Goal: Complete application form: Complete application form

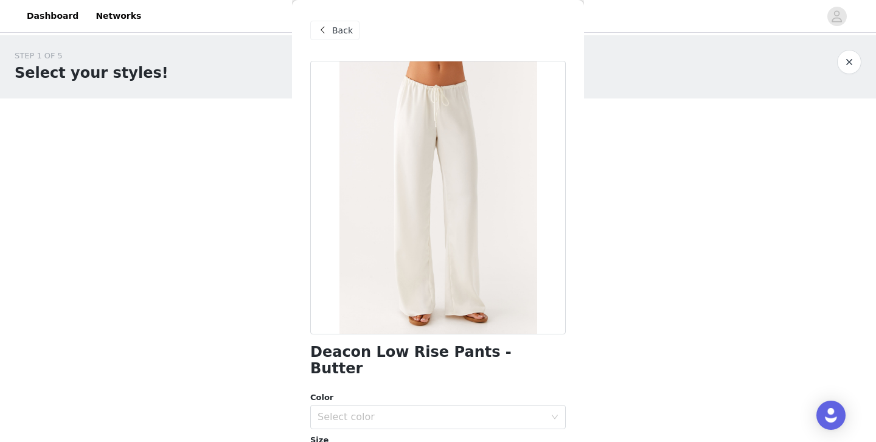
scroll to position [199, 0]
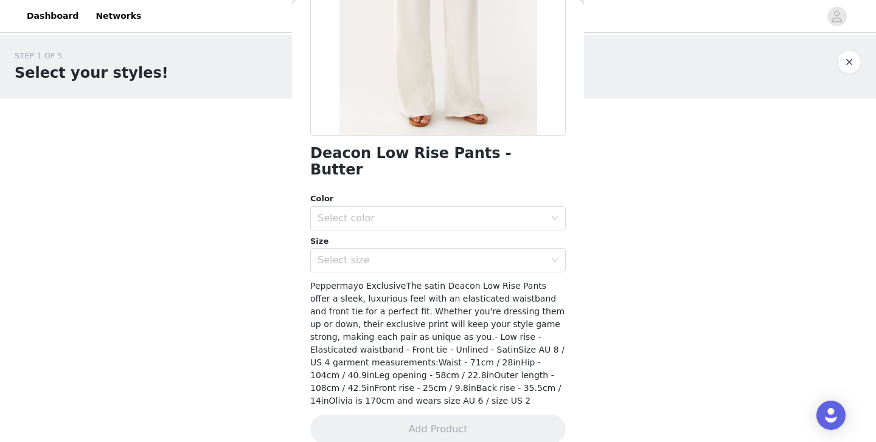
click at [528, 381] on div "Peppermayo ExclusiveThe satin Deacon Low Rise Pants offer a sleek, luxurious fe…" at bounding box center [438, 344] width 256 height 128
click at [427, 254] on div "Select size" at bounding box center [432, 260] width 228 height 12
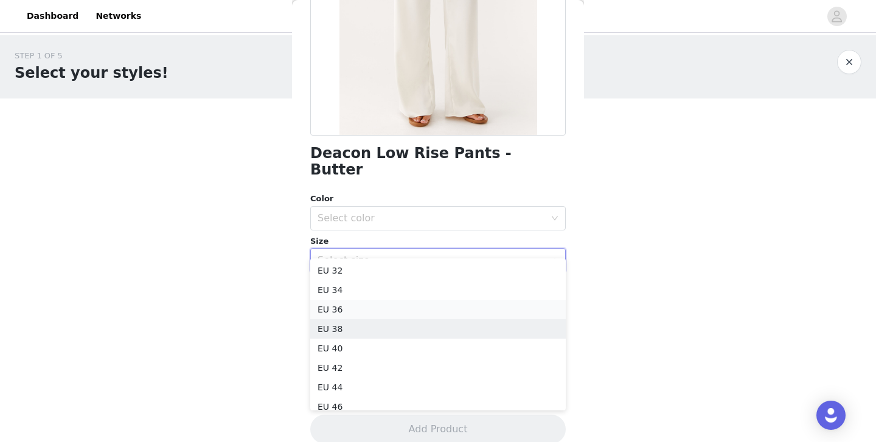
scroll to position [1, 0]
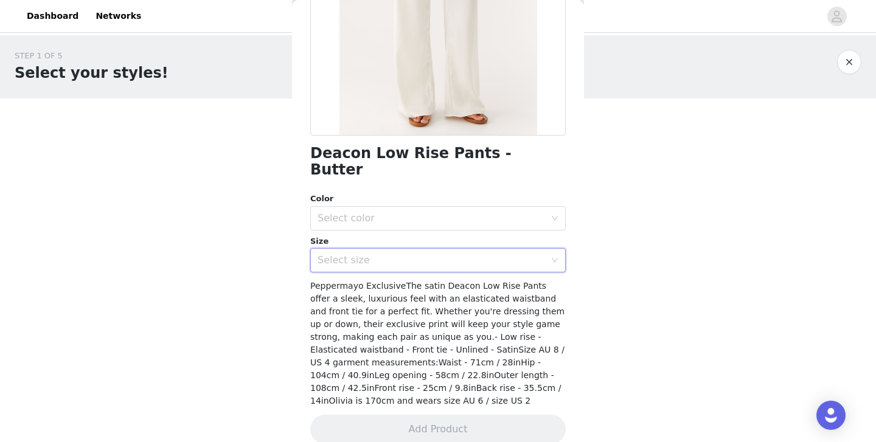
click at [700, 214] on div "STEP 1 OF 5 Select your styles! Please note that the sizes are in EU Sizes 1/3 …" at bounding box center [438, 185] width 876 height 301
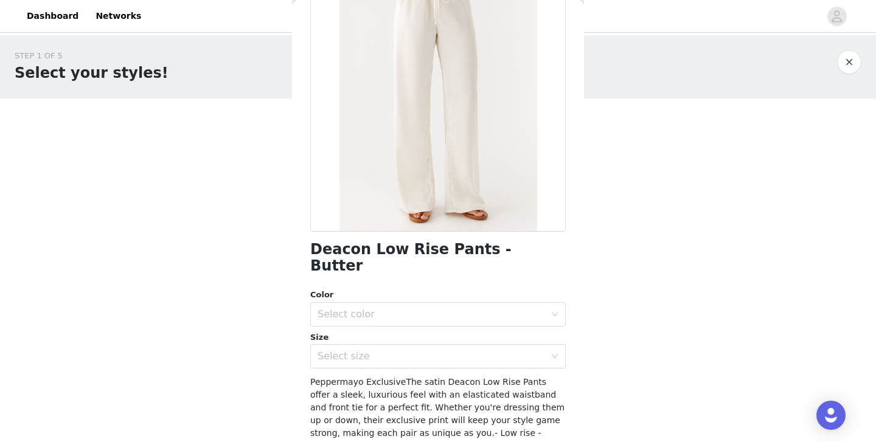
scroll to position [103, 0]
click at [444, 309] on div "Select color" at bounding box center [432, 315] width 228 height 12
click at [444, 324] on li "Butter" at bounding box center [438, 324] width 256 height 19
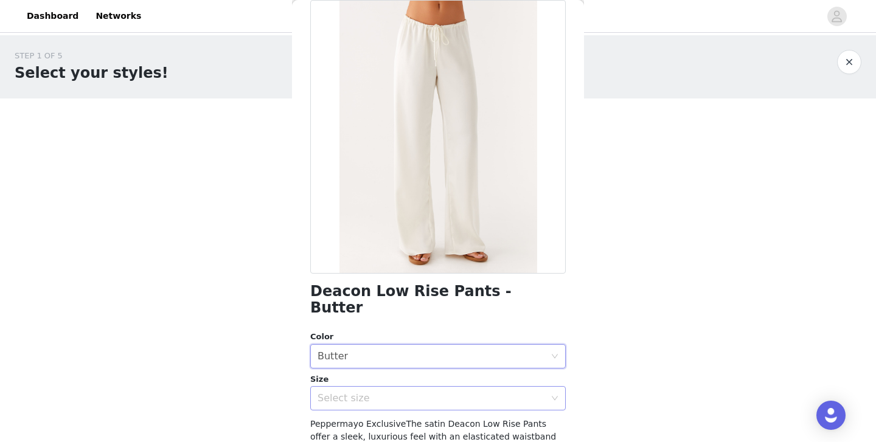
scroll to position [66, 0]
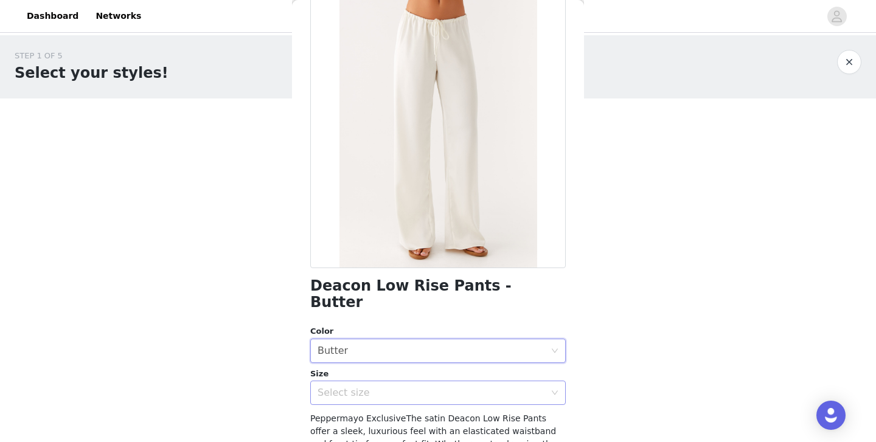
click at [368, 387] on div "Select size" at bounding box center [432, 393] width 228 height 12
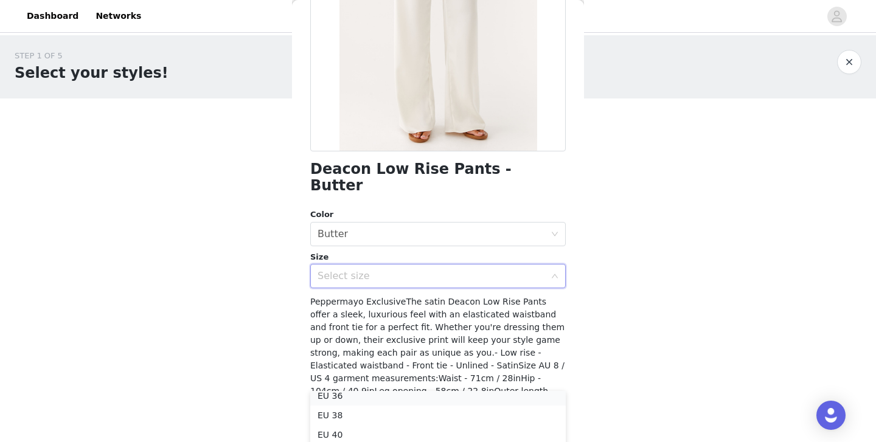
scroll to position [47, 0]
click at [351, 414] on li "EU 38" at bounding box center [438, 414] width 256 height 19
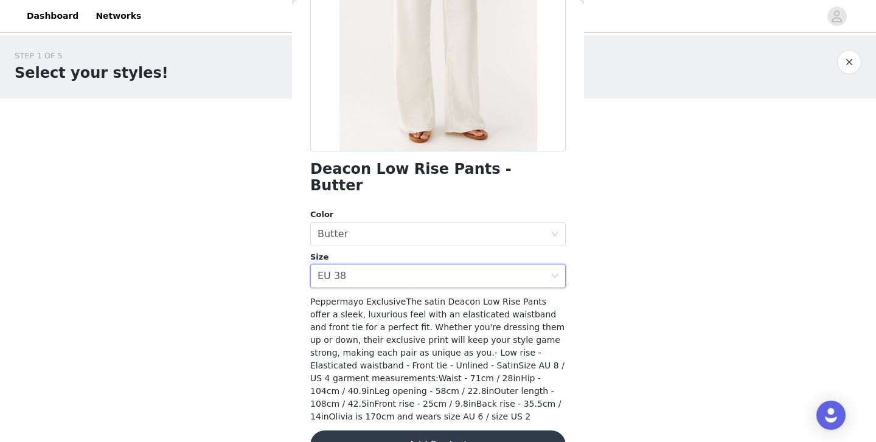
scroll to position [199, 0]
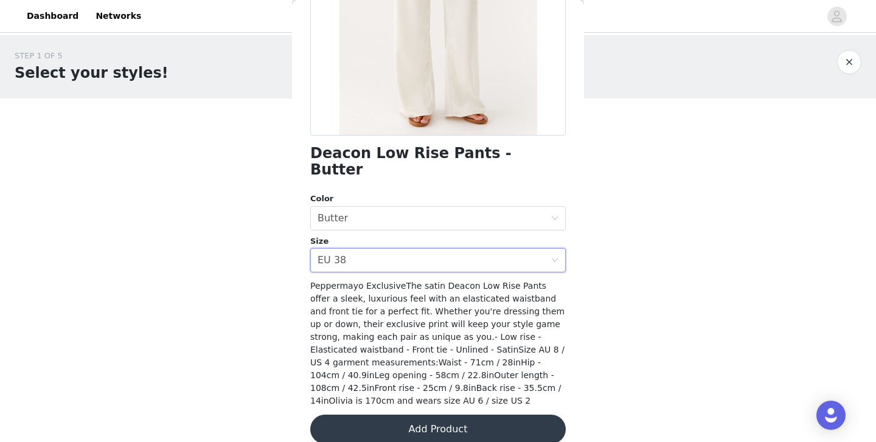
click at [450, 415] on button "Add Product" at bounding box center [438, 429] width 256 height 29
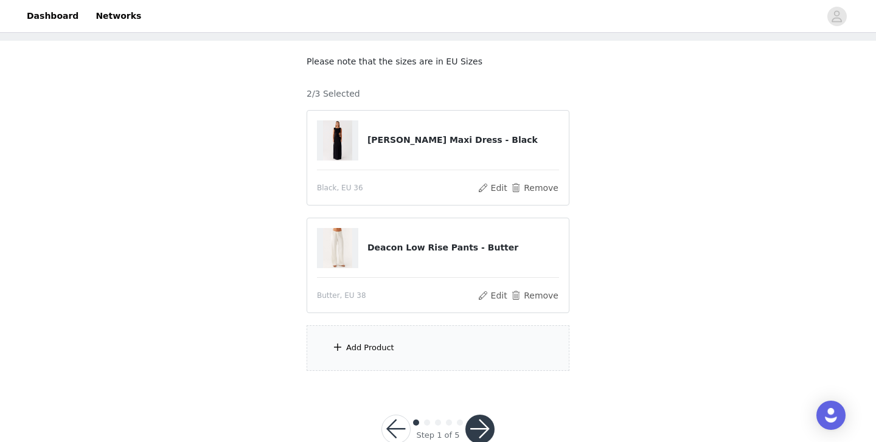
scroll to position [69, 0]
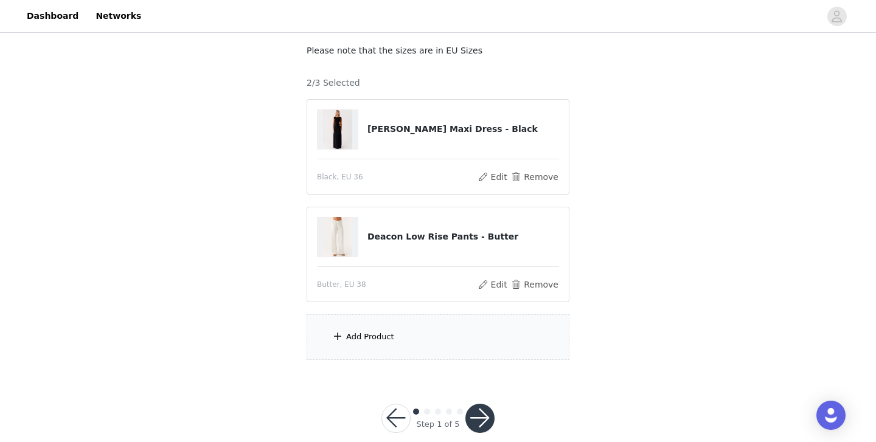
click at [362, 341] on div "Add Product" at bounding box center [370, 337] width 48 height 12
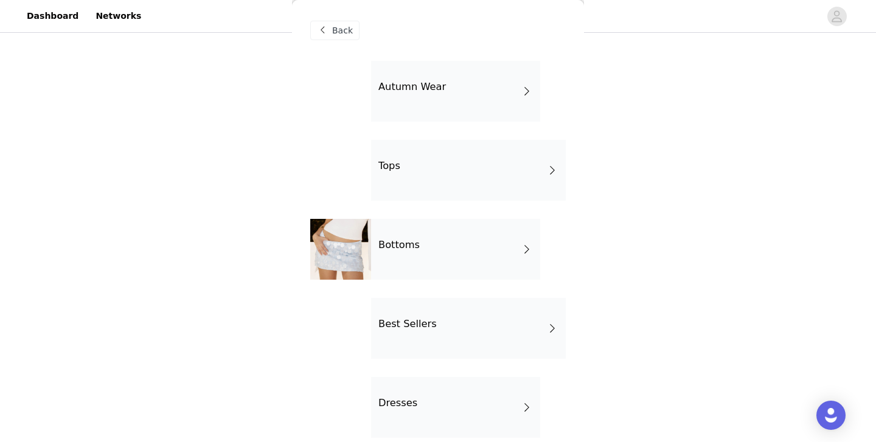
scroll to position [7, 0]
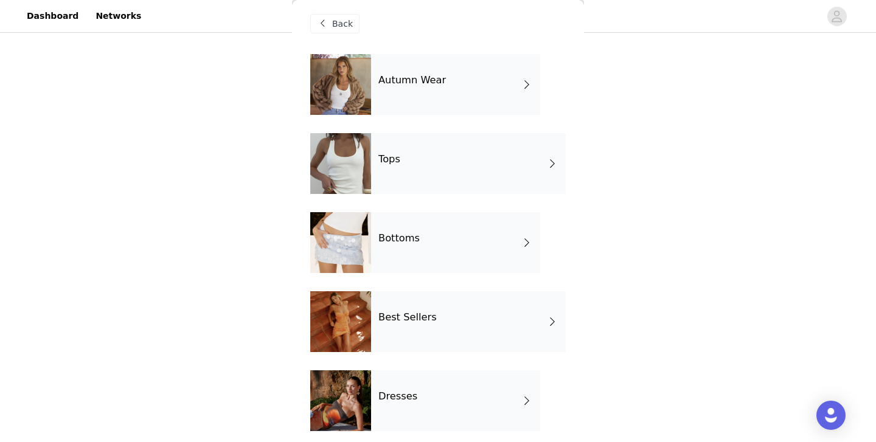
click at [416, 77] on h4 "Autumn Wear" at bounding box center [413, 80] width 68 height 11
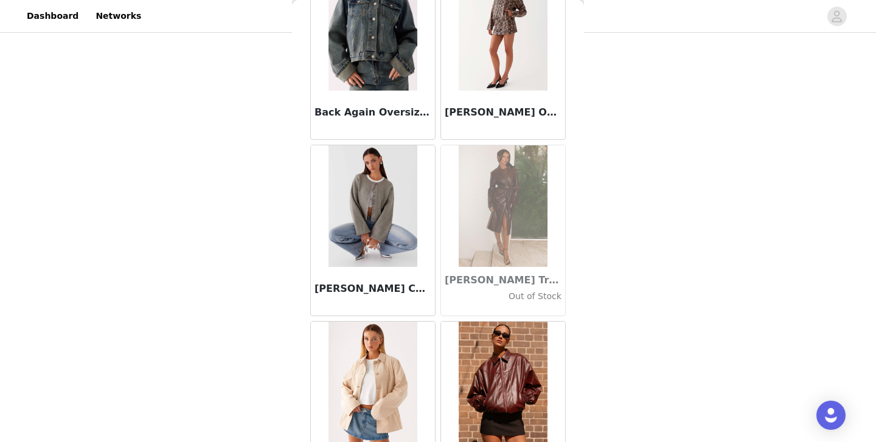
scroll to position [0, 0]
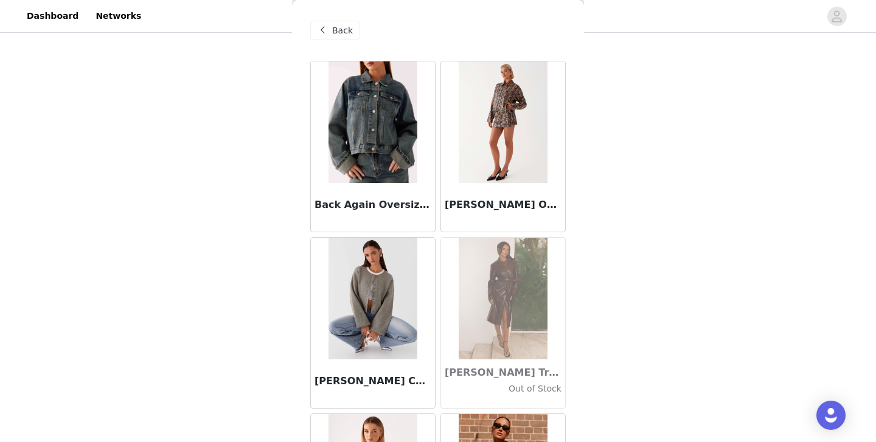
click at [329, 30] on span at bounding box center [322, 30] width 15 height 15
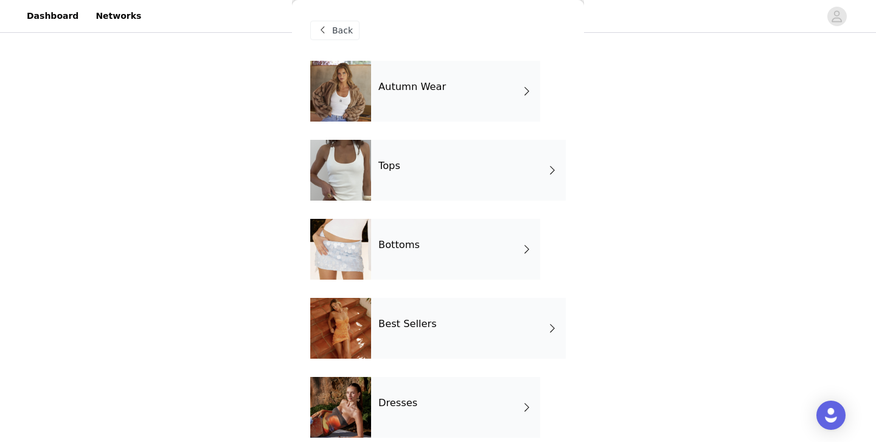
click at [405, 173] on div "Tops" at bounding box center [468, 170] width 195 height 61
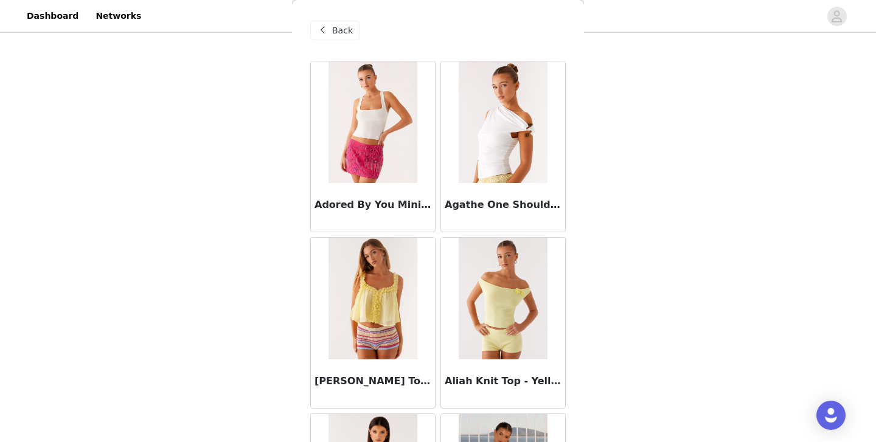
click at [327, 32] on span at bounding box center [322, 30] width 15 height 15
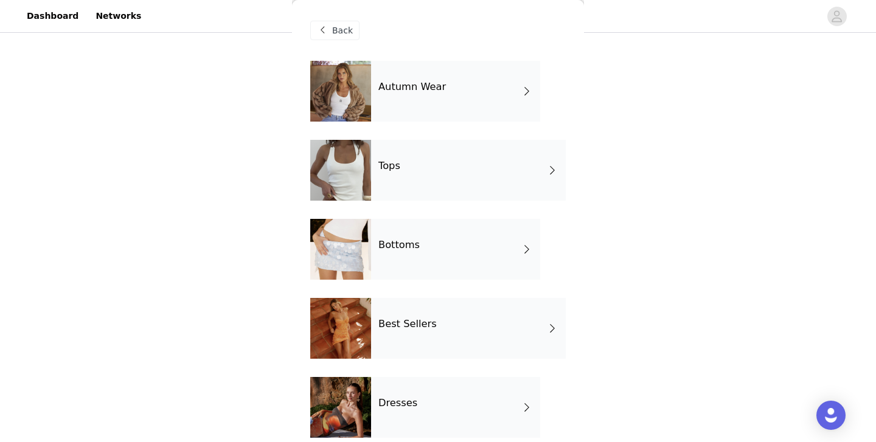
click at [375, 91] on div "Autumn Wear" at bounding box center [455, 91] width 169 height 61
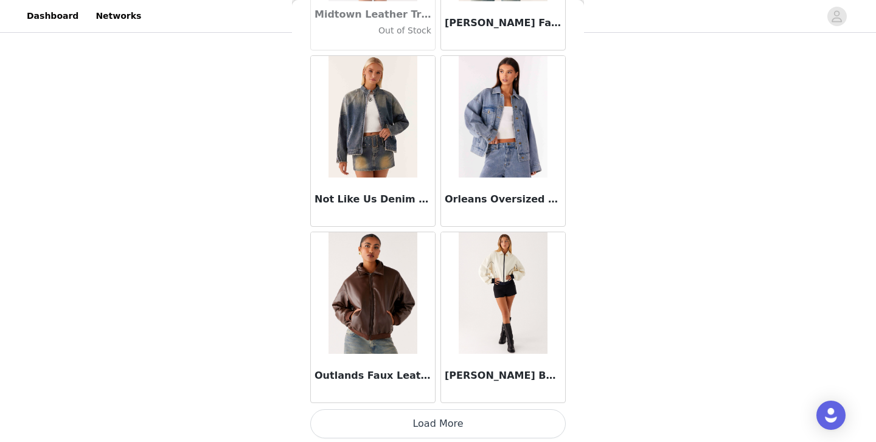
click at [448, 424] on button "Load More" at bounding box center [438, 424] width 256 height 29
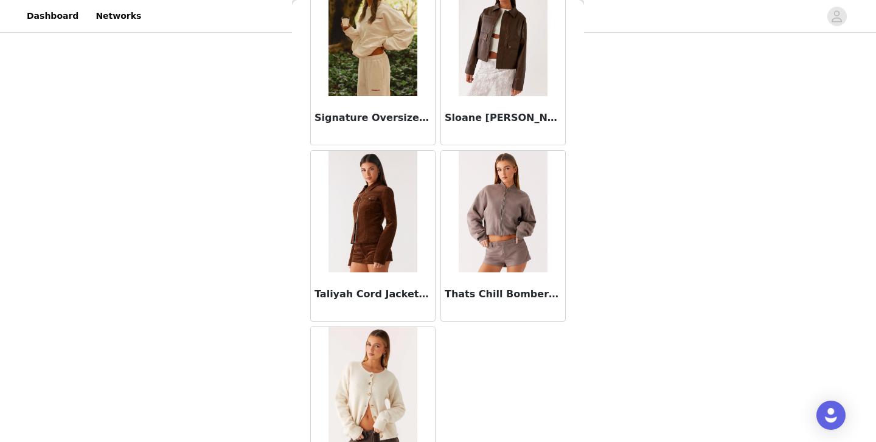
scroll to position [2028, 0]
click at [482, 250] on img at bounding box center [503, 213] width 88 height 122
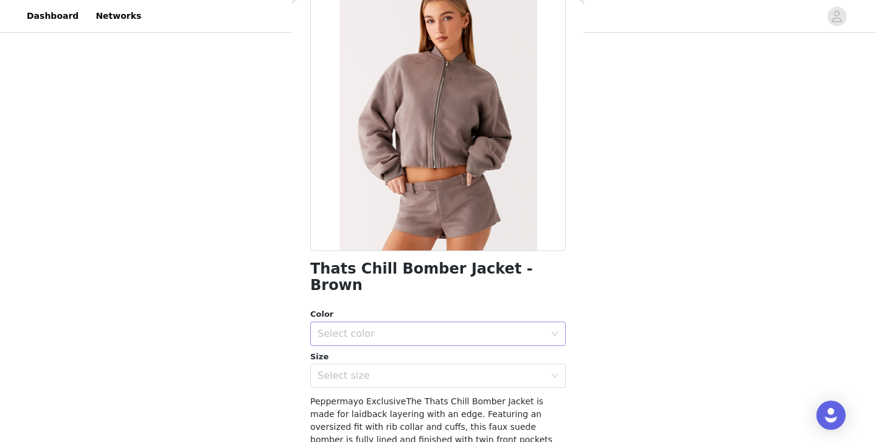
scroll to position [85, 0]
click at [421, 327] on div "Select color" at bounding box center [432, 333] width 228 height 12
click at [422, 333] on li "Brown" at bounding box center [438, 342] width 256 height 19
click at [419, 369] on div "Select size" at bounding box center [432, 375] width 228 height 12
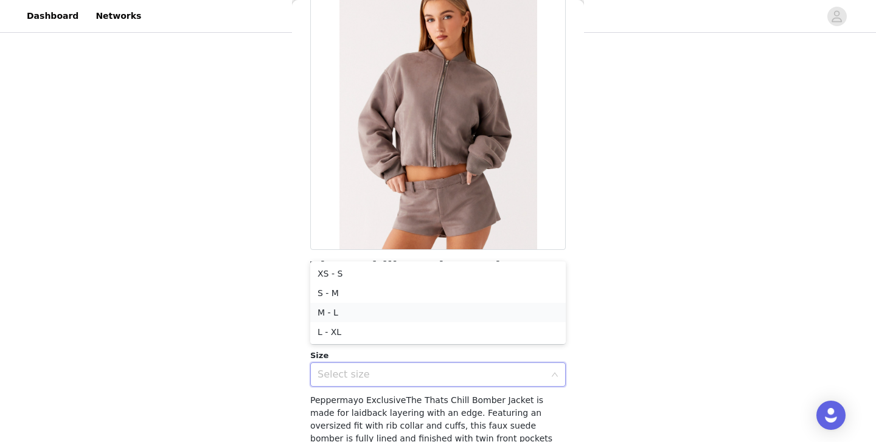
click at [404, 310] on li "M - L" at bounding box center [438, 312] width 256 height 19
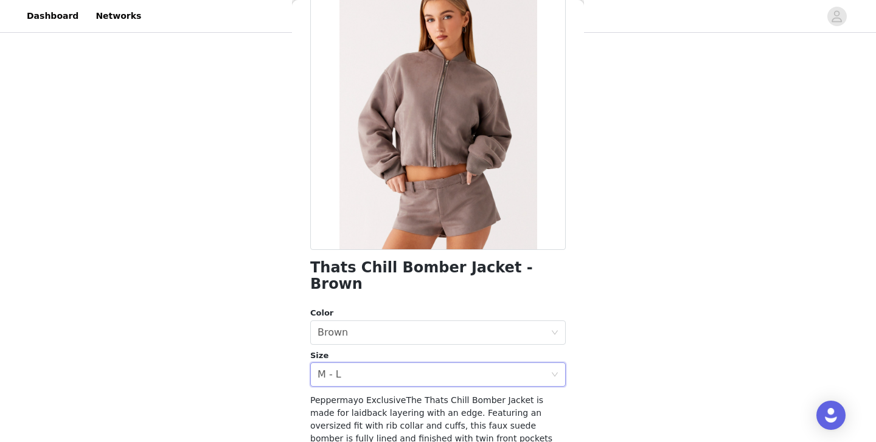
scroll to position [0, 0]
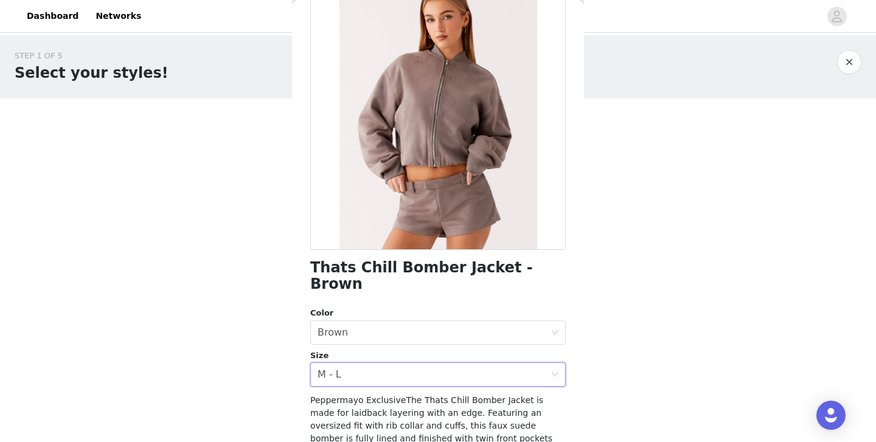
click at [654, 286] on div "STEP 1 OF 5 Select your styles! Please note that the sizes are in EU Sizes 2/3 …" at bounding box center [438, 239] width 876 height 408
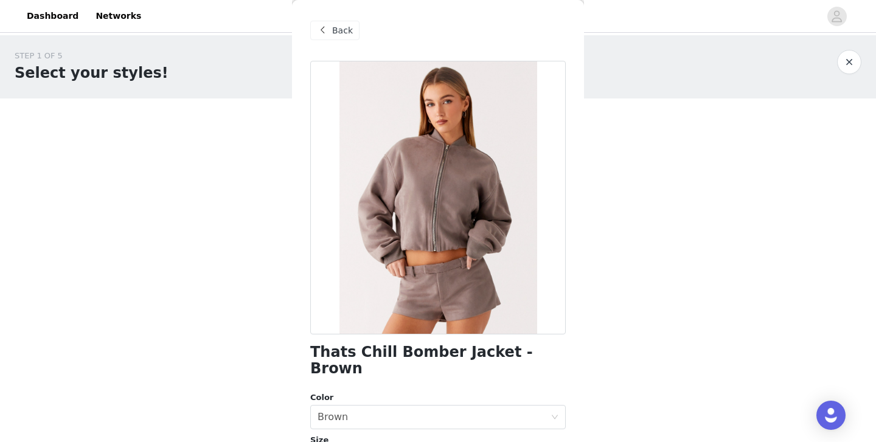
click at [325, 29] on span at bounding box center [322, 30] width 15 height 15
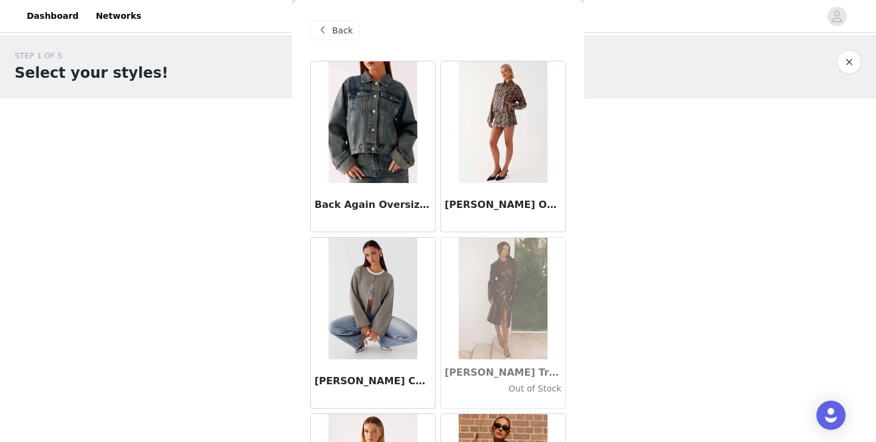
click at [340, 32] on span "Back" at bounding box center [342, 30] width 21 height 13
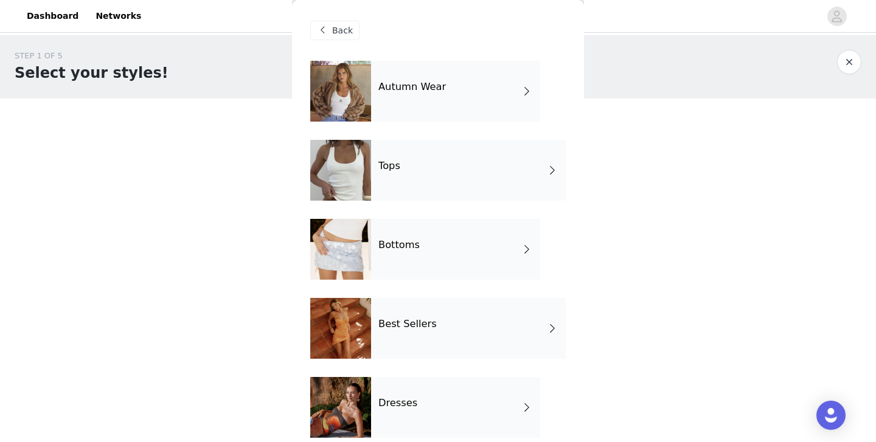
click at [386, 172] on div "Tops" at bounding box center [468, 170] width 195 height 61
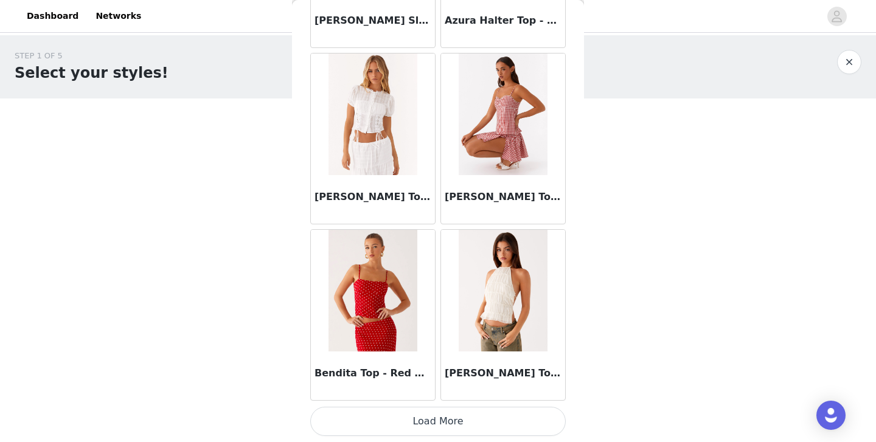
scroll to position [88, 0]
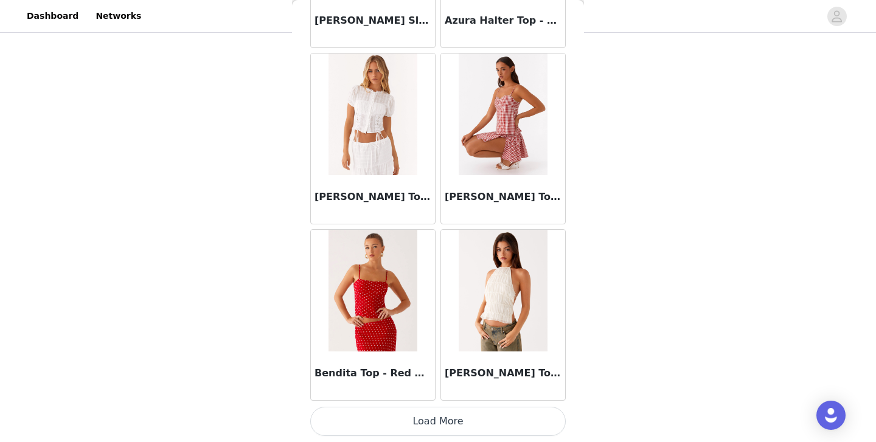
click at [424, 426] on button "Load More" at bounding box center [438, 421] width 256 height 29
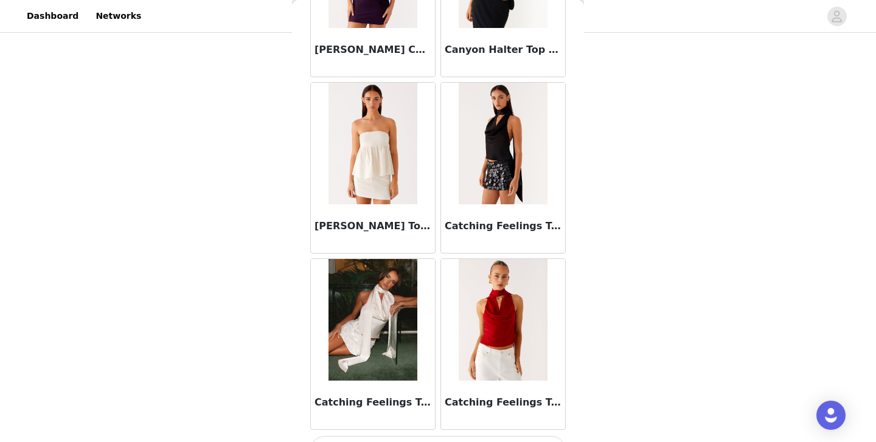
scroll to position [3185, 0]
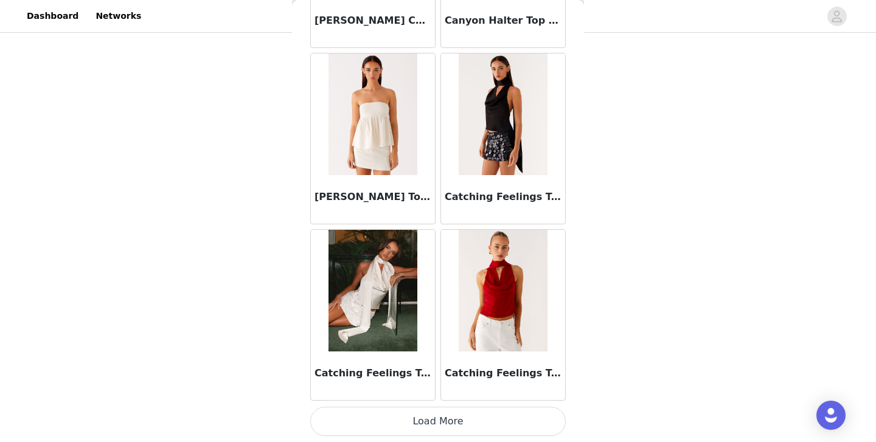
click at [428, 422] on button "Load More" at bounding box center [438, 421] width 256 height 29
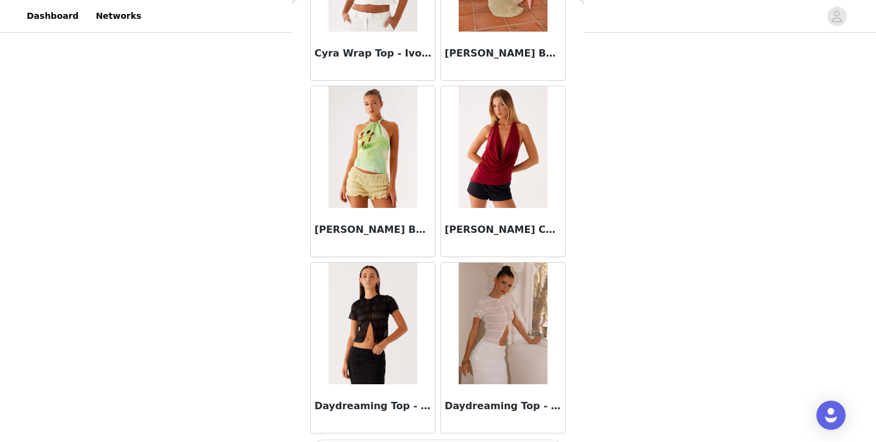
scroll to position [4949, 0]
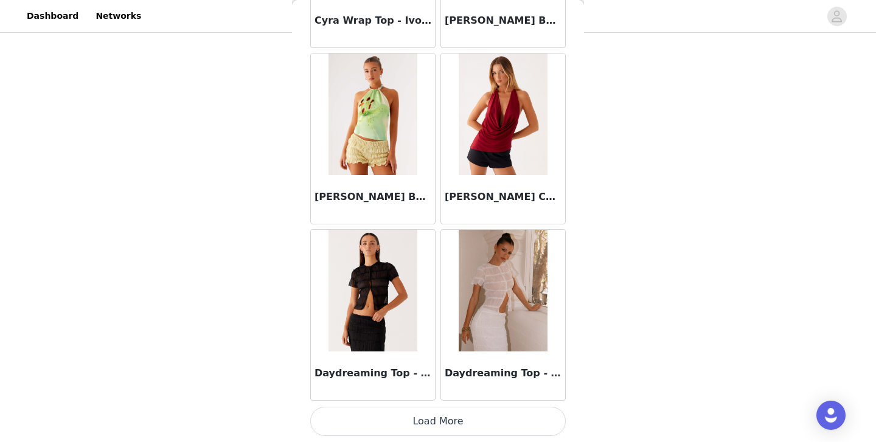
click at [440, 419] on button "Load More" at bounding box center [438, 421] width 256 height 29
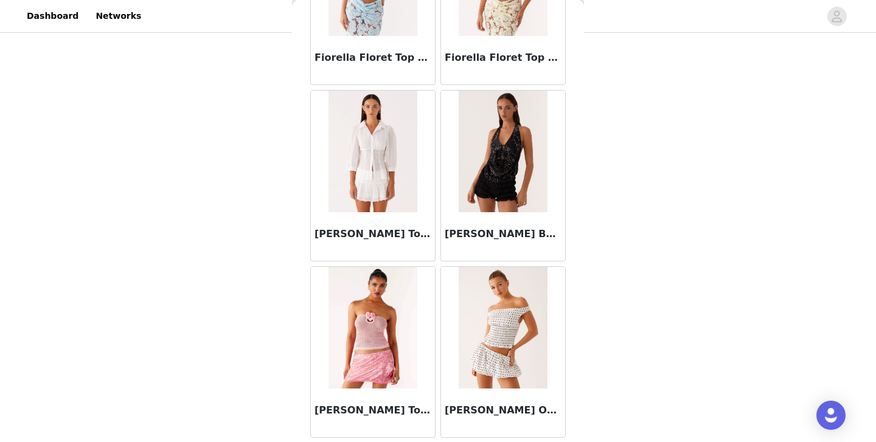
scroll to position [6714, 0]
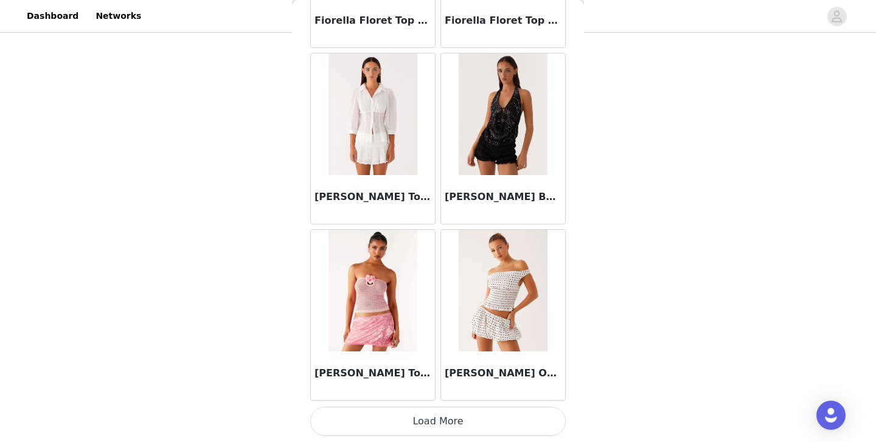
click at [382, 131] on img at bounding box center [373, 115] width 88 height 122
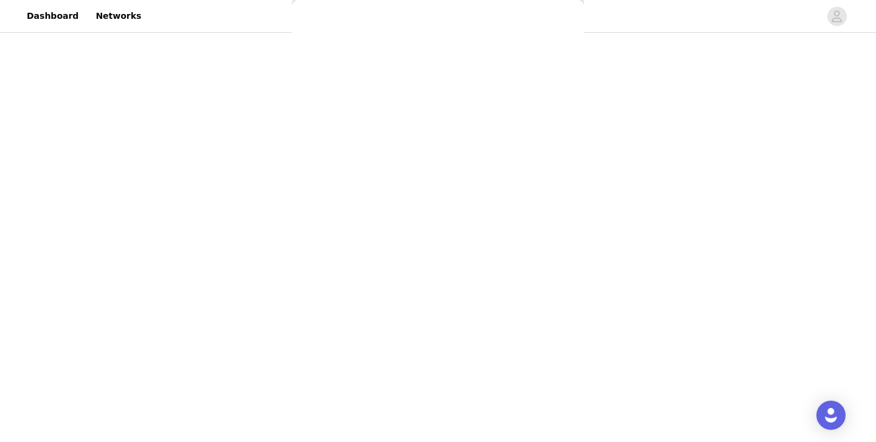
scroll to position [0, 0]
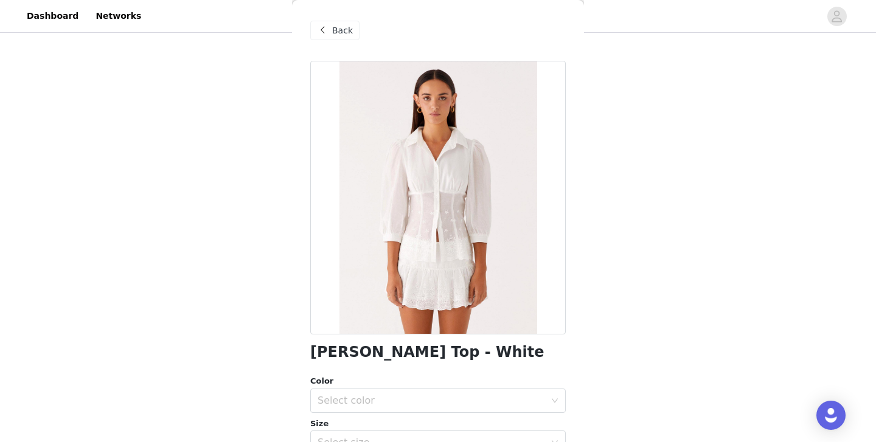
click at [342, 33] on span "Back" at bounding box center [342, 30] width 21 height 13
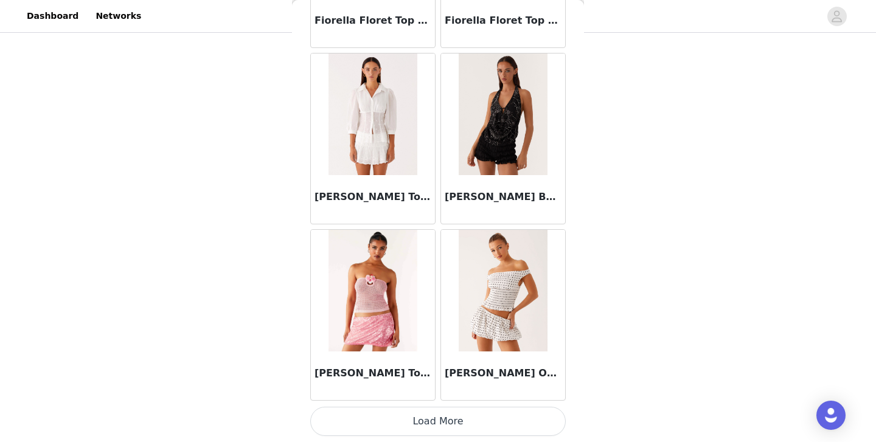
scroll to position [6714, 0]
click at [442, 426] on button "Load More" at bounding box center [438, 422] width 256 height 29
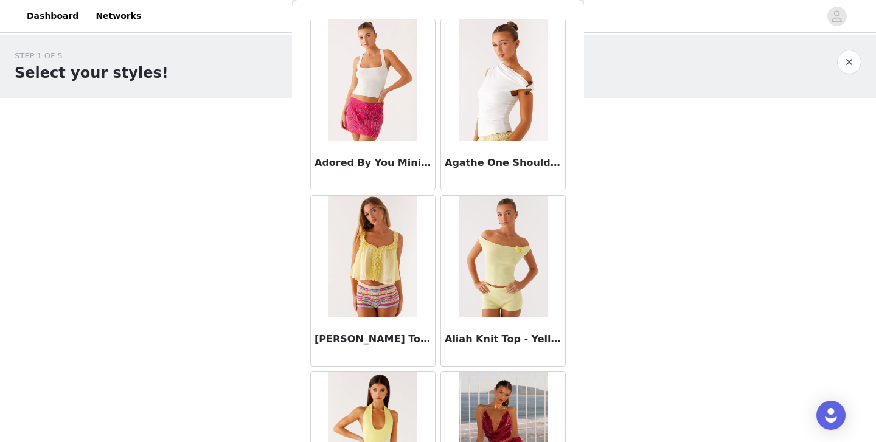
scroll to position [0, 0]
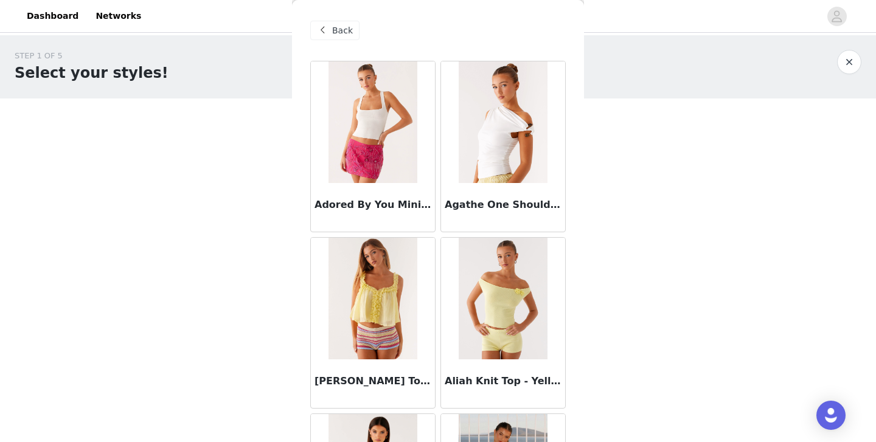
click at [326, 28] on span at bounding box center [322, 30] width 15 height 15
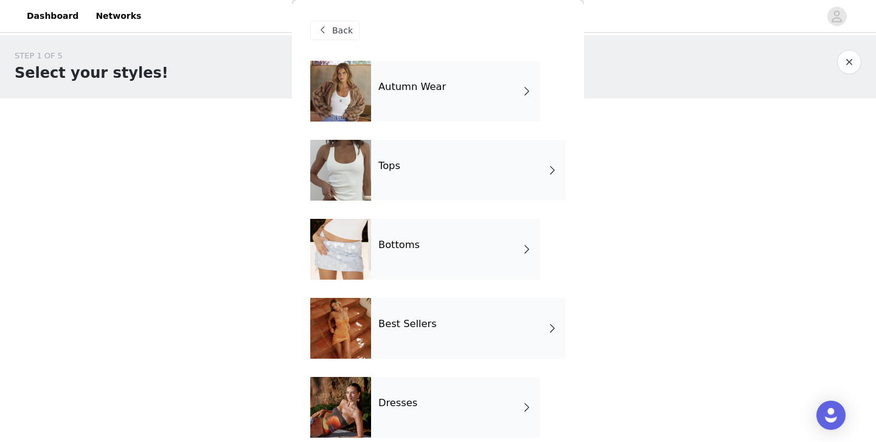
click at [405, 398] on h4 "Dresses" at bounding box center [398, 403] width 39 height 11
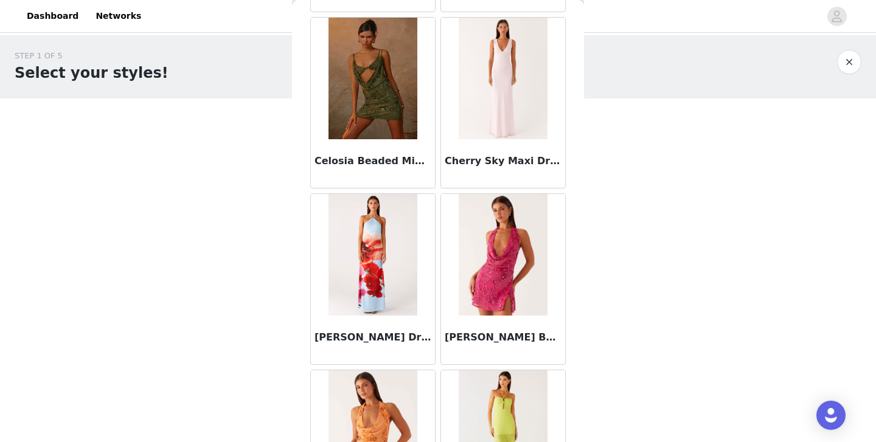
scroll to position [1420, 0]
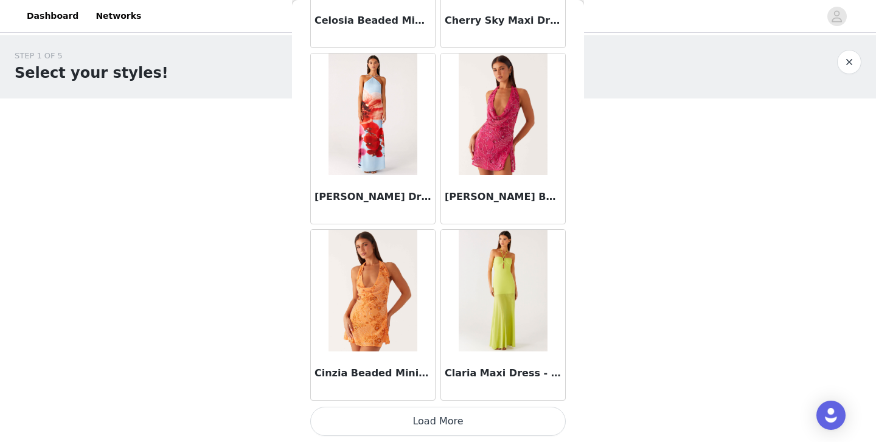
click at [435, 427] on button "Load More" at bounding box center [438, 421] width 256 height 29
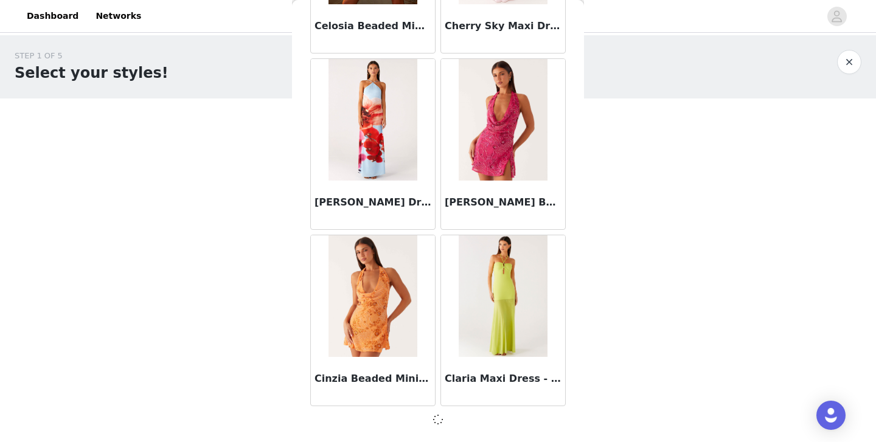
scroll to position [88, 0]
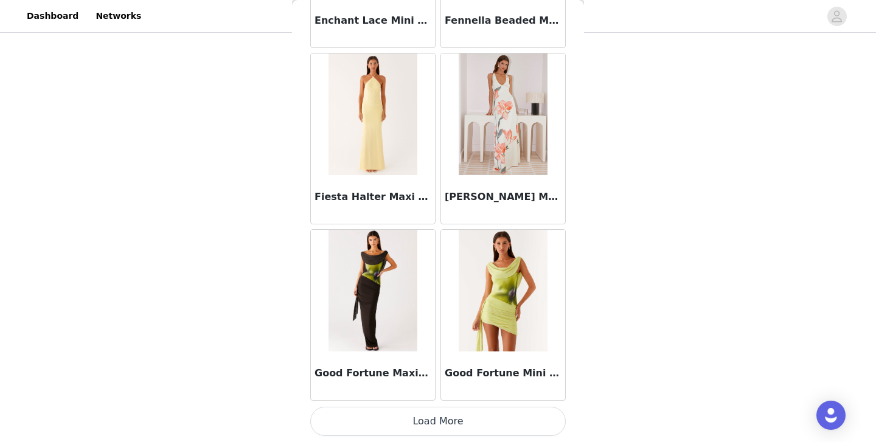
click at [441, 422] on button "Load More" at bounding box center [438, 421] width 256 height 29
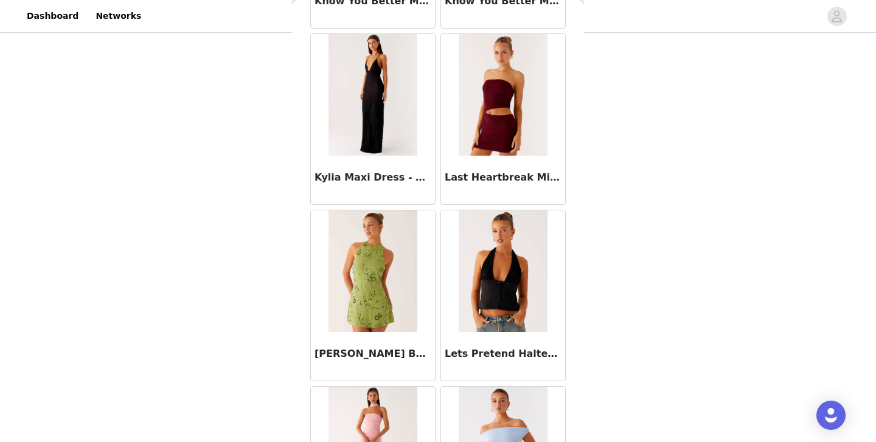
scroll to position [4949, 0]
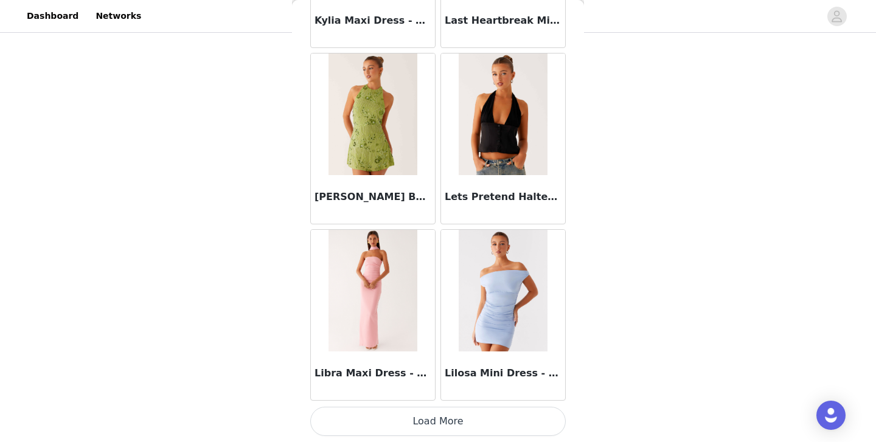
click at [442, 425] on button "Load More" at bounding box center [438, 421] width 256 height 29
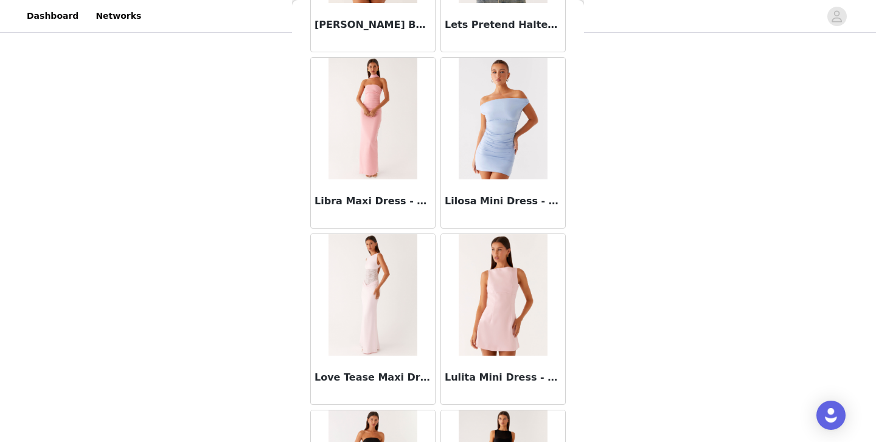
scroll to position [5125, 0]
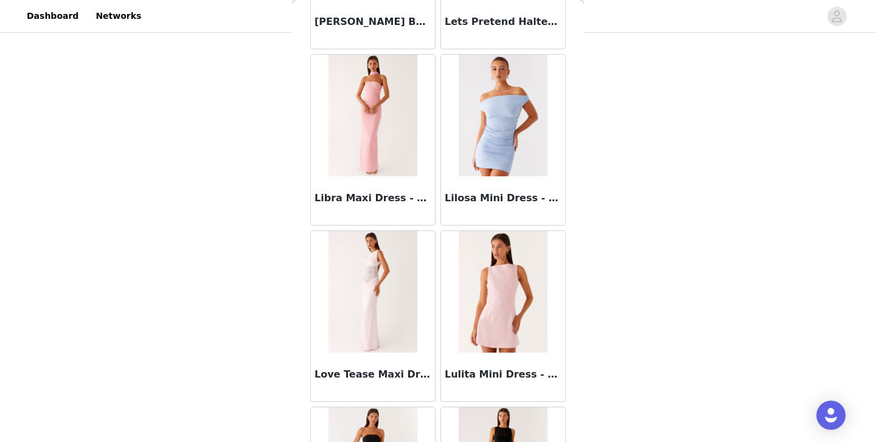
click at [372, 113] on img at bounding box center [373, 116] width 88 height 122
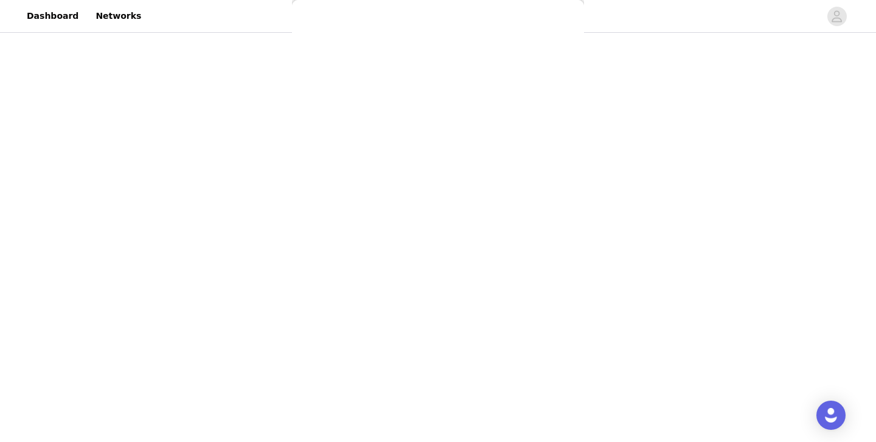
scroll to position [0, 0]
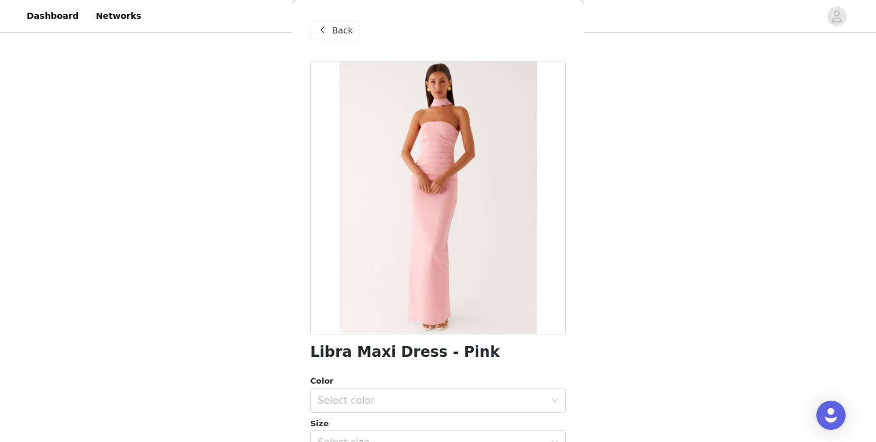
click at [333, 29] on span "Back" at bounding box center [342, 30] width 21 height 13
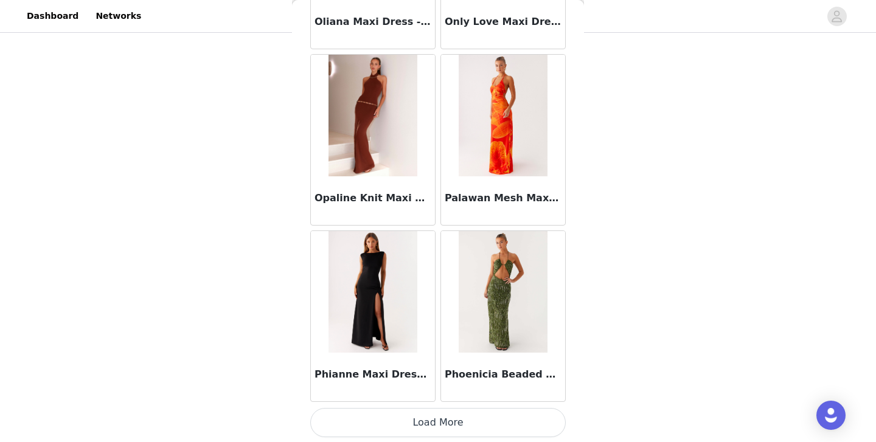
scroll to position [6714, 0]
click at [473, 419] on button "Load More" at bounding box center [438, 421] width 256 height 29
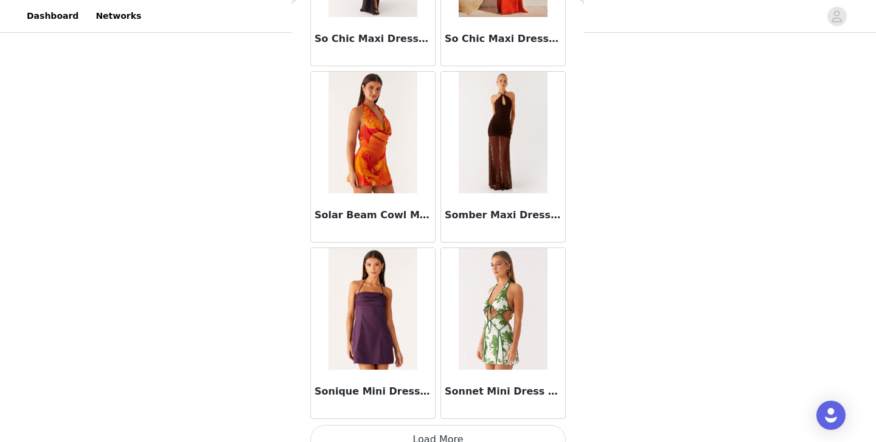
scroll to position [8479, 0]
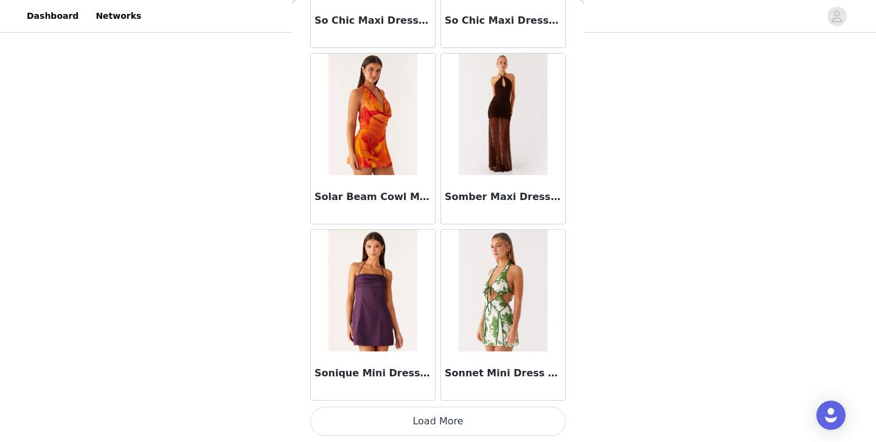
click at [439, 423] on button "Load More" at bounding box center [438, 421] width 256 height 29
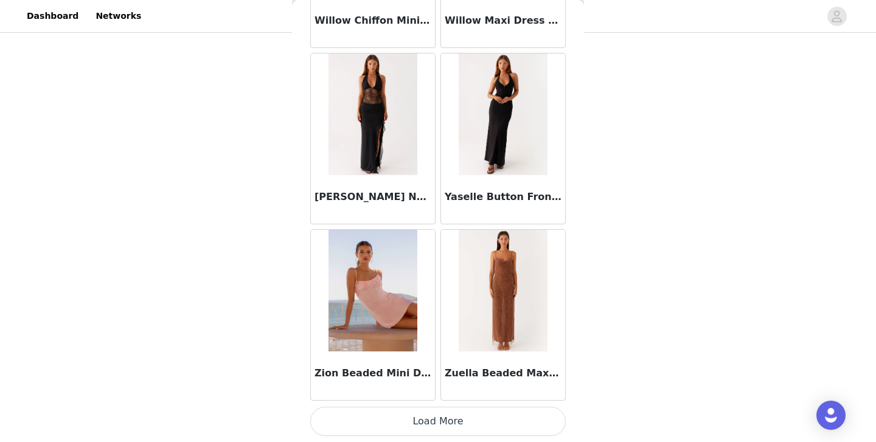
scroll to position [10243, 0]
click at [433, 420] on button "Load More" at bounding box center [438, 422] width 256 height 29
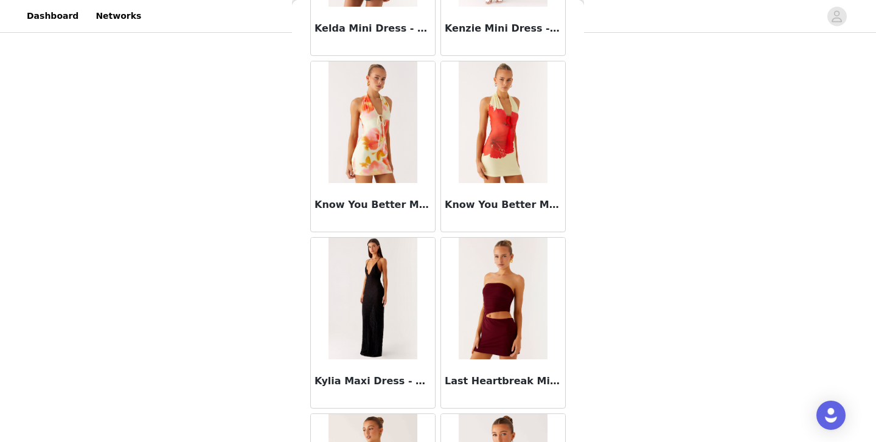
scroll to position [4589, 0]
click at [377, 295] on img at bounding box center [373, 298] width 89 height 122
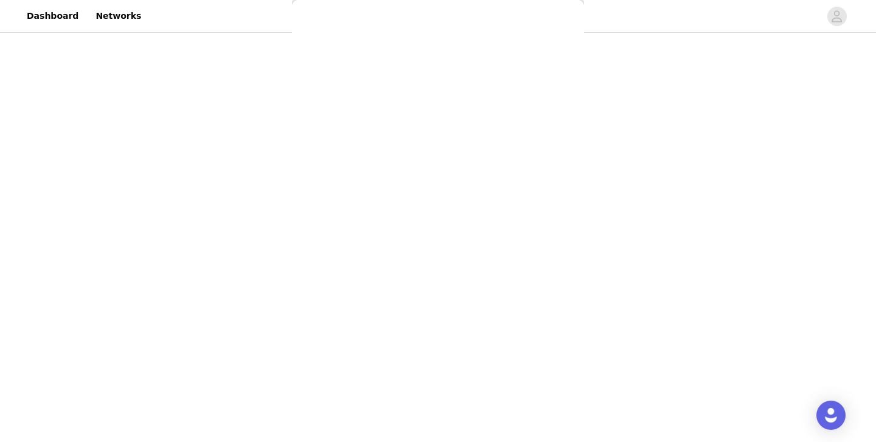
scroll to position [0, 0]
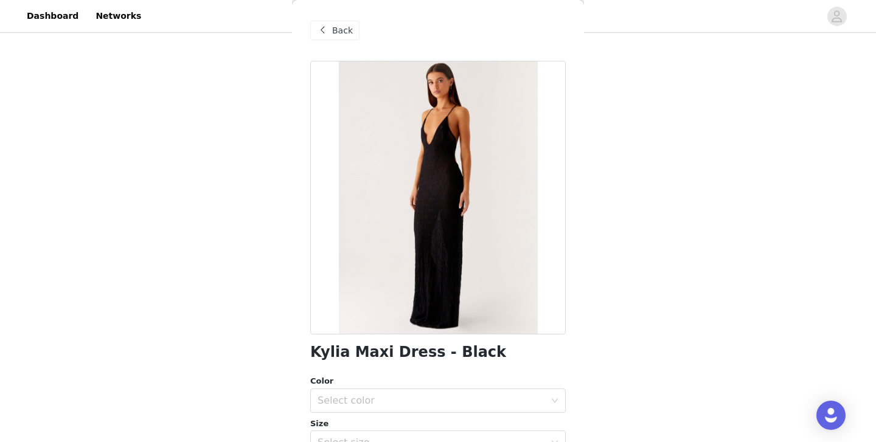
click at [333, 29] on span "Back" at bounding box center [342, 30] width 21 height 13
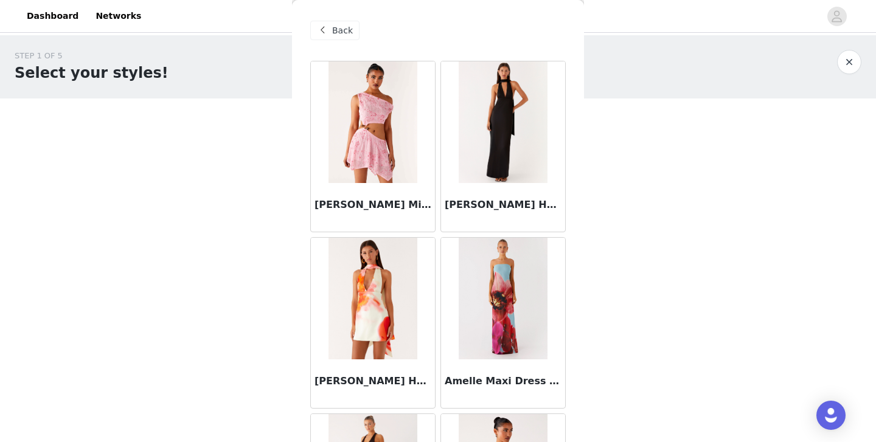
click at [325, 35] on span at bounding box center [322, 30] width 15 height 15
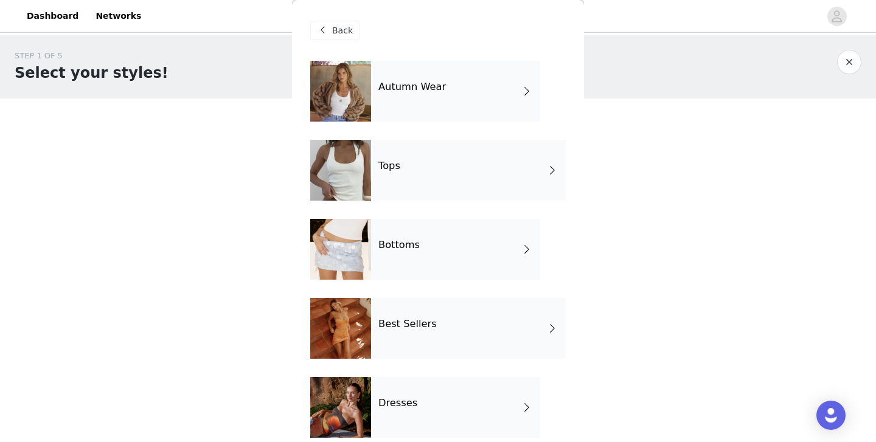
click at [417, 330] on h4 "Best Sellers" at bounding box center [408, 324] width 58 height 11
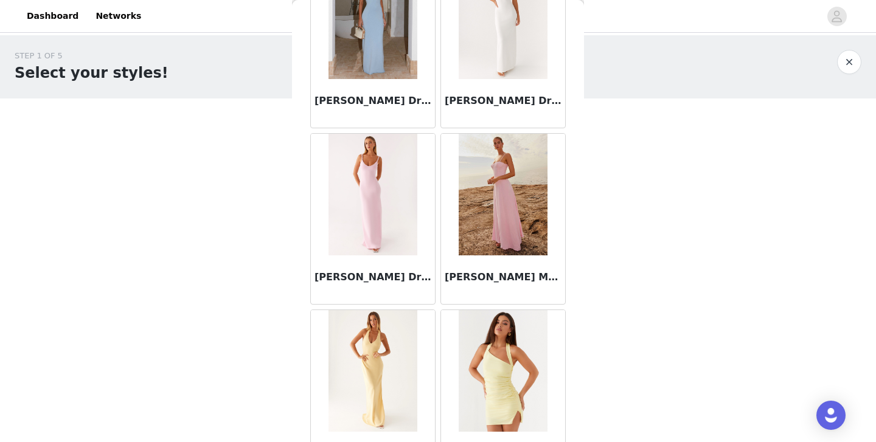
scroll to position [1168, 0]
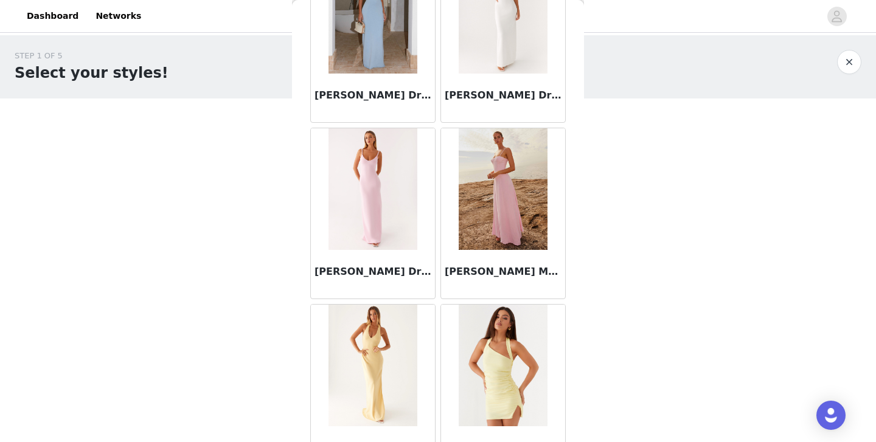
click at [498, 209] on img at bounding box center [503, 189] width 88 height 122
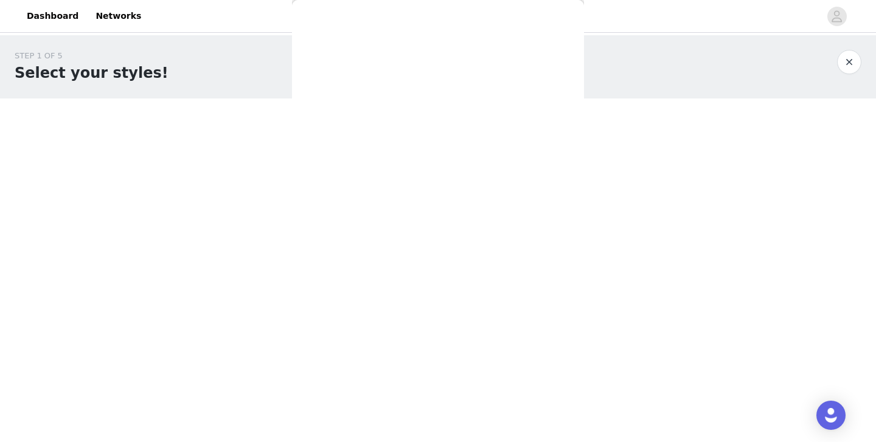
scroll to position [0, 0]
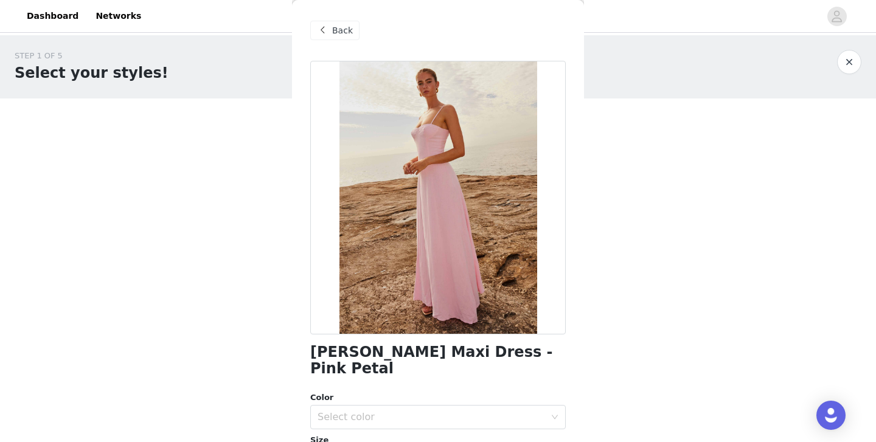
click at [331, 30] on div "Back" at bounding box center [334, 30] width 49 height 19
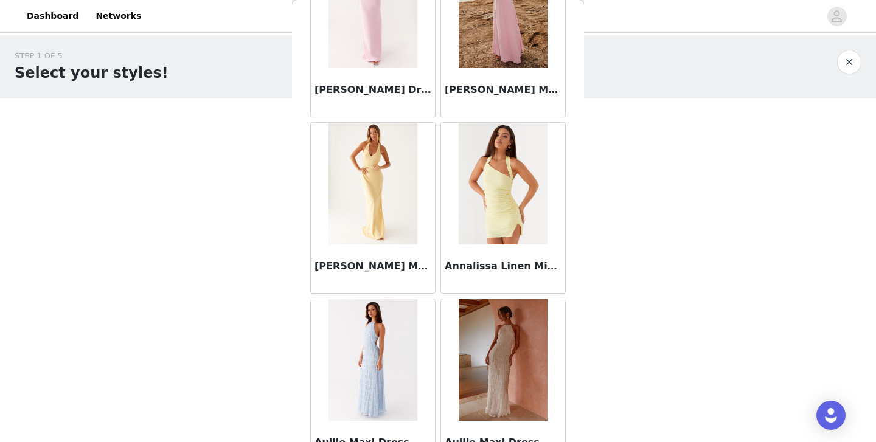
scroll to position [1420, 0]
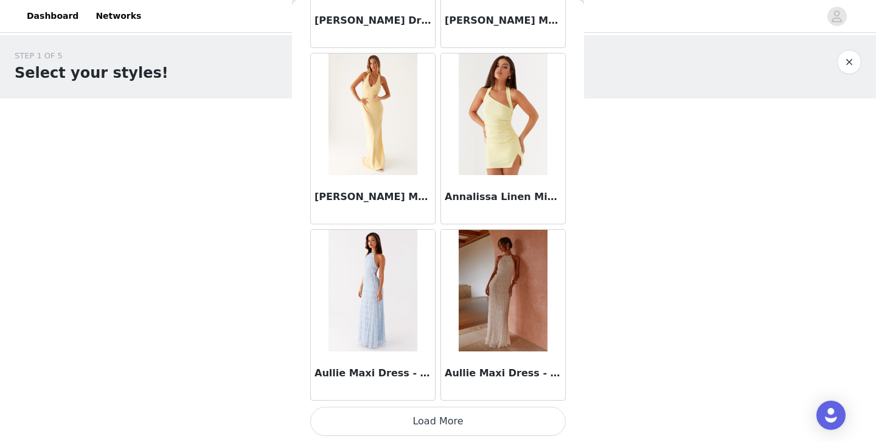
click at [422, 422] on button "Load More" at bounding box center [438, 421] width 256 height 29
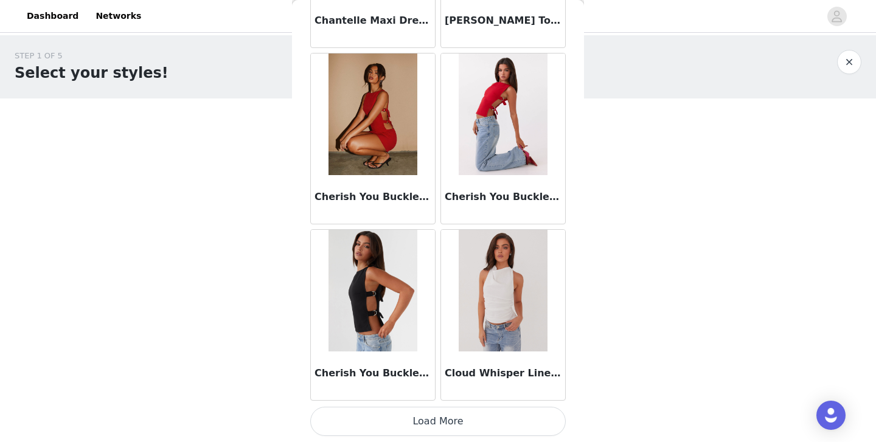
scroll to position [3184, 0]
click at [458, 428] on button "Load More" at bounding box center [438, 422] width 256 height 29
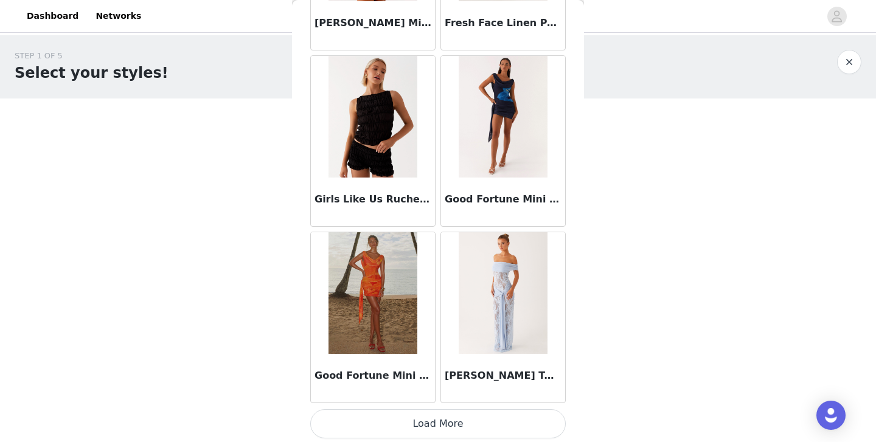
scroll to position [4949, 0]
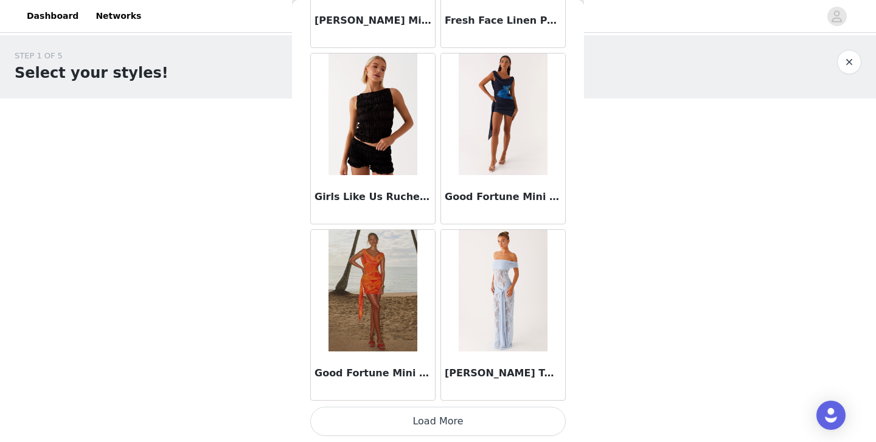
click at [441, 419] on button "Load More" at bounding box center [438, 421] width 256 height 29
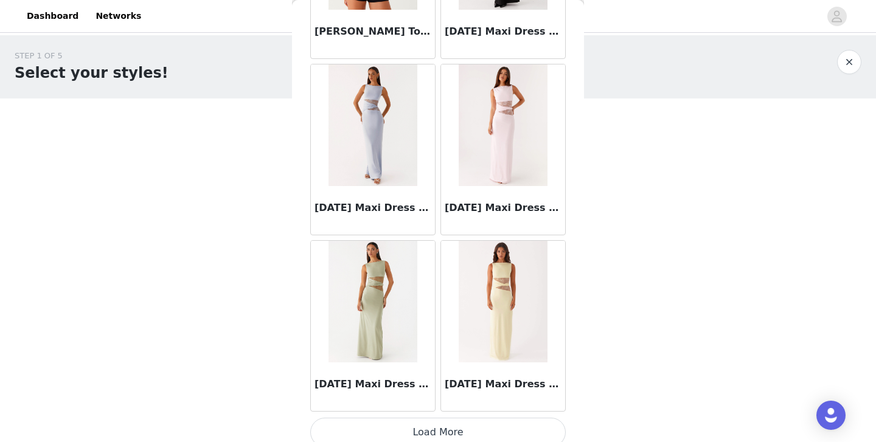
scroll to position [6714, 0]
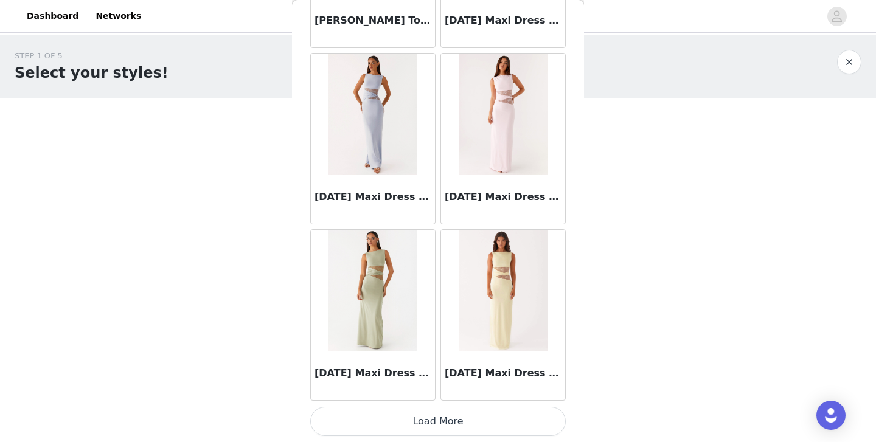
click at [430, 424] on button "Load More" at bounding box center [438, 421] width 256 height 29
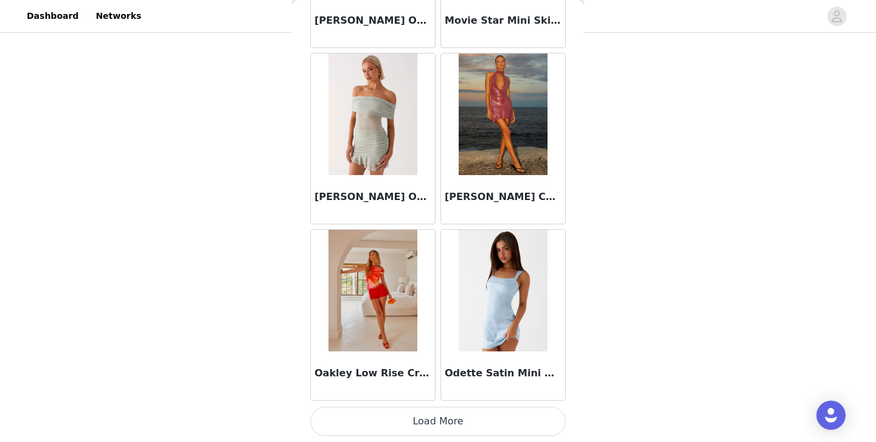
scroll to position [8479, 0]
click at [439, 419] on button "Load More" at bounding box center [438, 422] width 256 height 29
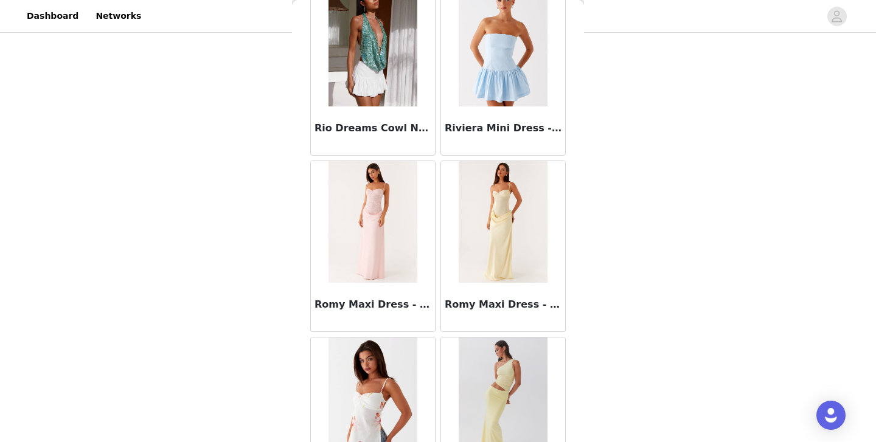
scroll to position [10220, 0]
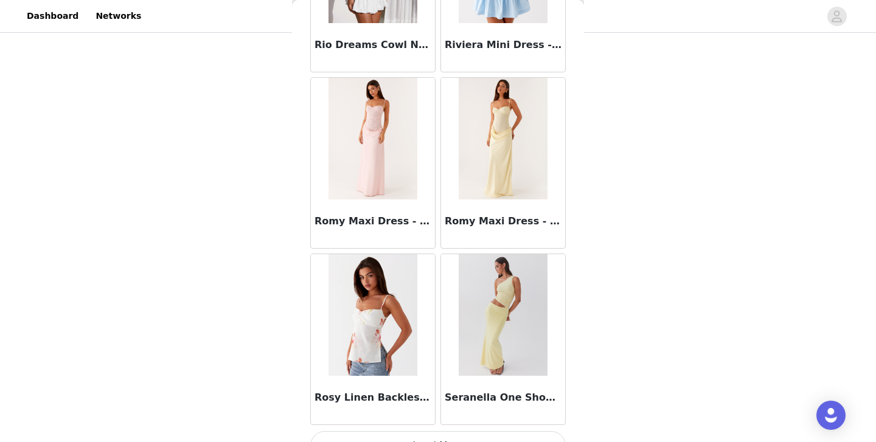
click at [500, 176] on img at bounding box center [503, 139] width 88 height 122
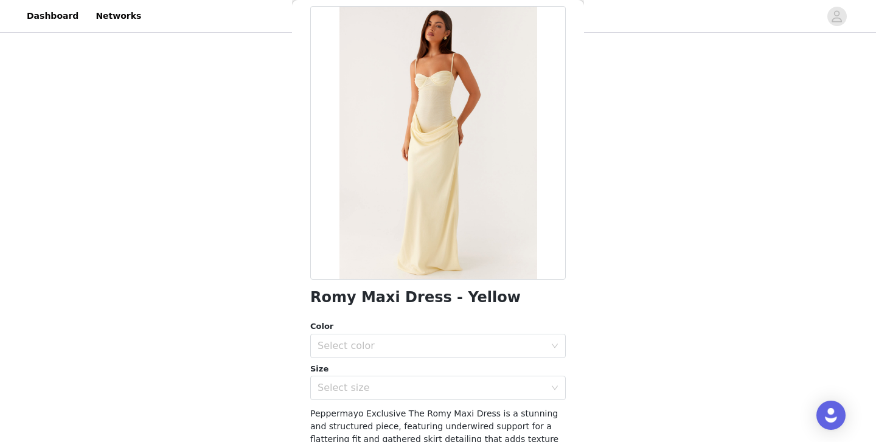
scroll to position [0, 0]
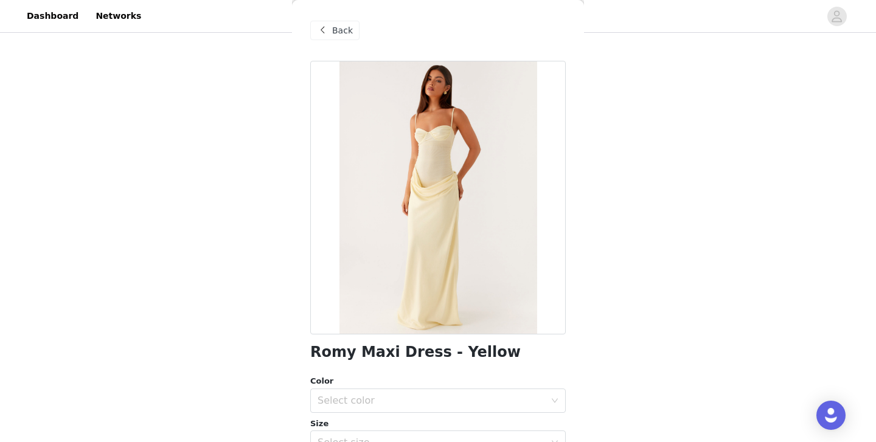
click at [323, 33] on span at bounding box center [322, 30] width 15 height 15
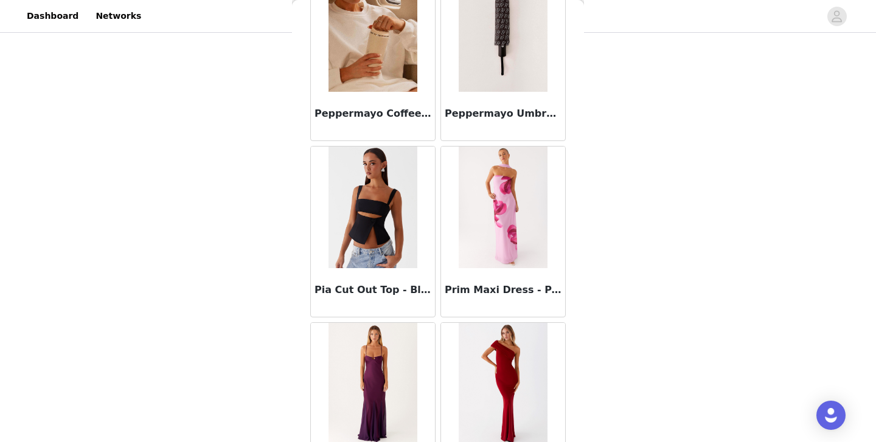
scroll to position [10244, 0]
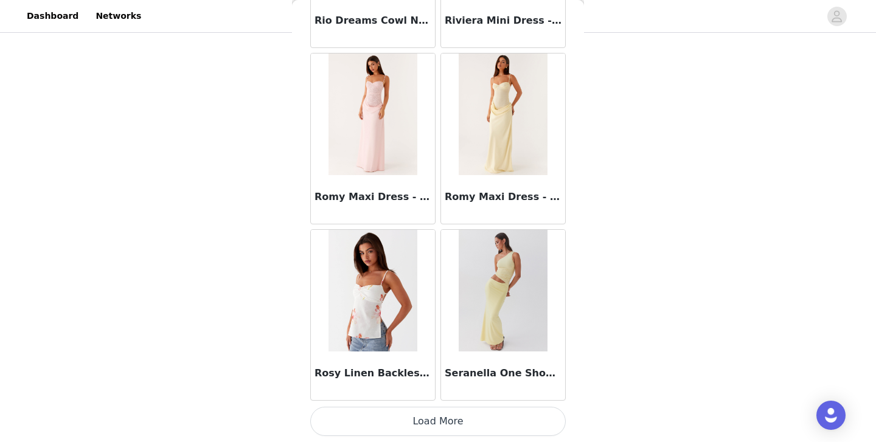
click at [474, 418] on button "Load More" at bounding box center [438, 421] width 256 height 29
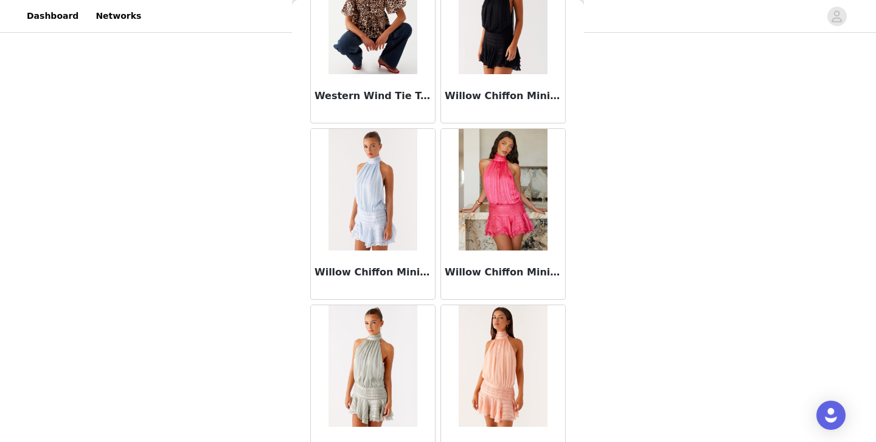
scroll to position [12009, 0]
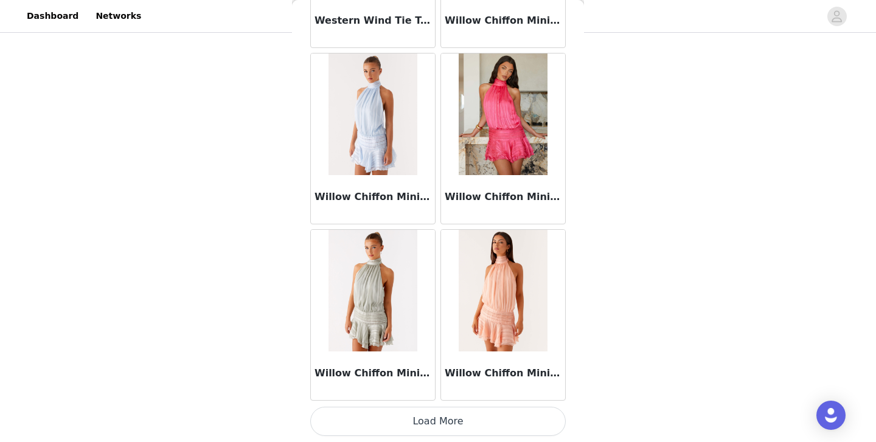
click at [468, 416] on button "Load More" at bounding box center [438, 421] width 256 height 29
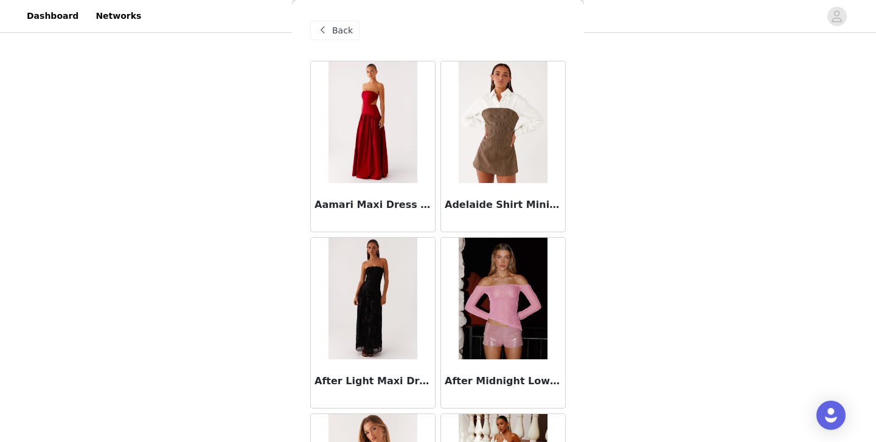
scroll to position [61, 0]
click at [345, 31] on span "Back" at bounding box center [342, 30] width 21 height 13
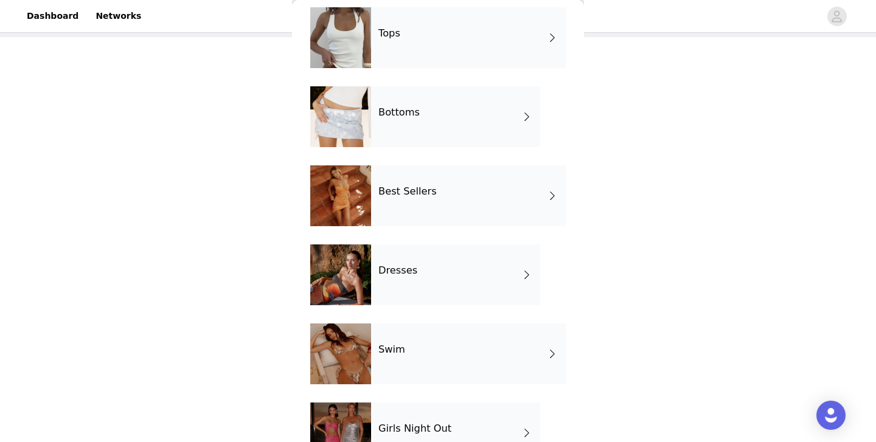
scroll to position [134, 0]
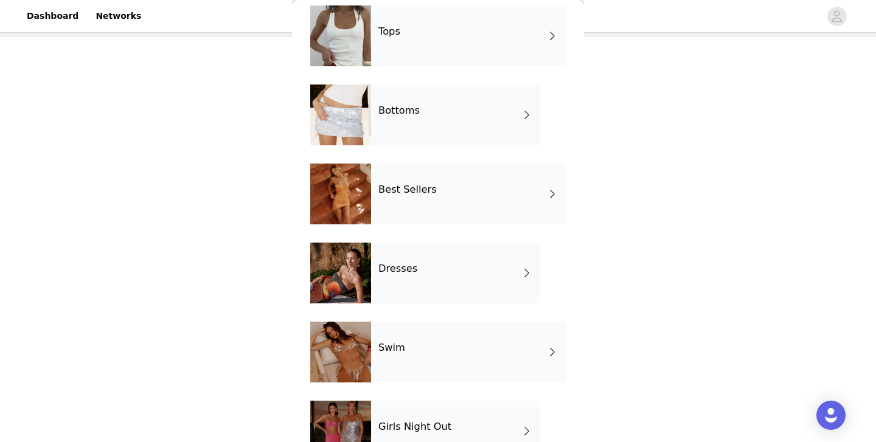
click at [404, 360] on div "Swim" at bounding box center [468, 352] width 195 height 61
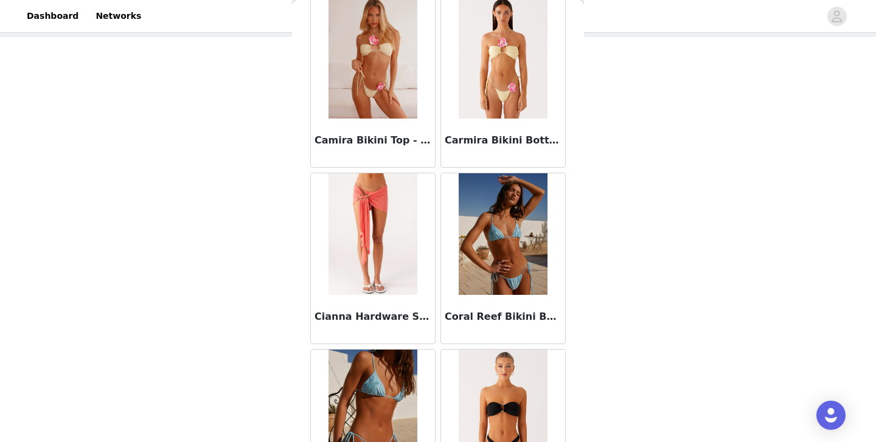
scroll to position [1420, 0]
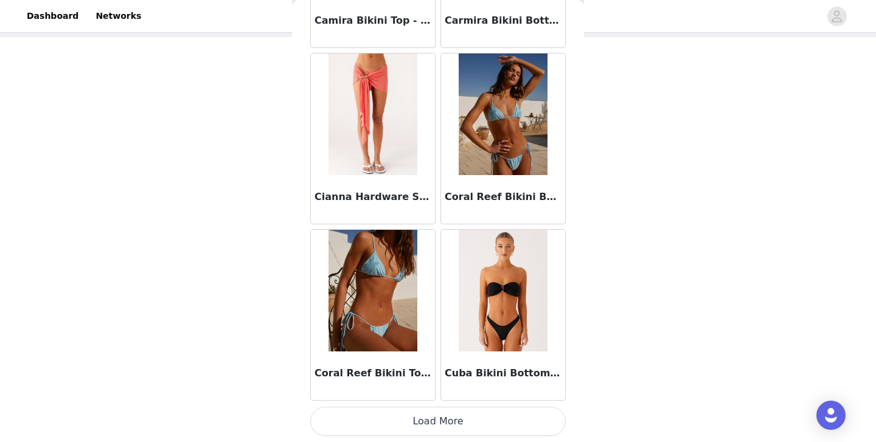
click at [447, 418] on button "Load More" at bounding box center [438, 421] width 256 height 29
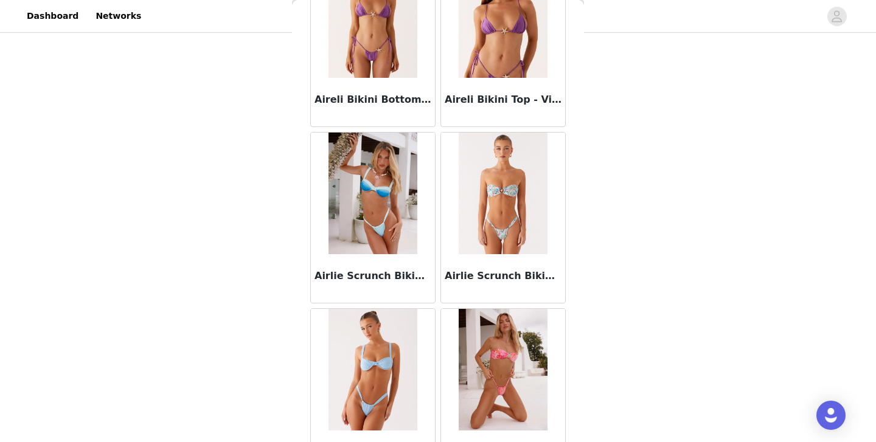
scroll to position [0, 0]
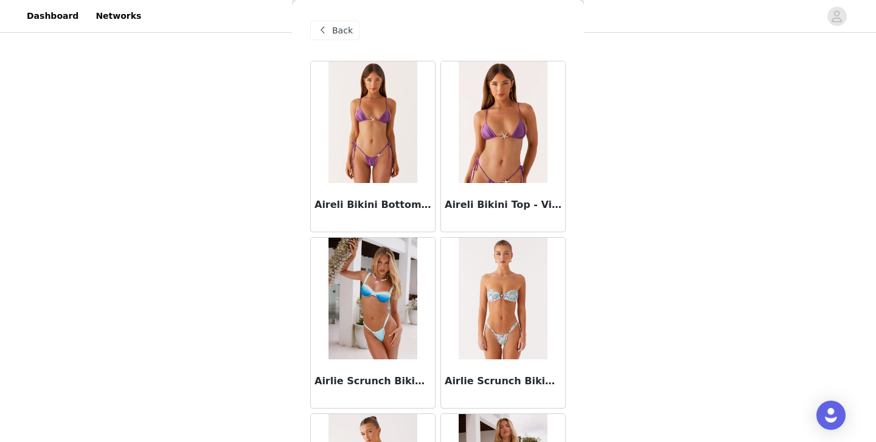
click at [350, 28] on span "Back" at bounding box center [342, 30] width 21 height 13
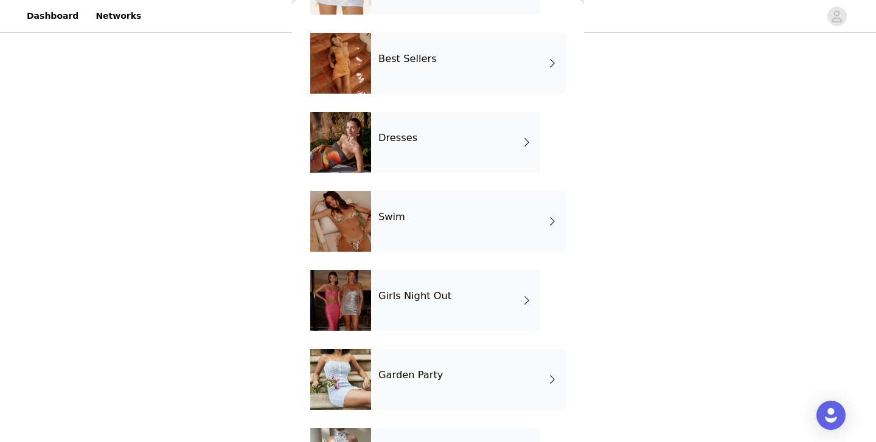
scroll to position [285, 0]
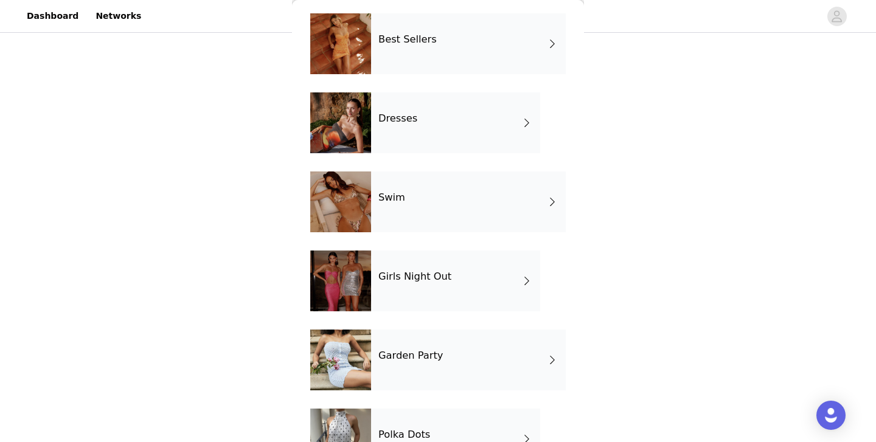
click at [407, 276] on h4 "Girls Night Out" at bounding box center [415, 276] width 73 height 11
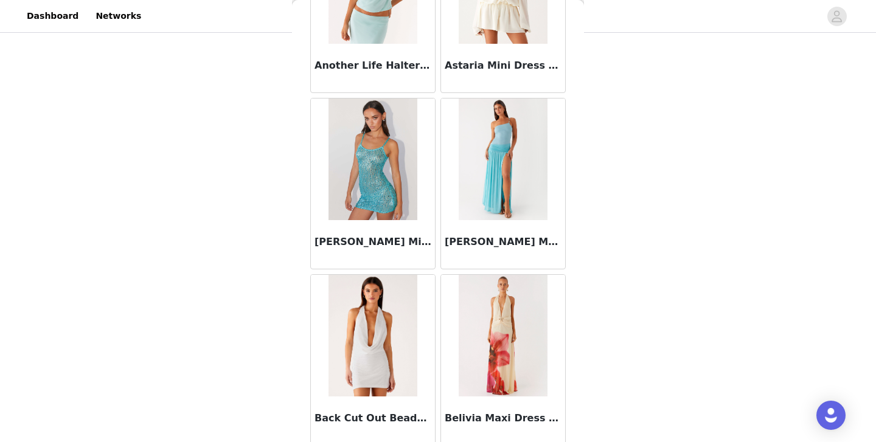
scroll to position [1023, 0]
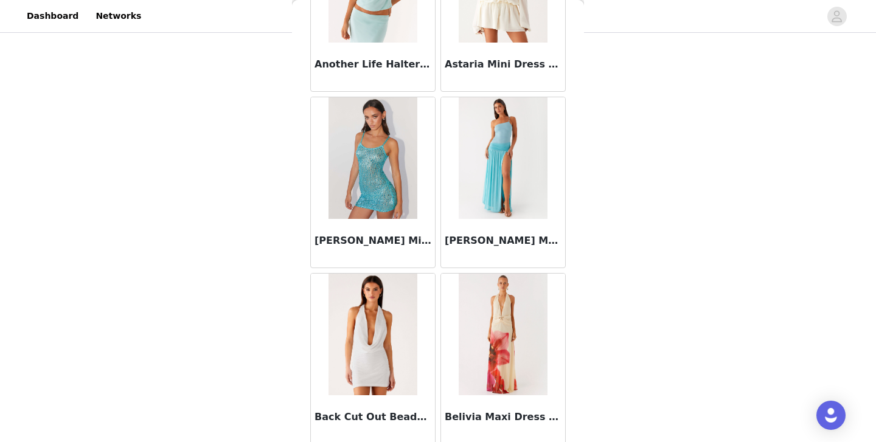
click at [494, 159] on img at bounding box center [503, 158] width 88 height 122
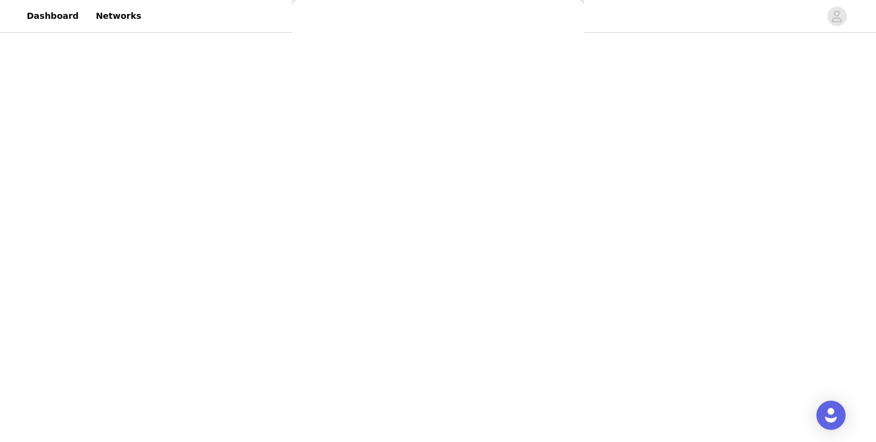
scroll to position [0, 0]
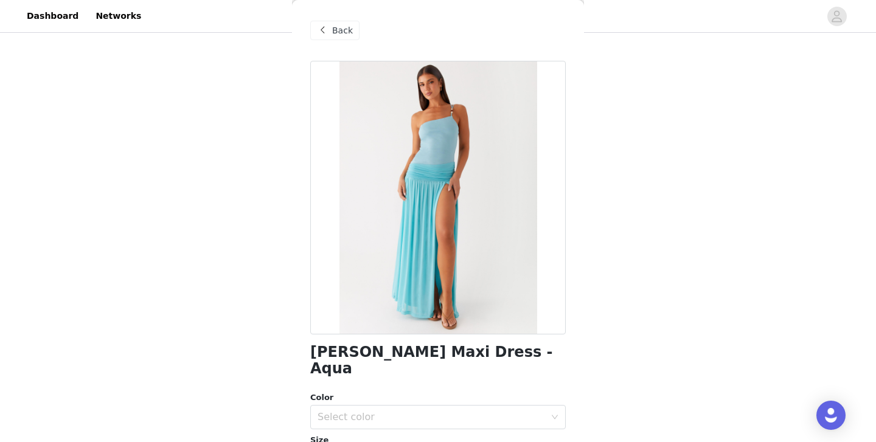
click at [330, 30] on div "Back" at bounding box center [334, 30] width 49 height 19
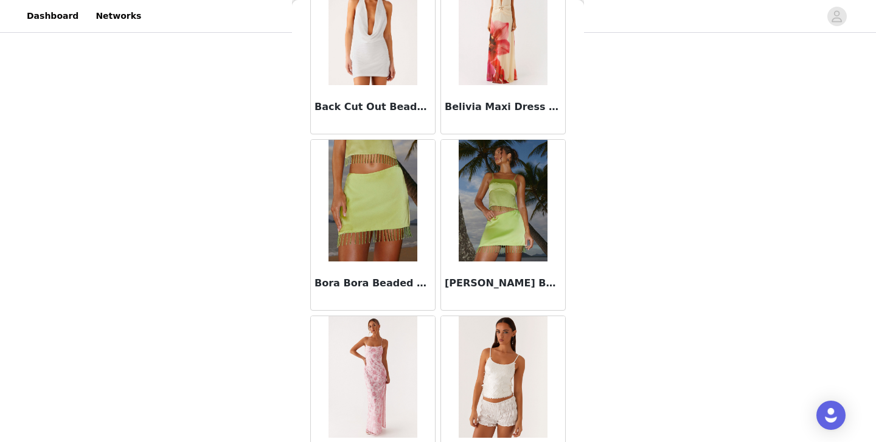
scroll to position [1420, 0]
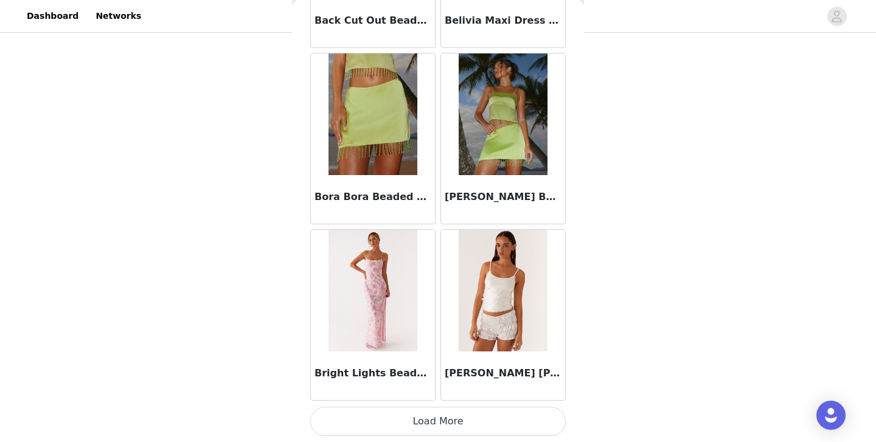
click at [457, 424] on button "Load More" at bounding box center [438, 421] width 256 height 29
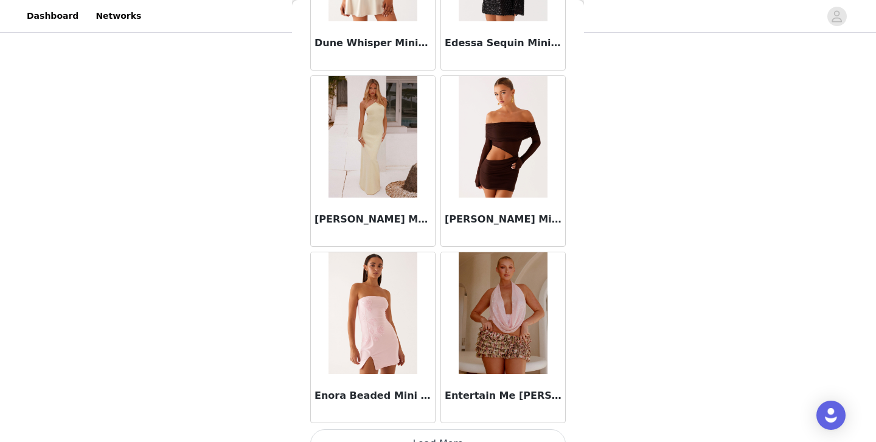
scroll to position [3185, 0]
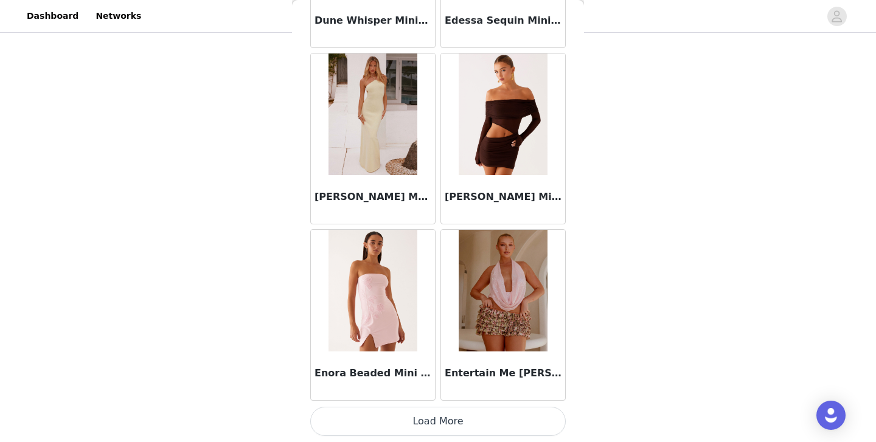
click at [422, 418] on button "Load More" at bounding box center [438, 421] width 256 height 29
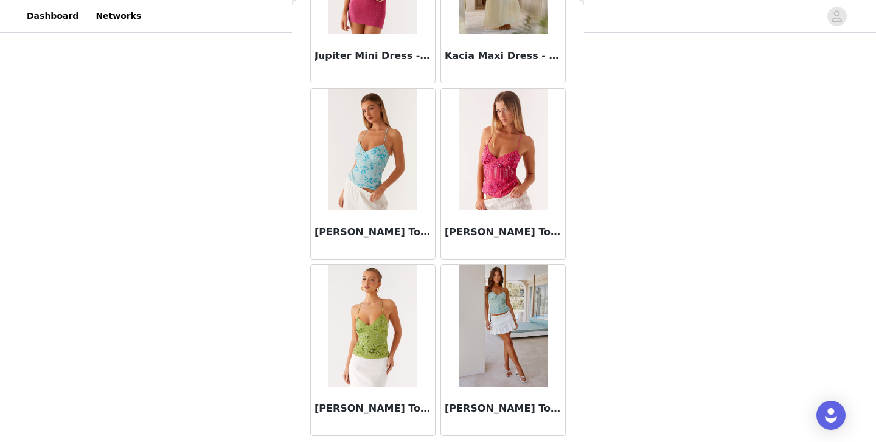
scroll to position [4949, 0]
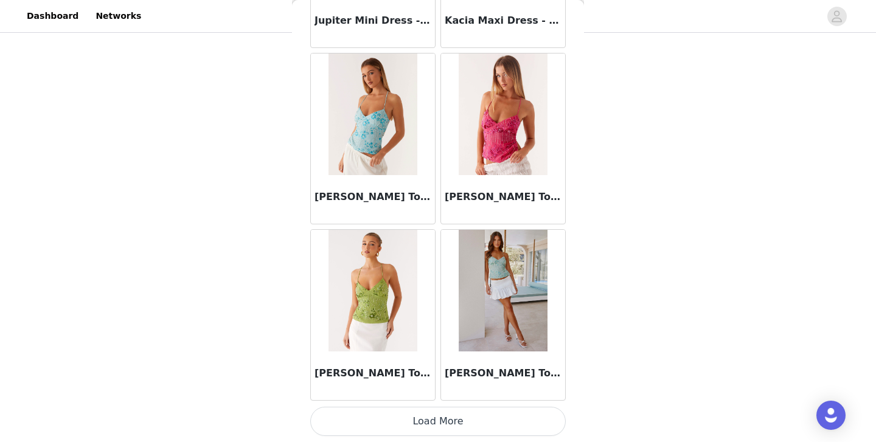
click at [425, 425] on button "Load More" at bounding box center [438, 421] width 256 height 29
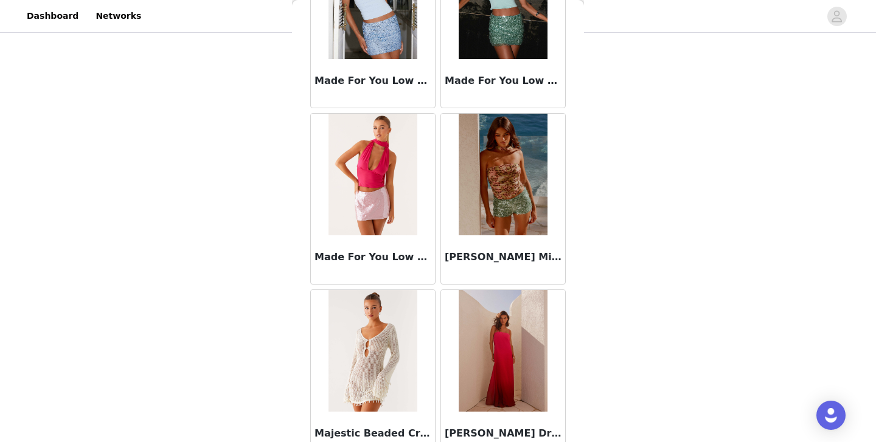
scroll to position [6714, 0]
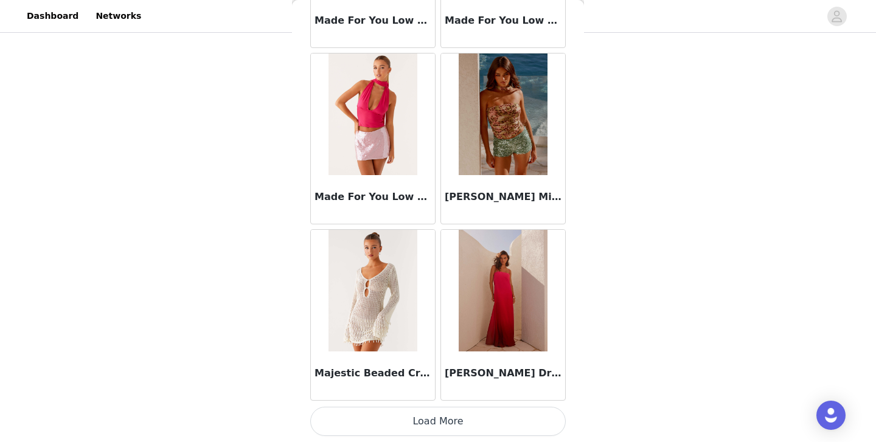
click at [425, 418] on button "Load More" at bounding box center [438, 421] width 256 height 29
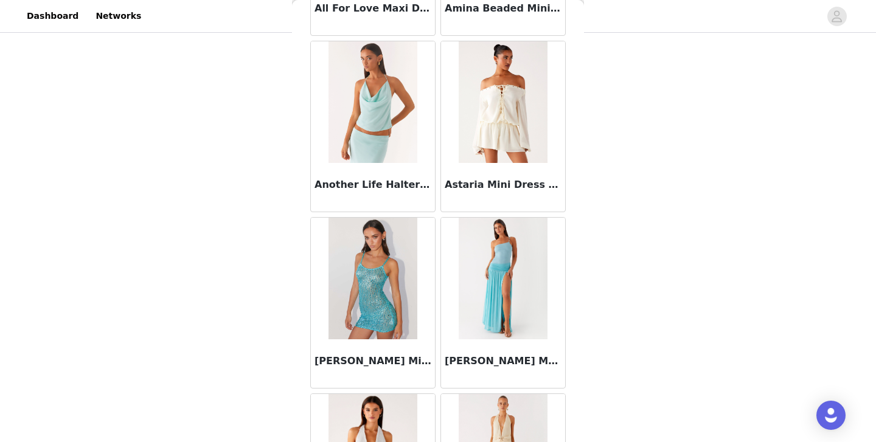
scroll to position [0, 0]
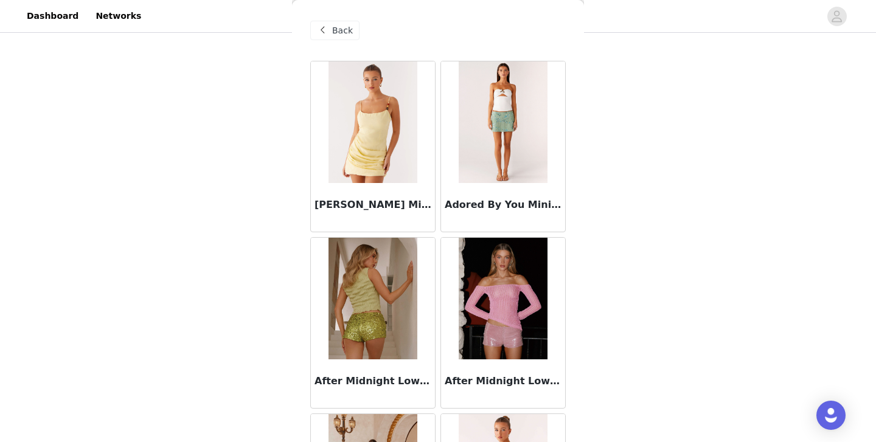
click at [333, 30] on span "Back" at bounding box center [342, 30] width 21 height 13
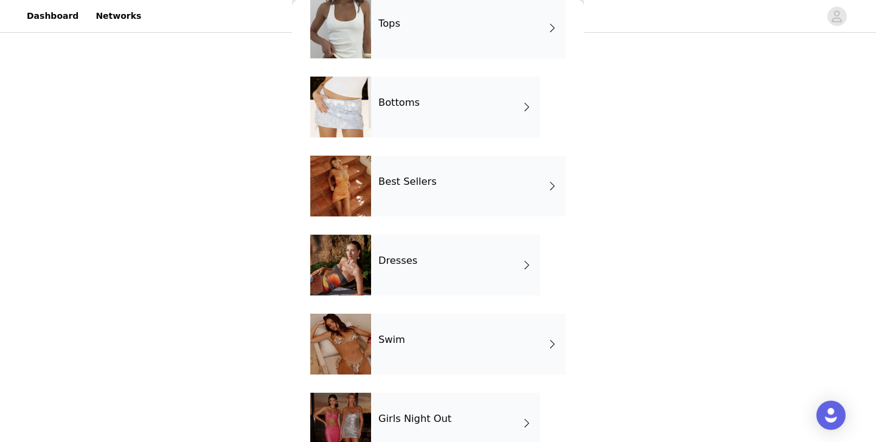
scroll to position [251, 0]
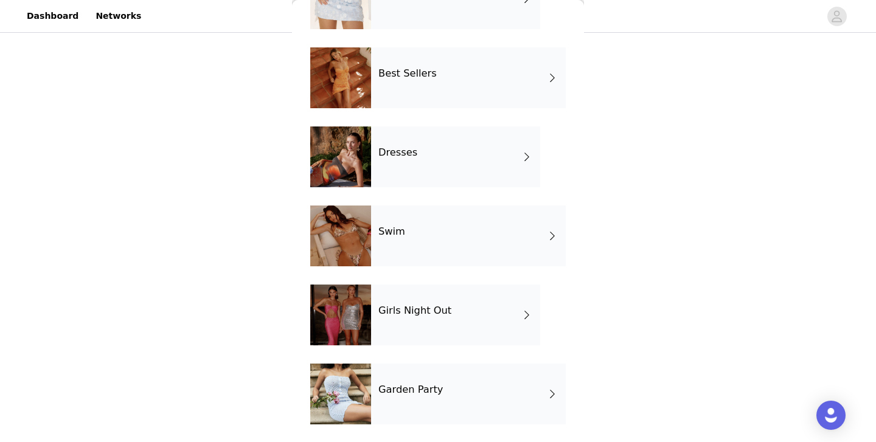
click at [407, 393] on h4 "Garden Party" at bounding box center [411, 390] width 65 height 11
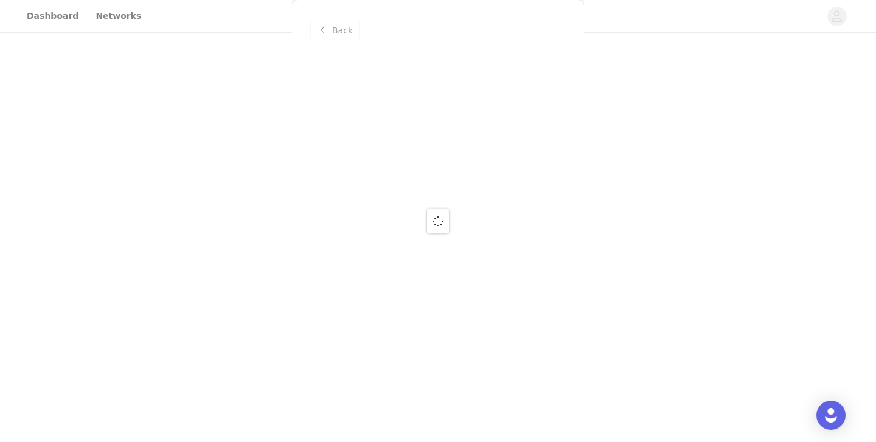
scroll to position [0, 0]
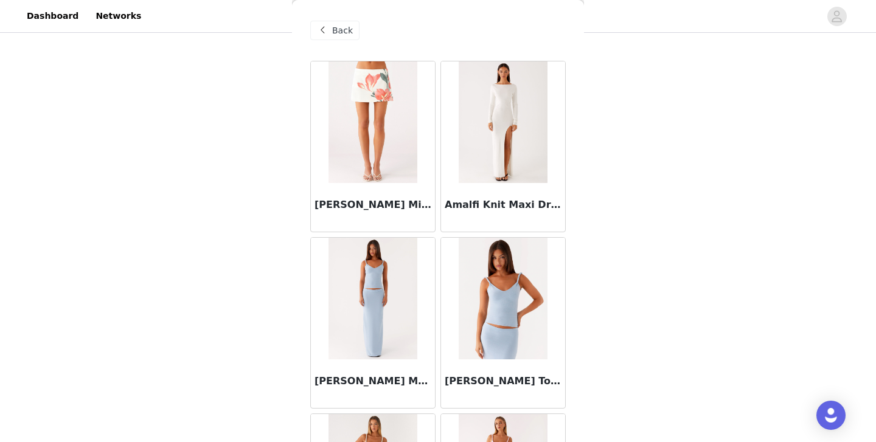
click at [503, 168] on img at bounding box center [503, 122] width 88 height 122
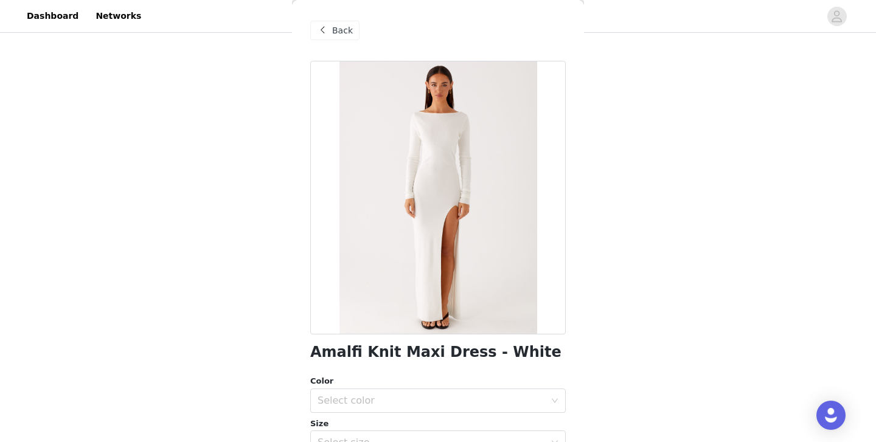
click at [320, 33] on span at bounding box center [322, 30] width 15 height 15
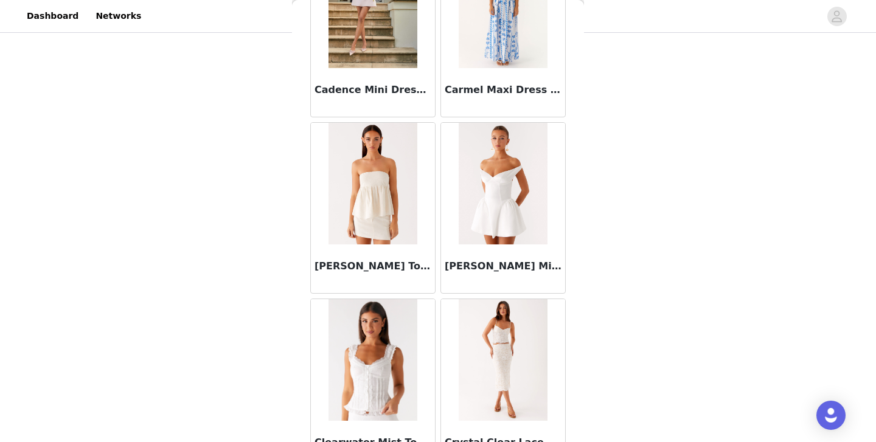
scroll to position [1175, 0]
click at [492, 206] on img at bounding box center [503, 183] width 88 height 122
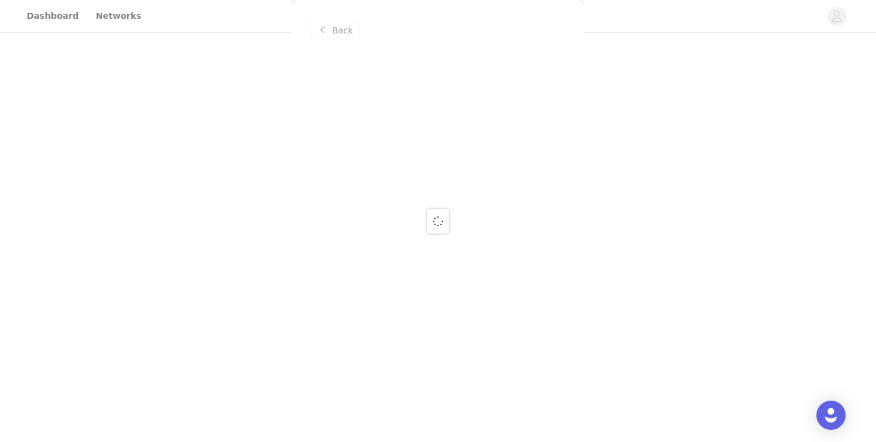
scroll to position [0, 0]
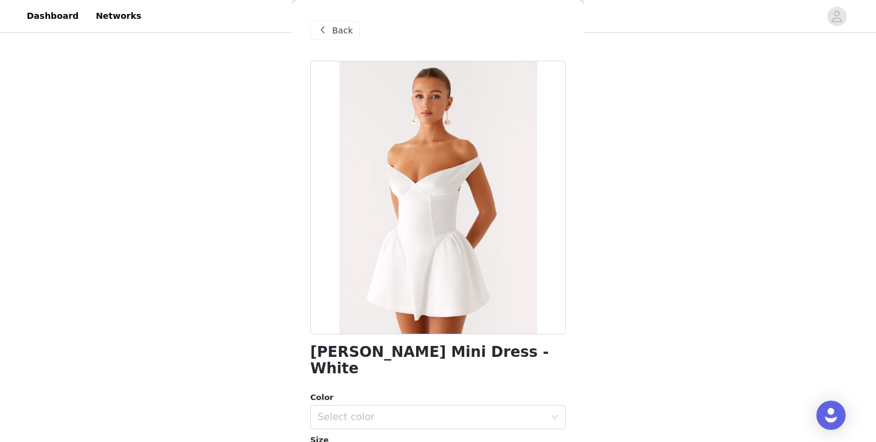
click at [327, 33] on span at bounding box center [322, 30] width 15 height 15
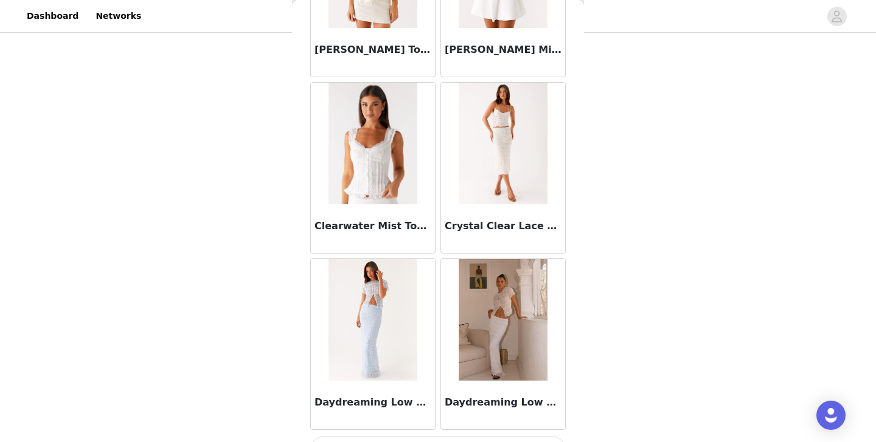
scroll to position [1420, 0]
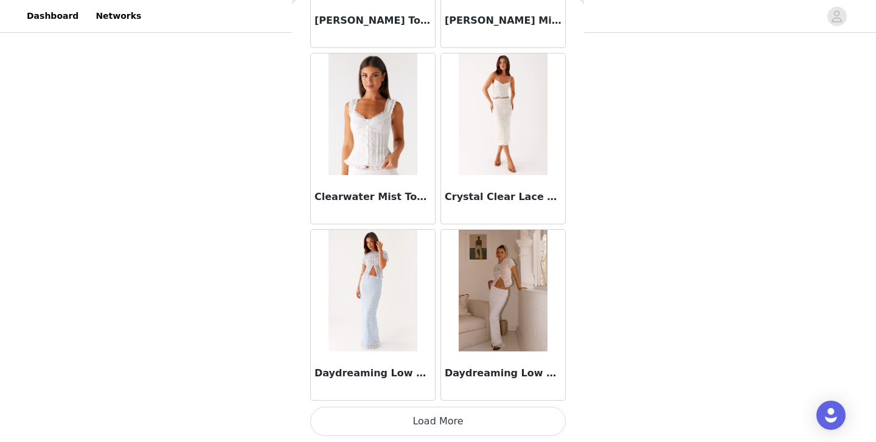
click at [443, 419] on button "Load More" at bounding box center [438, 421] width 256 height 29
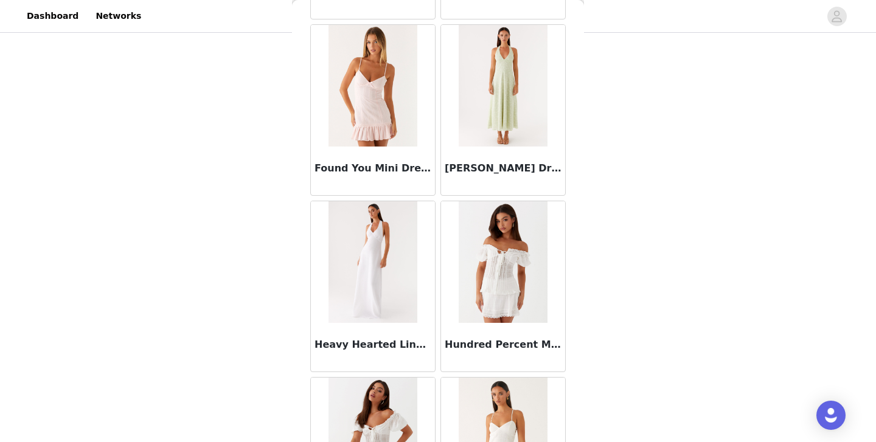
scroll to position [3185, 0]
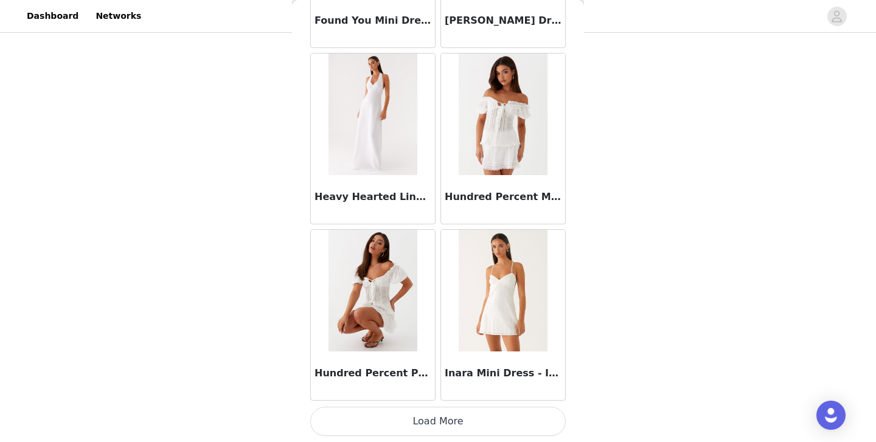
click at [419, 429] on button "Load More" at bounding box center [438, 421] width 256 height 29
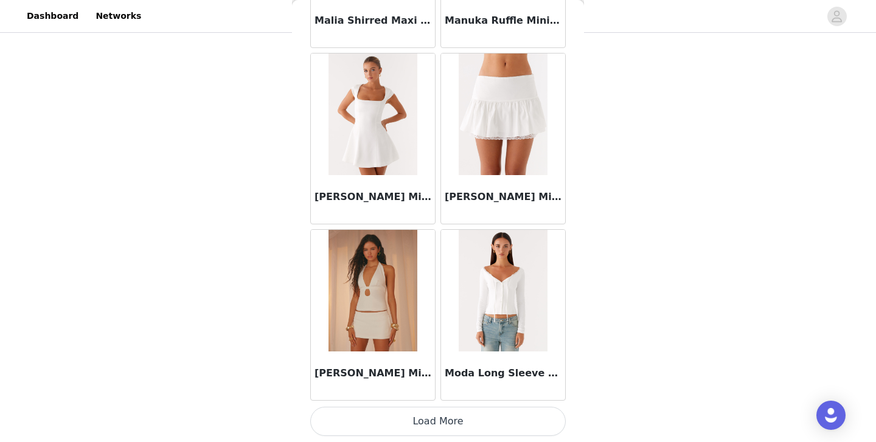
scroll to position [4949, 0]
click at [441, 419] on button "Load More" at bounding box center [438, 422] width 256 height 29
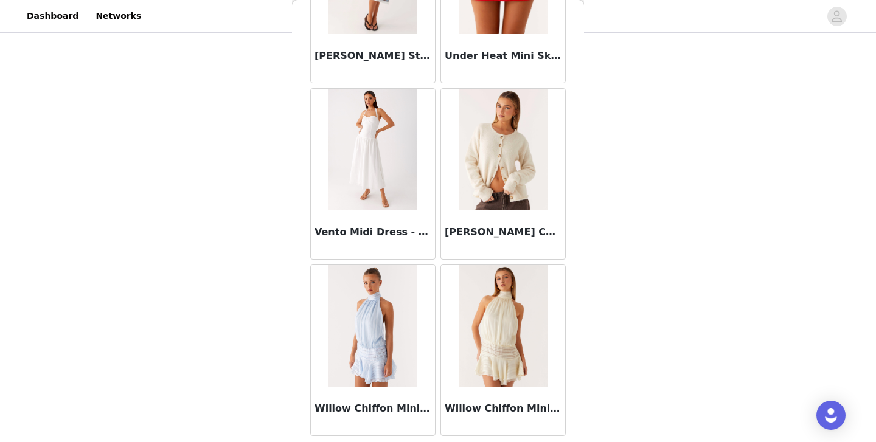
scroll to position [6714, 0]
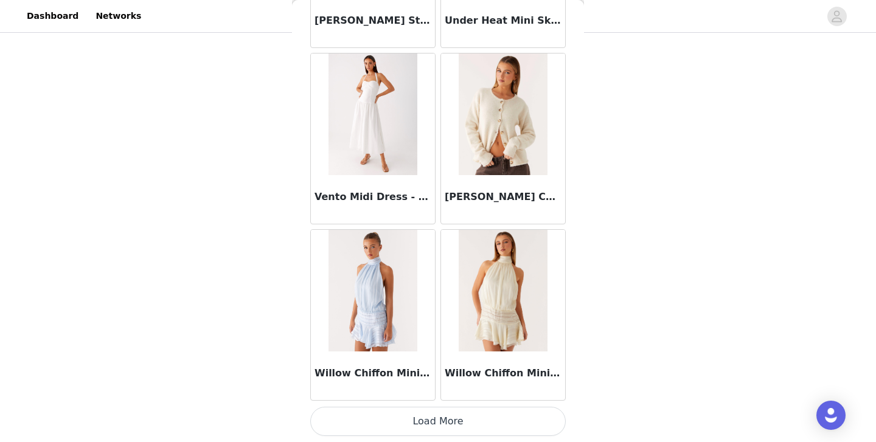
click at [444, 425] on button "Load More" at bounding box center [438, 421] width 256 height 29
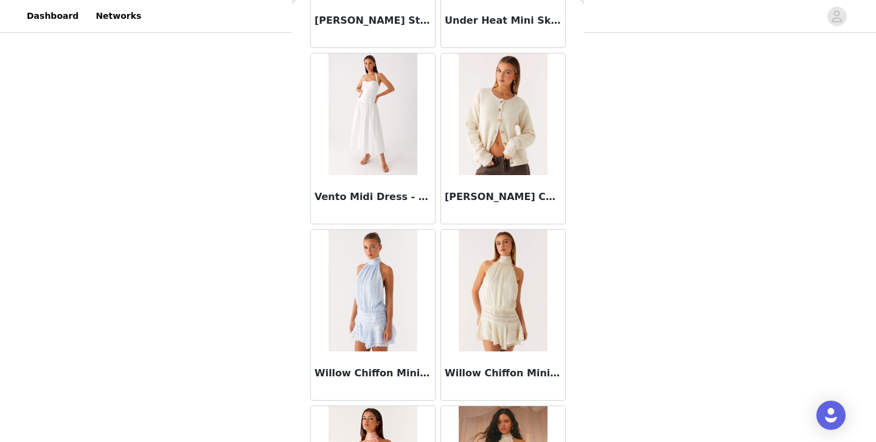
scroll to position [6852, 0]
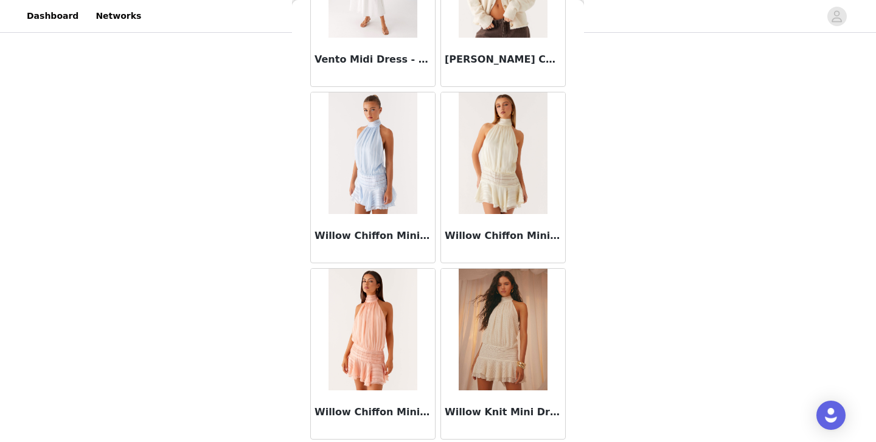
click at [498, 335] on img at bounding box center [503, 330] width 88 height 122
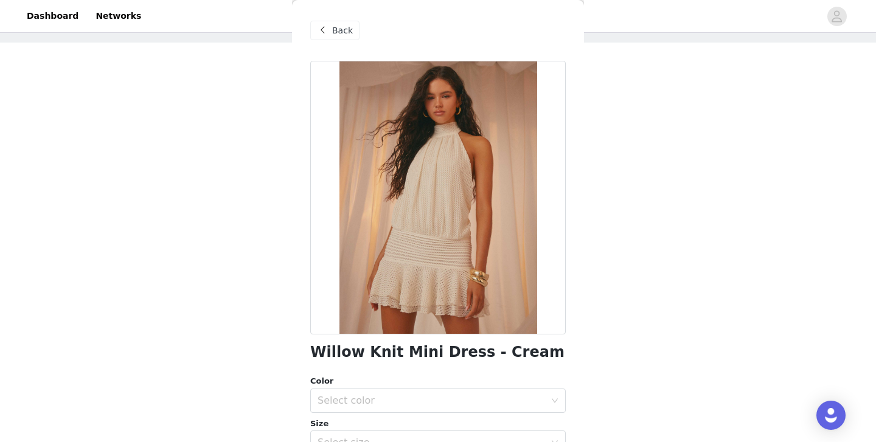
scroll to position [51, 0]
click at [330, 33] on div "Back" at bounding box center [334, 30] width 49 height 19
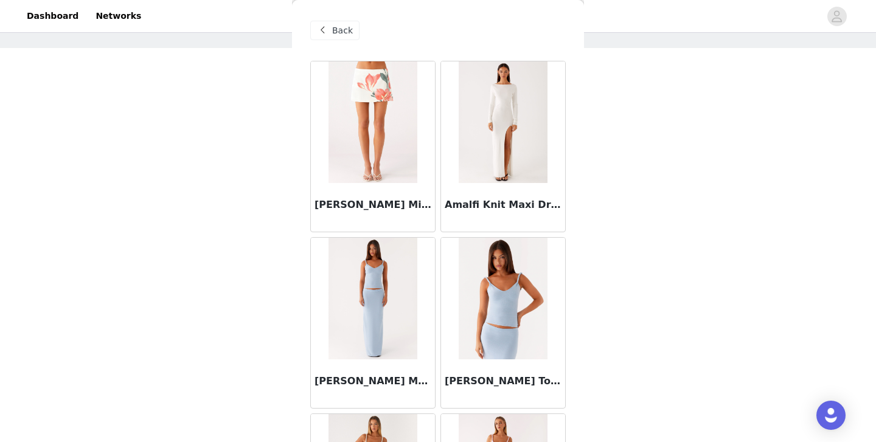
click at [330, 33] on div "Back" at bounding box center [334, 30] width 49 height 19
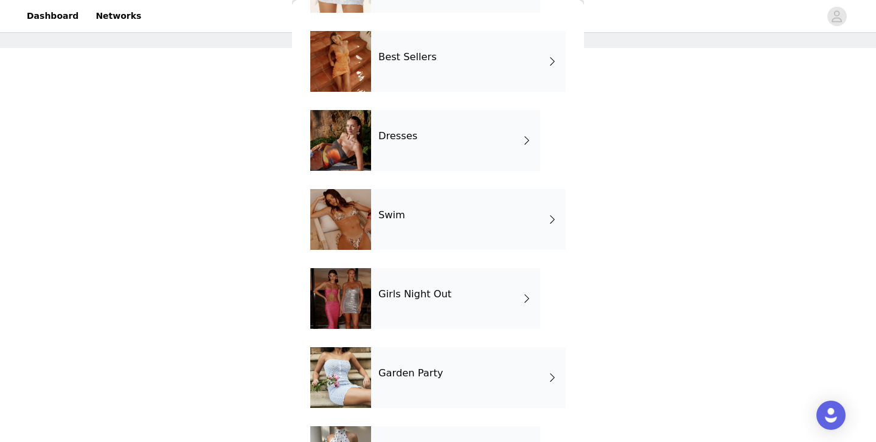
scroll to position [330, 0]
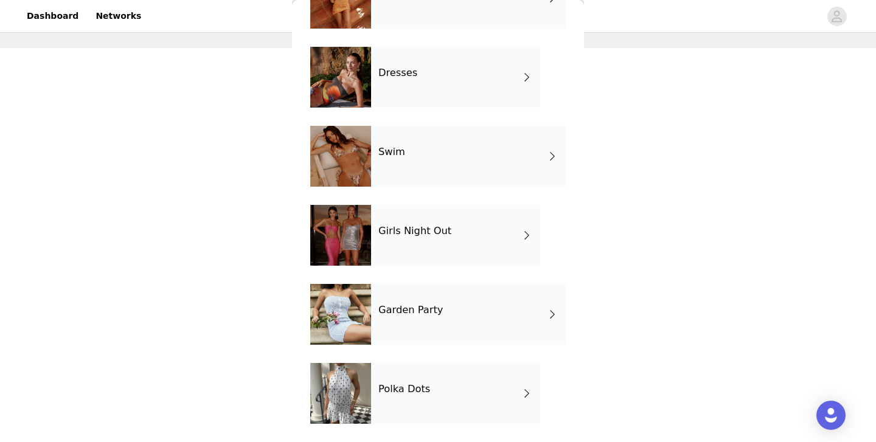
click at [405, 390] on h4 "Polka Dots" at bounding box center [405, 389] width 52 height 11
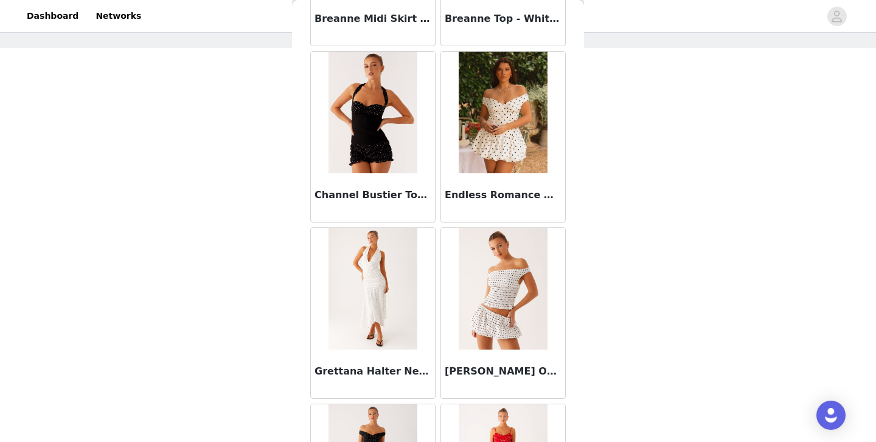
scroll to position [784, 0]
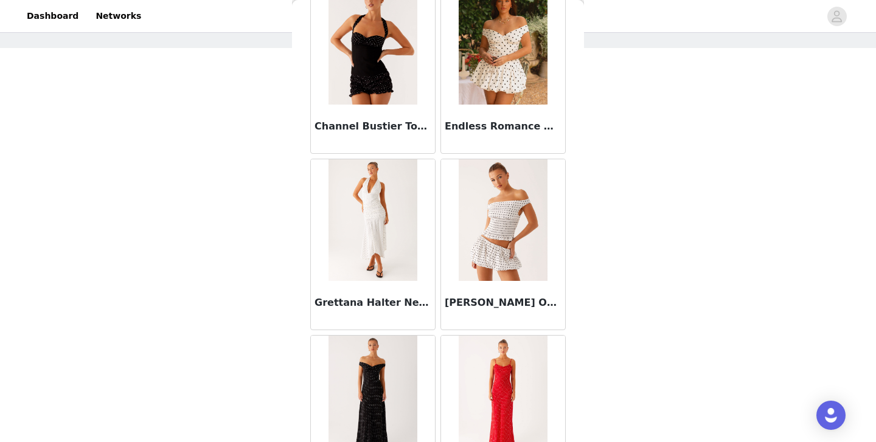
click at [374, 221] on img at bounding box center [373, 220] width 88 height 122
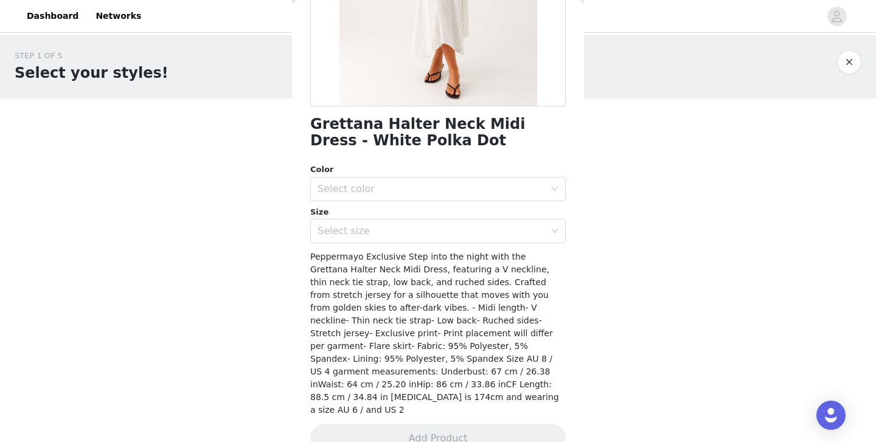
scroll to position [0, 0]
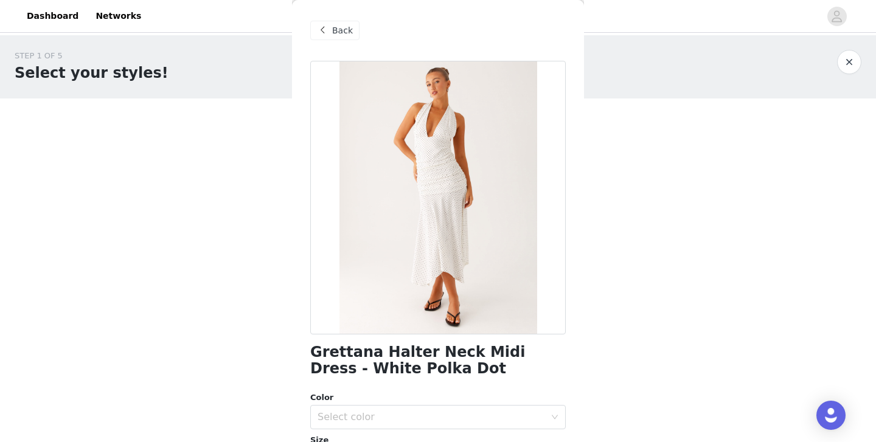
click at [326, 24] on span at bounding box center [322, 30] width 15 height 15
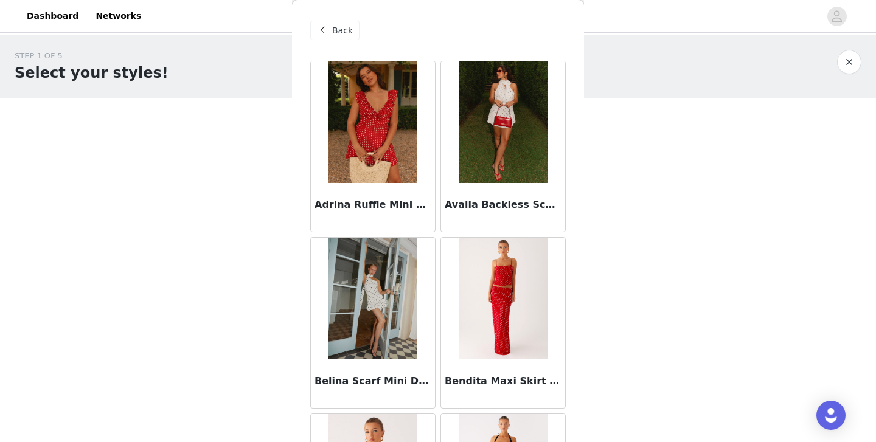
click at [516, 100] on img at bounding box center [503, 122] width 88 height 122
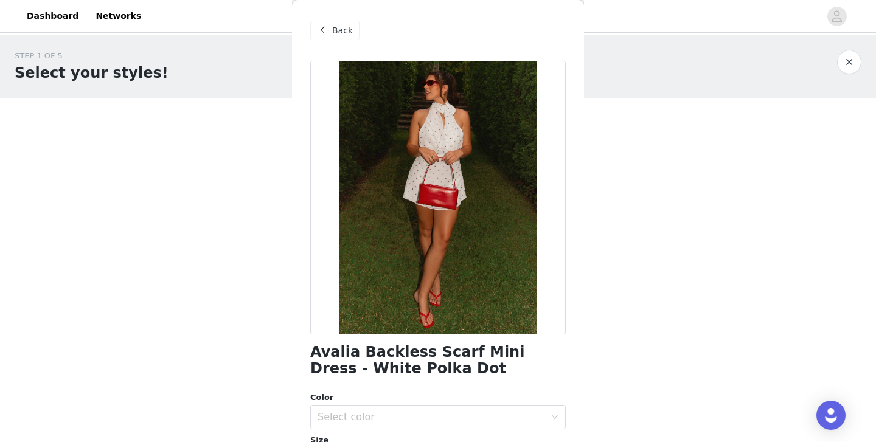
click at [338, 31] on span "Back" at bounding box center [342, 30] width 21 height 13
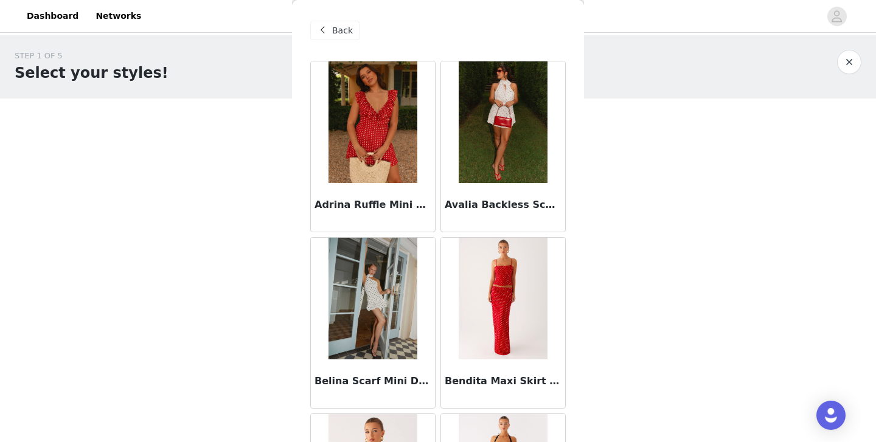
click at [315, 24] on div "Back" at bounding box center [334, 30] width 49 height 19
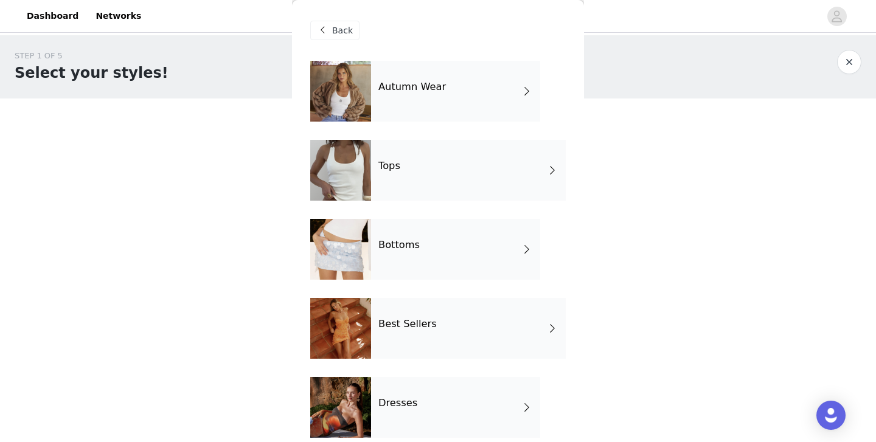
scroll to position [103, 0]
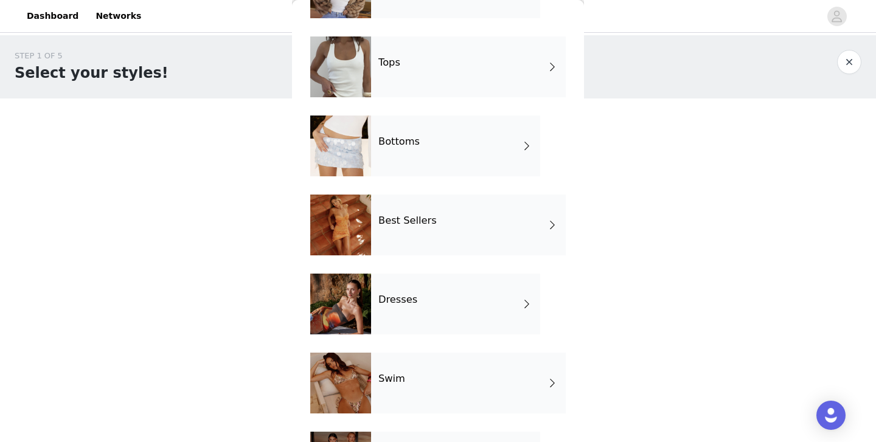
click at [381, 290] on div "Dresses" at bounding box center [455, 304] width 169 height 61
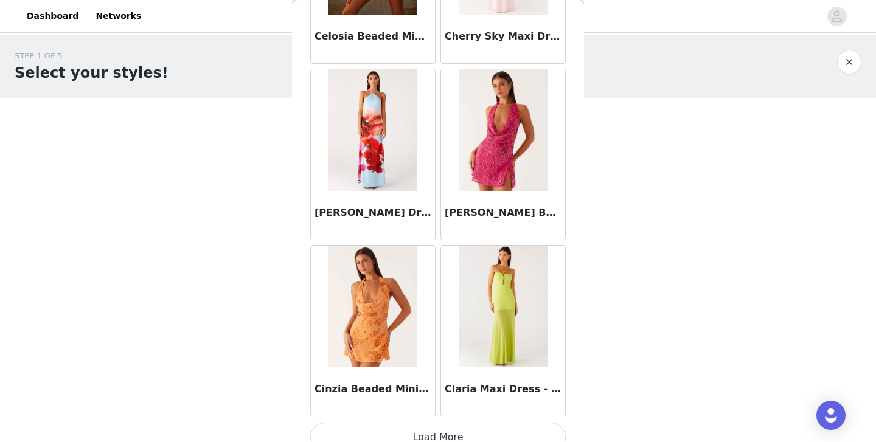
scroll to position [1420, 0]
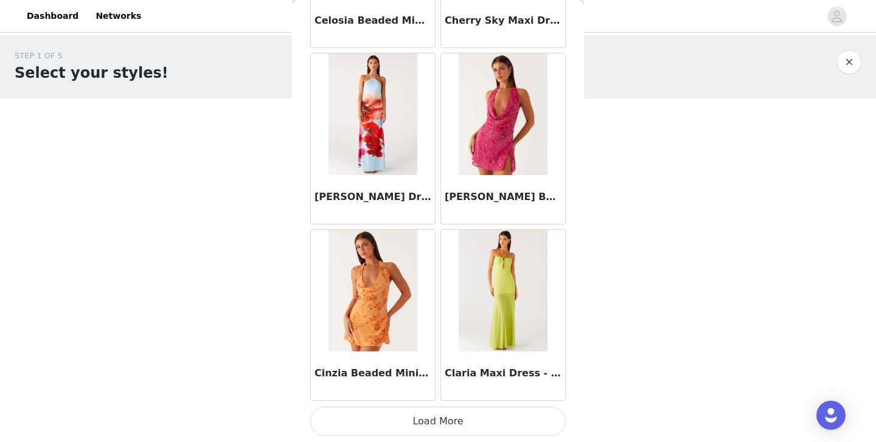
click at [434, 425] on button "Load More" at bounding box center [438, 421] width 256 height 29
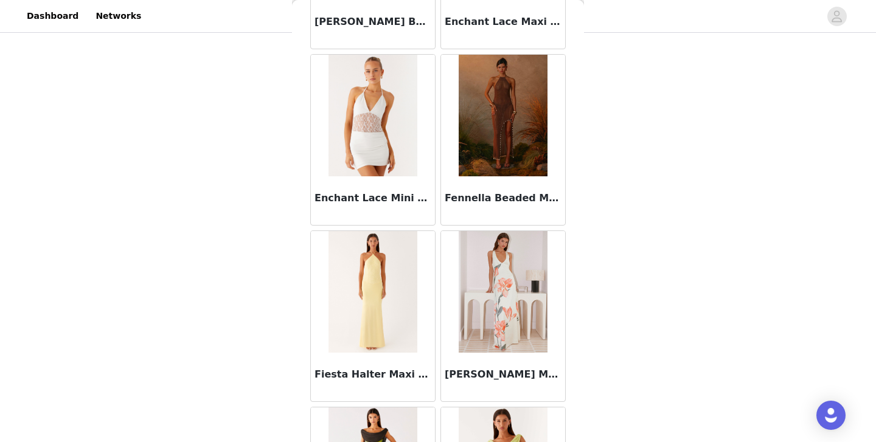
scroll to position [3185, 0]
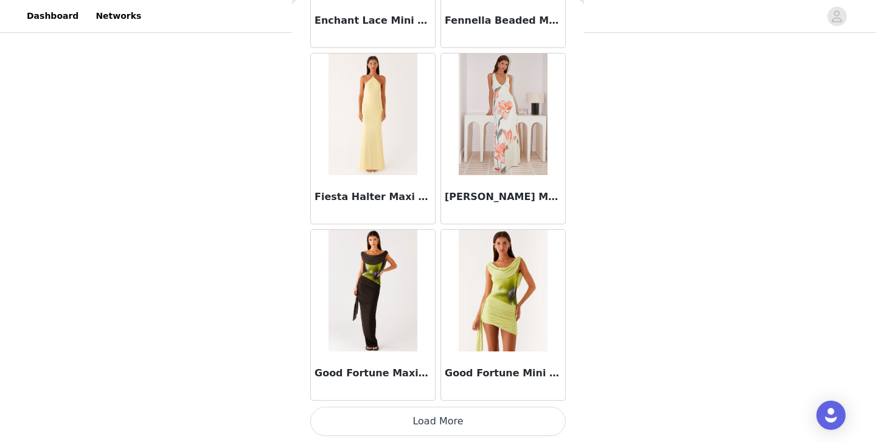
click at [442, 421] on button "Load More" at bounding box center [438, 421] width 256 height 29
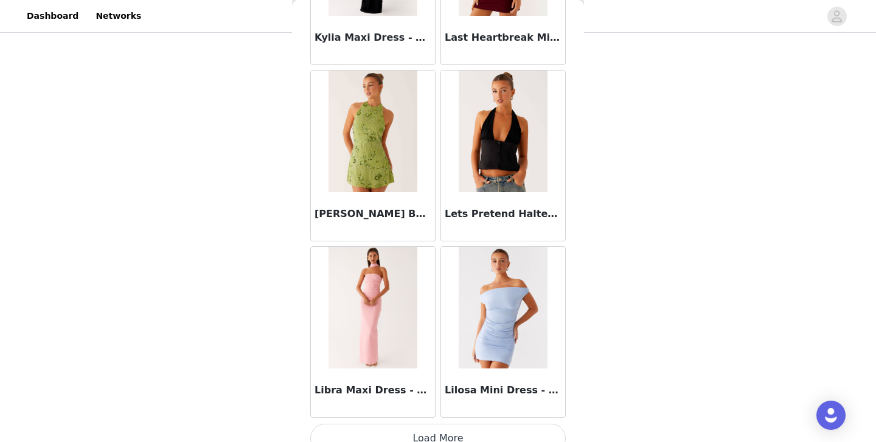
scroll to position [4949, 0]
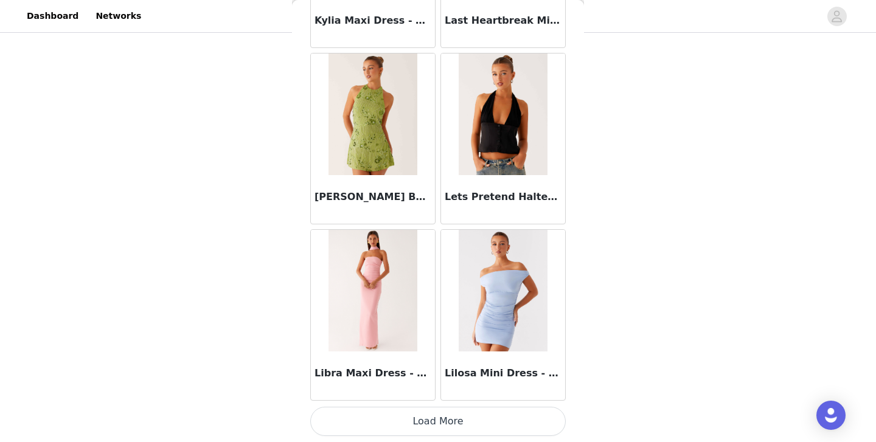
click at [439, 419] on button "Load More" at bounding box center [438, 421] width 256 height 29
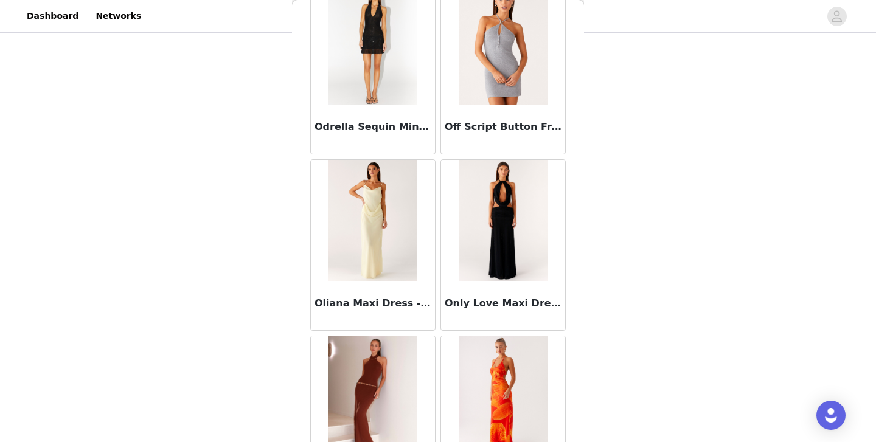
scroll to position [6433, 0]
click at [367, 223] on img at bounding box center [373, 220] width 88 height 122
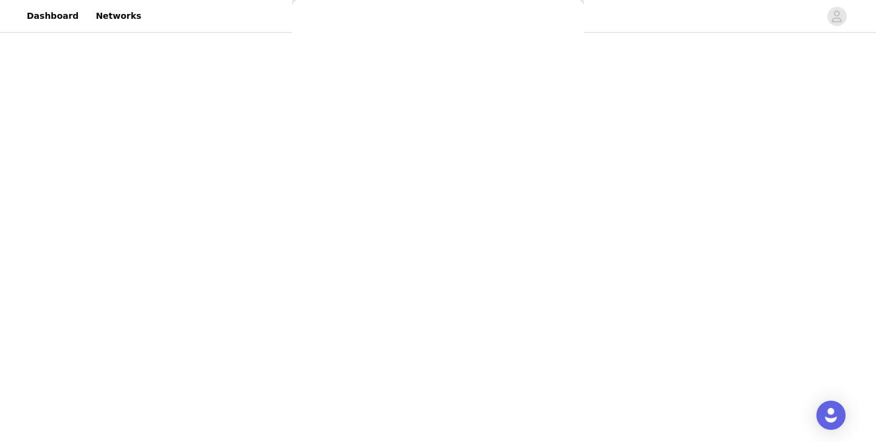
scroll to position [0, 0]
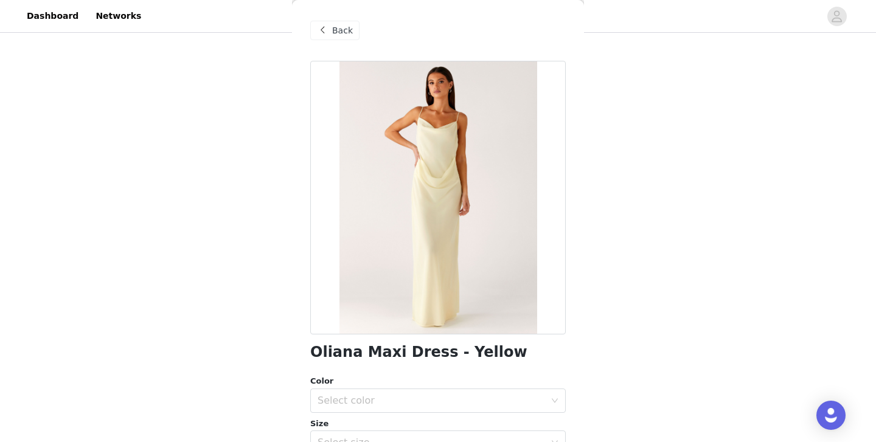
click at [337, 31] on span "Back" at bounding box center [342, 30] width 21 height 13
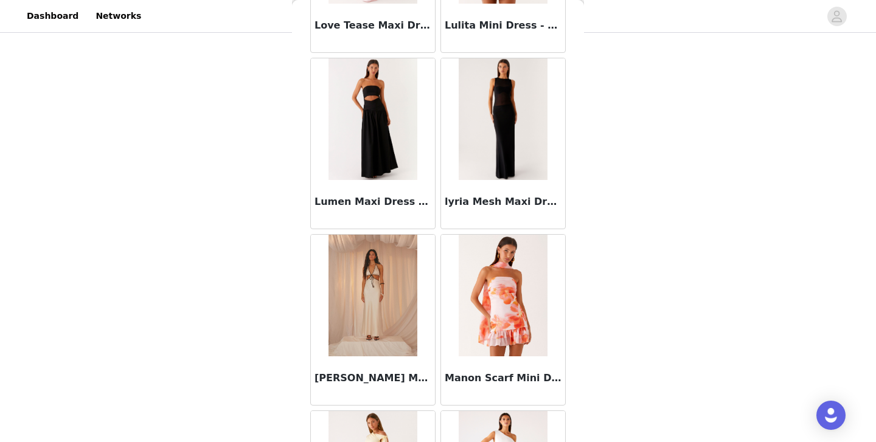
scroll to position [5484, 0]
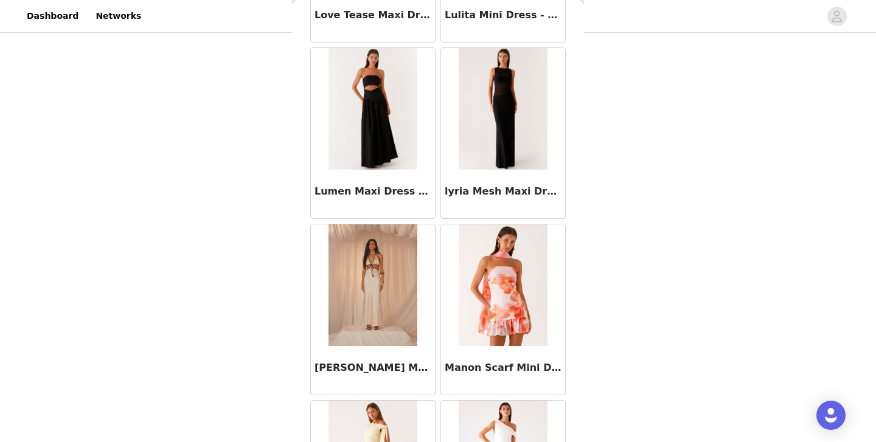
click at [389, 131] on img at bounding box center [373, 109] width 89 height 122
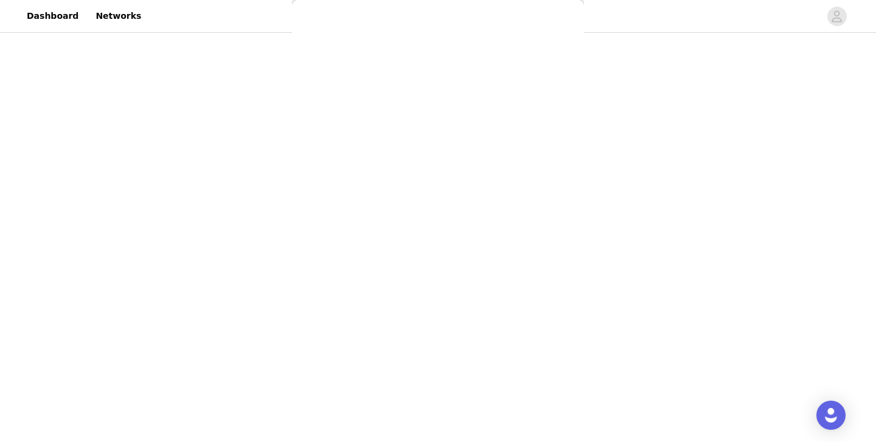
scroll to position [0, 0]
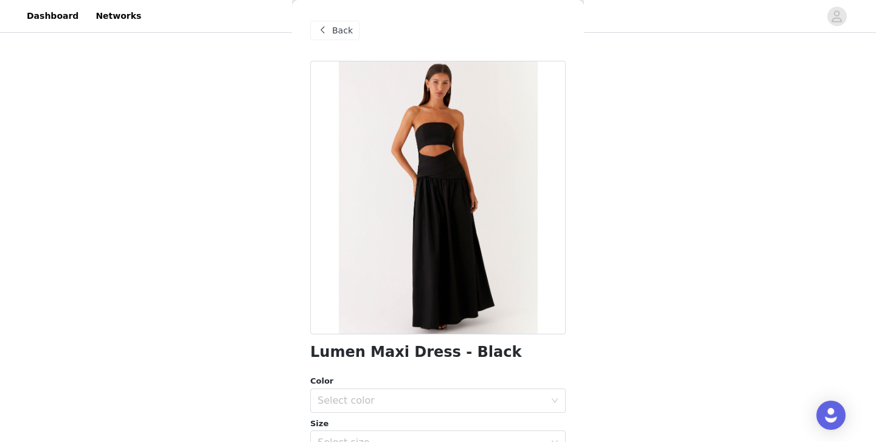
click at [333, 30] on span "Back" at bounding box center [342, 30] width 21 height 13
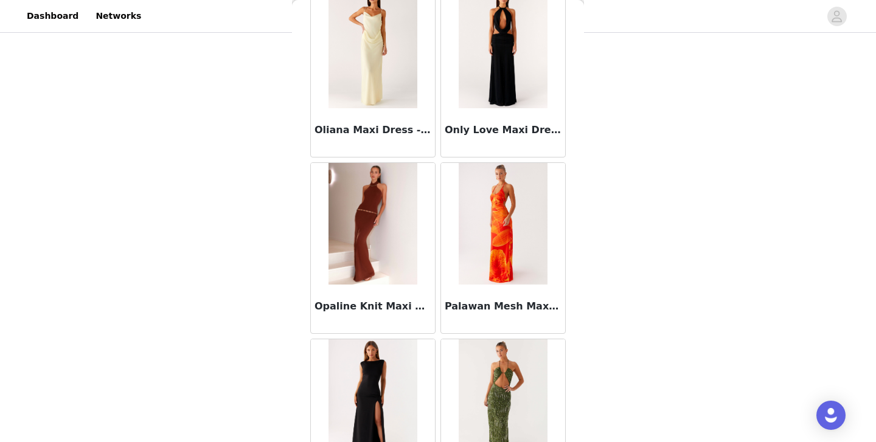
scroll to position [6714, 0]
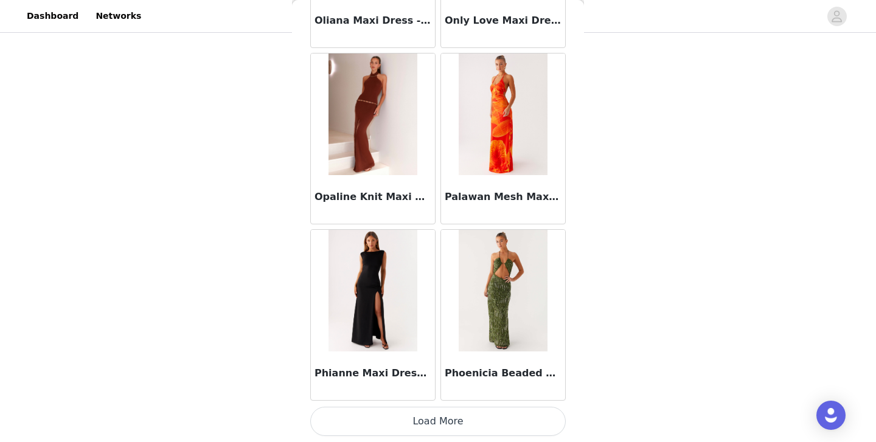
click at [439, 424] on button "Load More" at bounding box center [438, 421] width 256 height 29
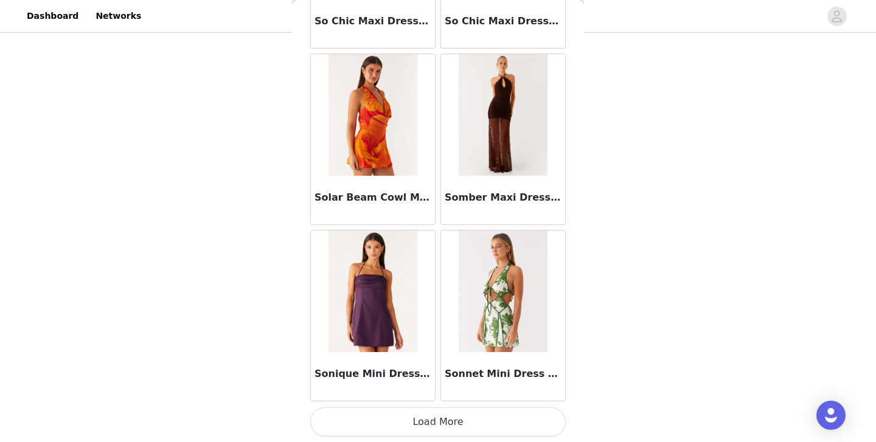
scroll to position [8479, 0]
click at [449, 426] on button "Load More" at bounding box center [438, 421] width 256 height 29
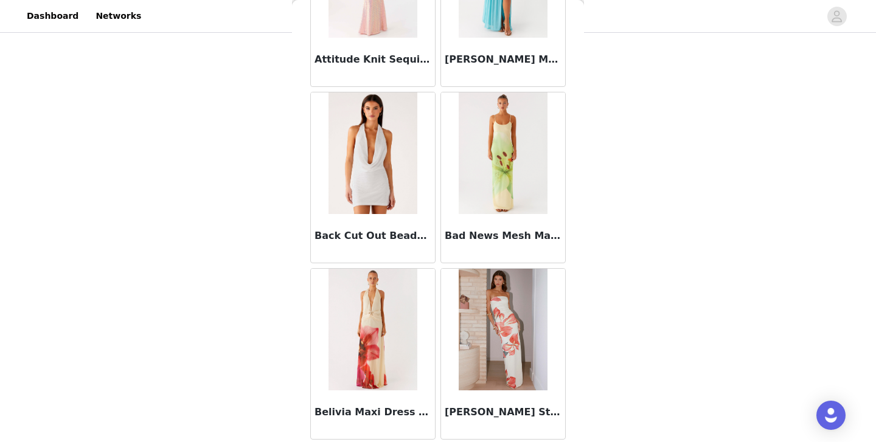
scroll to position [0, 0]
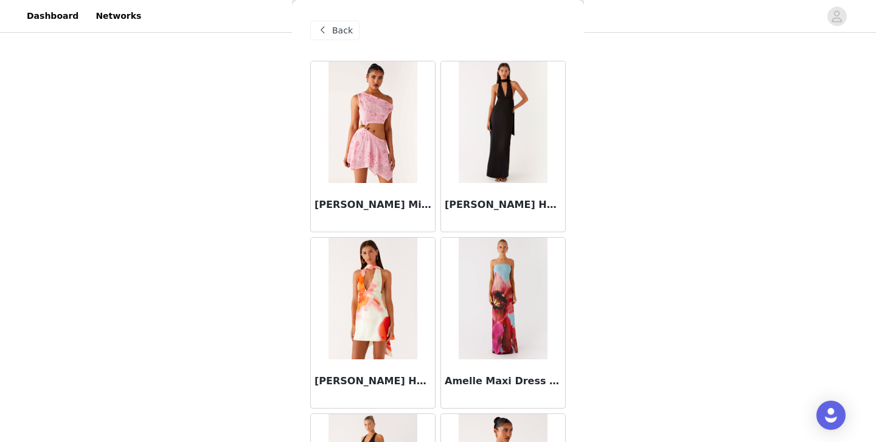
click at [344, 28] on span "Back" at bounding box center [342, 30] width 21 height 13
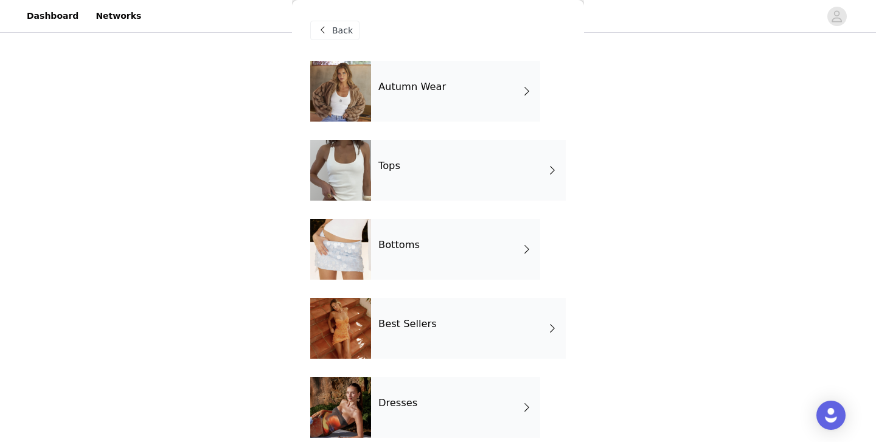
click at [402, 168] on div "Tops" at bounding box center [468, 170] width 195 height 61
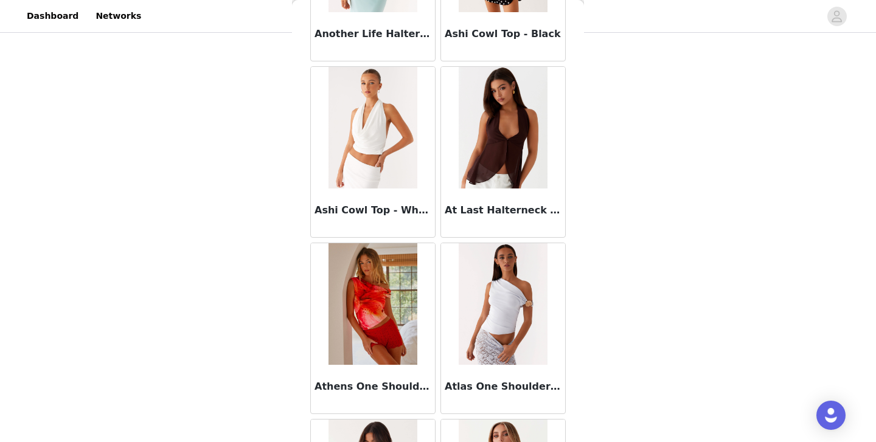
scroll to position [865, 0]
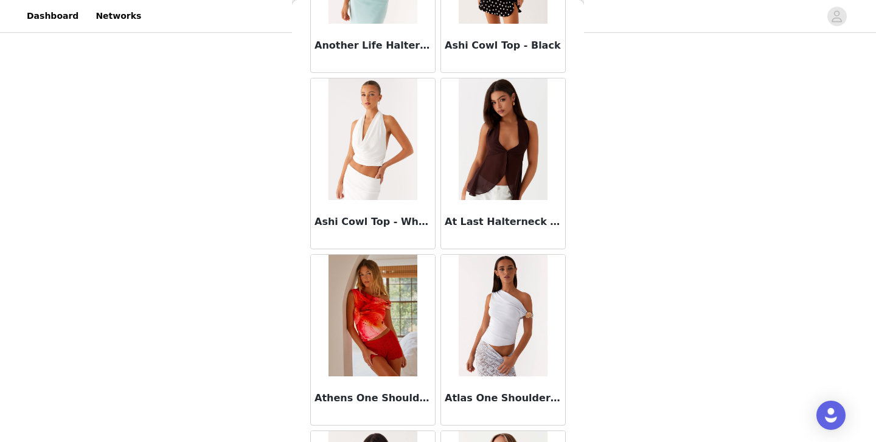
click at [506, 153] on img at bounding box center [503, 140] width 88 height 122
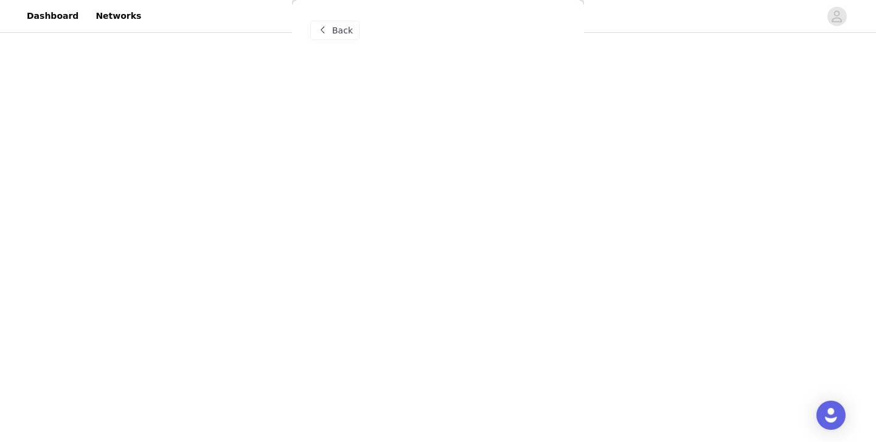
scroll to position [0, 0]
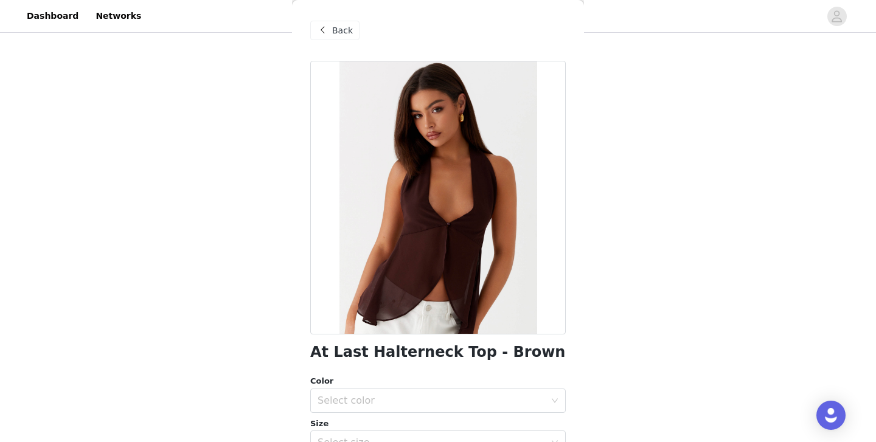
click at [329, 24] on span at bounding box center [322, 30] width 15 height 15
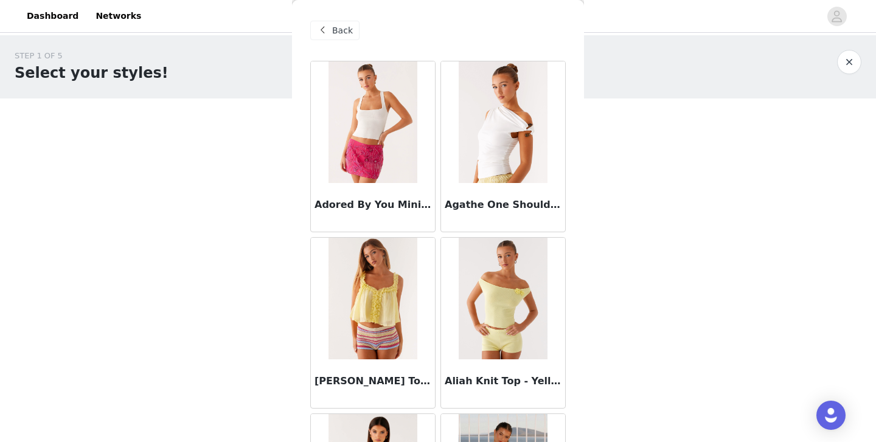
click at [332, 32] on div "Back" at bounding box center [334, 30] width 49 height 19
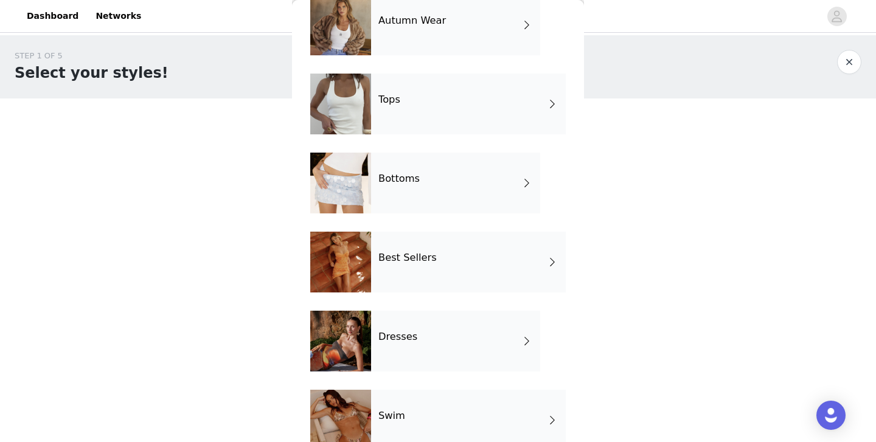
scroll to position [68, 0]
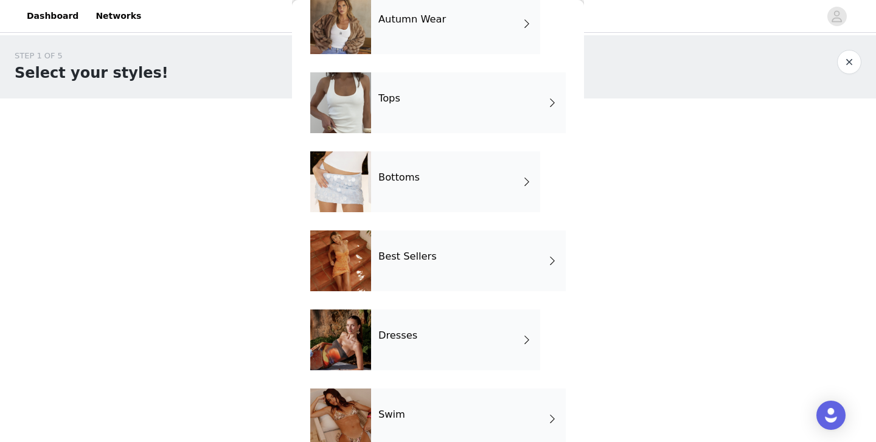
click at [397, 341] on h4 "Dresses" at bounding box center [398, 335] width 39 height 11
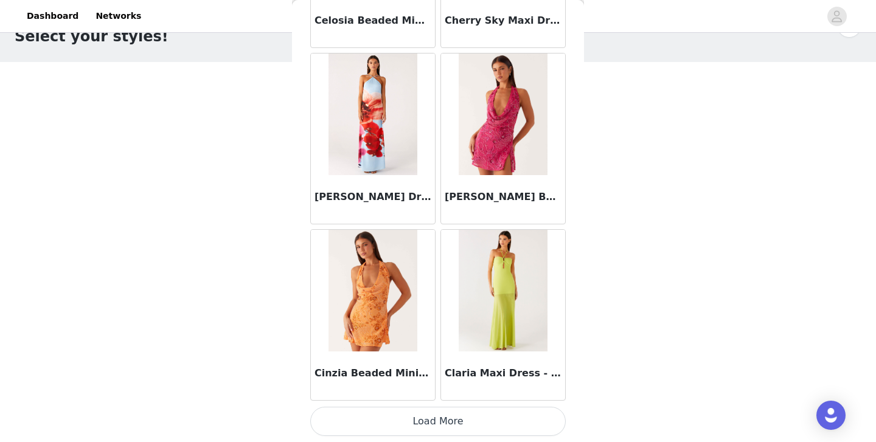
scroll to position [43, 0]
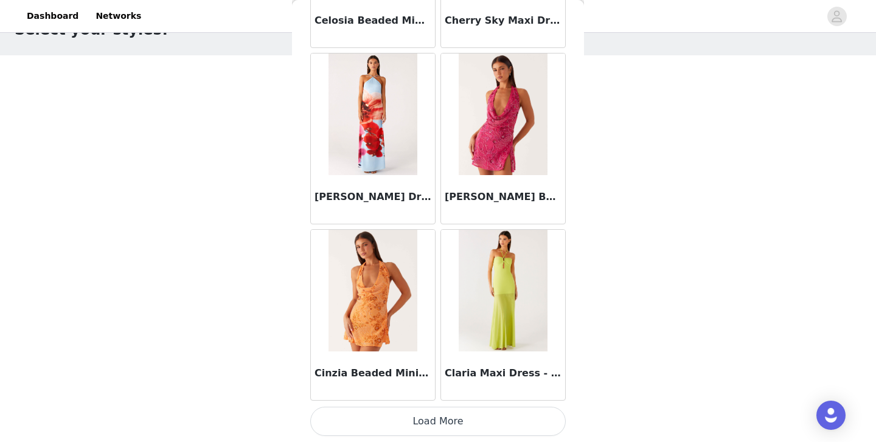
click at [433, 421] on button "Load More" at bounding box center [438, 421] width 256 height 29
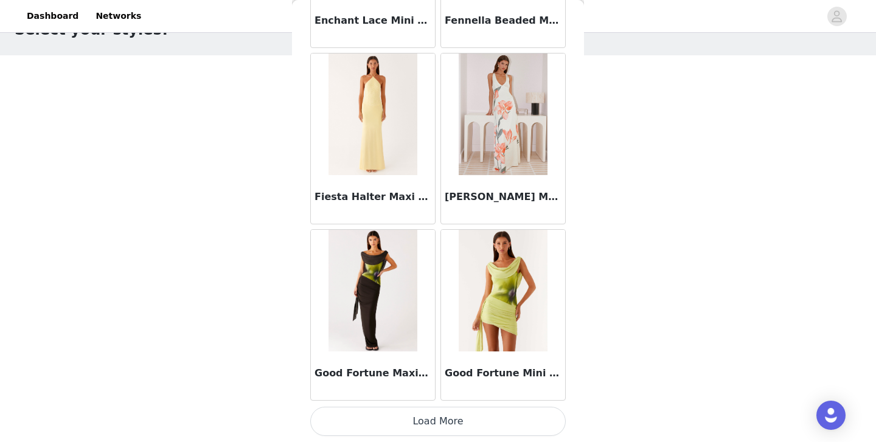
scroll to position [60, 0]
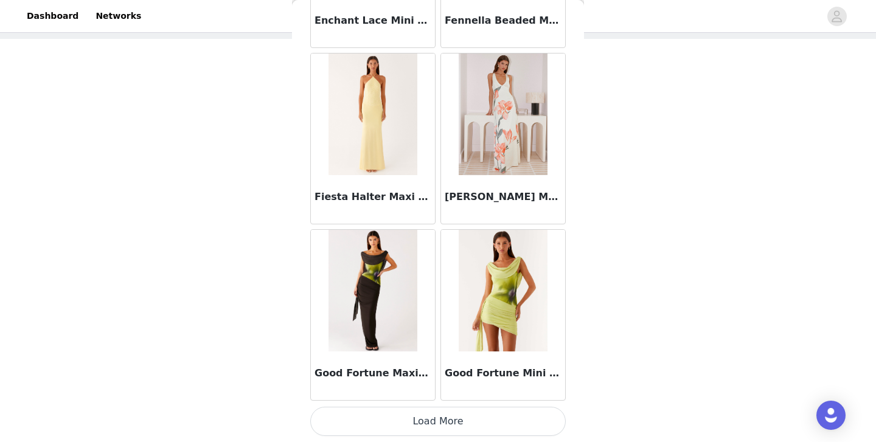
click at [444, 417] on button "Load More" at bounding box center [438, 421] width 256 height 29
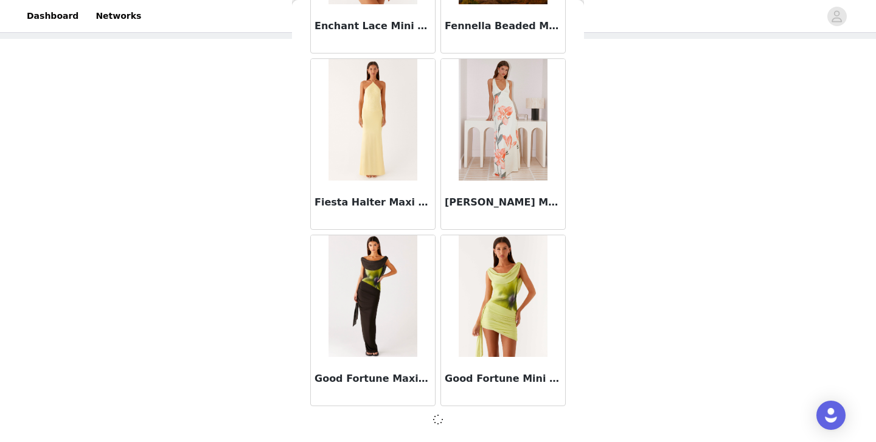
scroll to position [3179, 0]
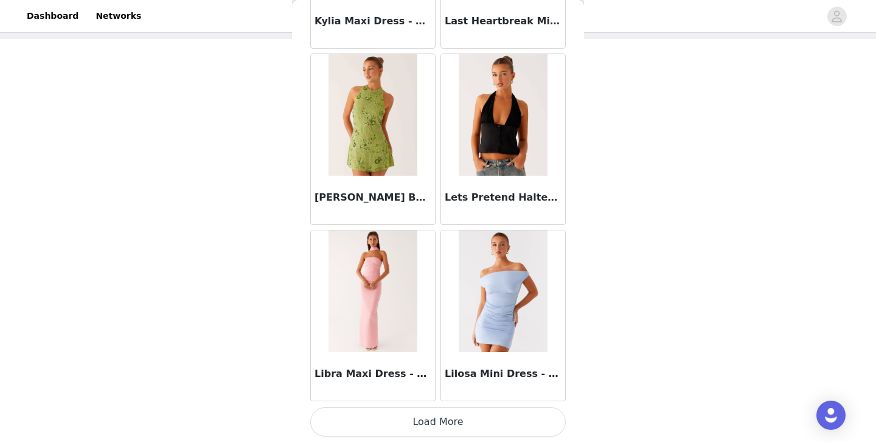
click at [442, 424] on button "Load More" at bounding box center [438, 422] width 256 height 29
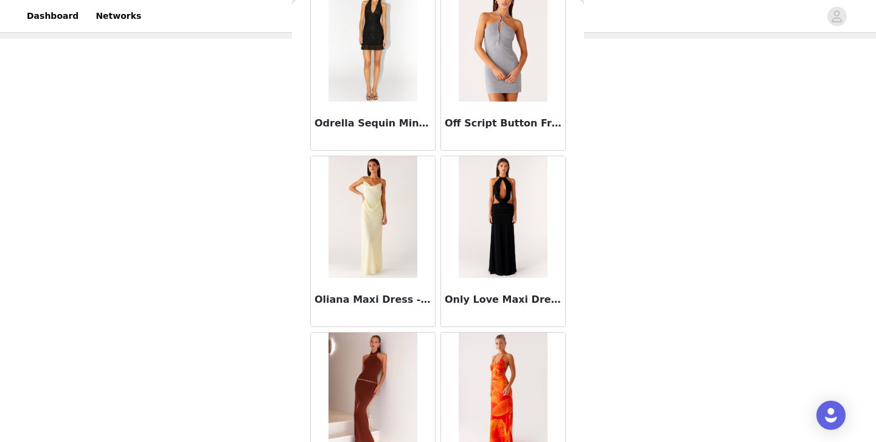
scroll to position [6446, 0]
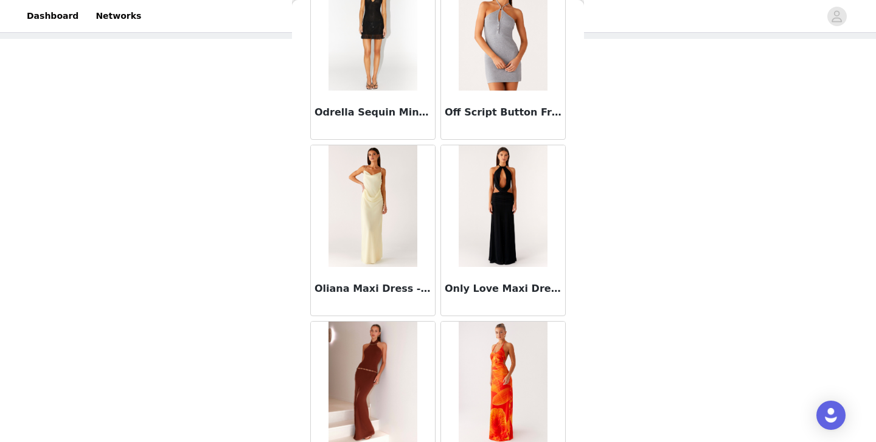
click at [511, 201] on img at bounding box center [503, 206] width 88 height 122
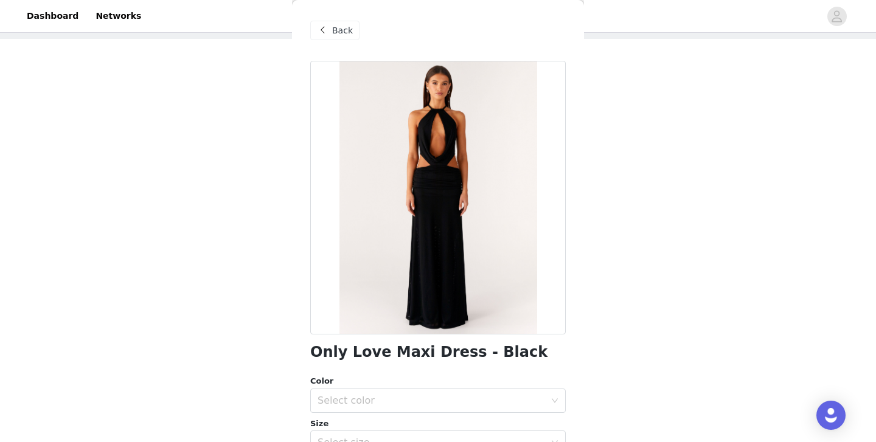
scroll to position [69, 0]
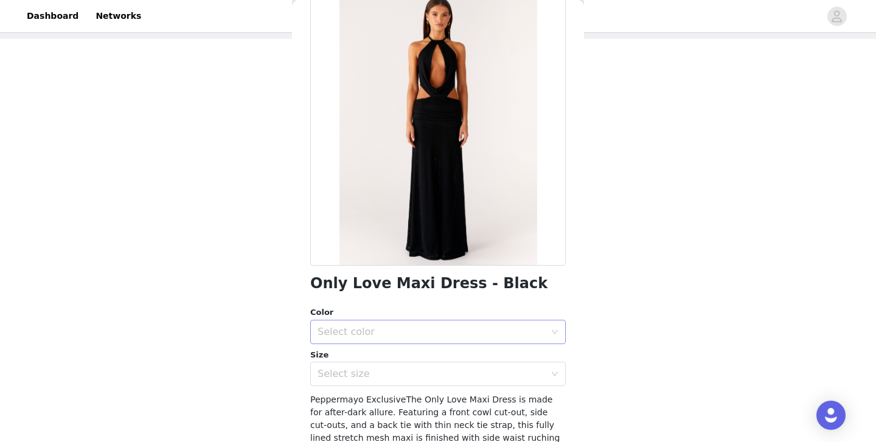
click at [467, 329] on div "Select color" at bounding box center [432, 332] width 228 height 12
click at [464, 352] on li "Black" at bounding box center [438, 358] width 256 height 19
click at [454, 381] on div "Select size" at bounding box center [434, 374] width 233 height 23
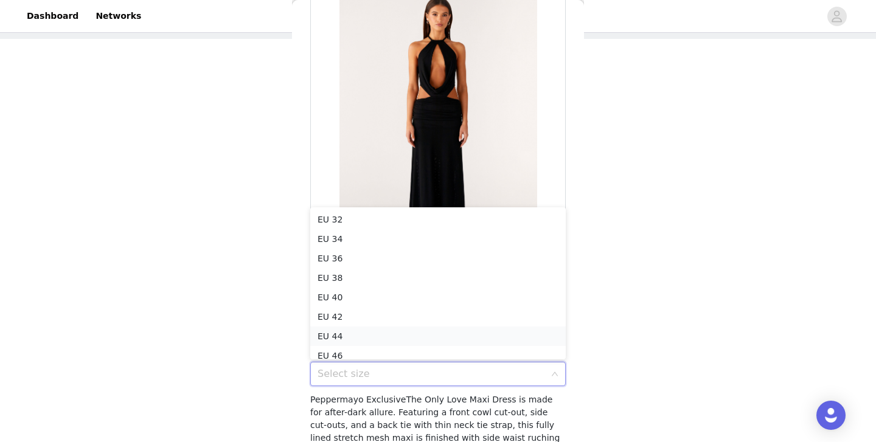
scroll to position [6, 0]
click at [400, 270] on li "EU 38" at bounding box center [438, 271] width 256 height 19
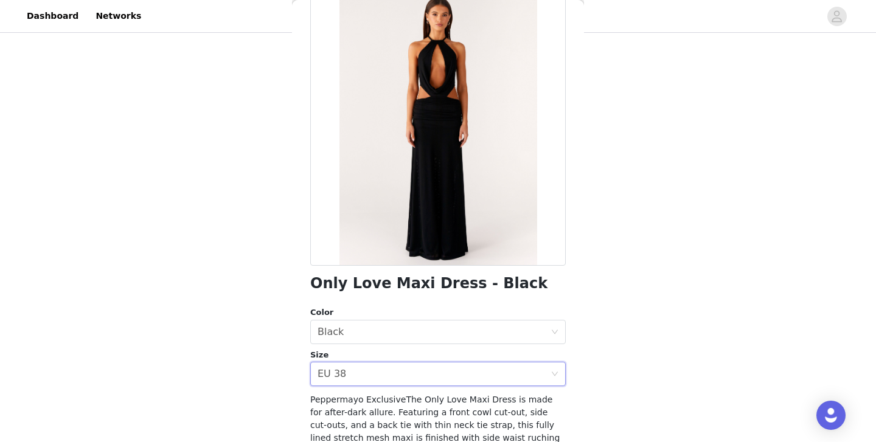
scroll to position [212, 0]
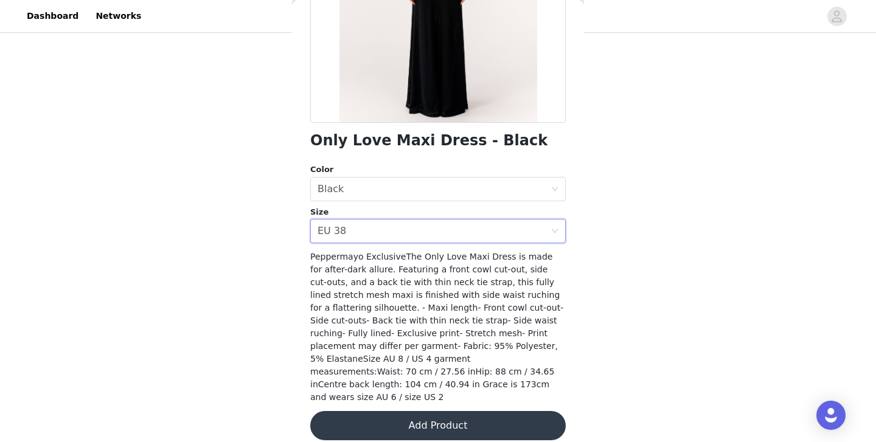
click at [461, 413] on button "Add Product" at bounding box center [438, 425] width 256 height 29
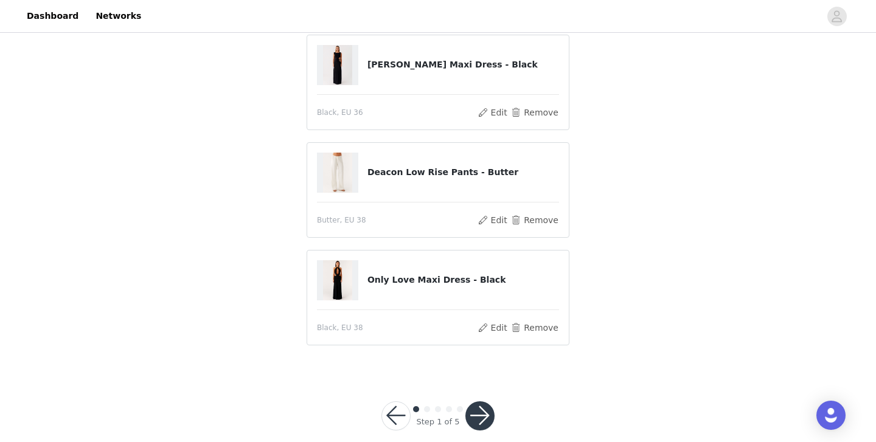
scroll to position [103, 0]
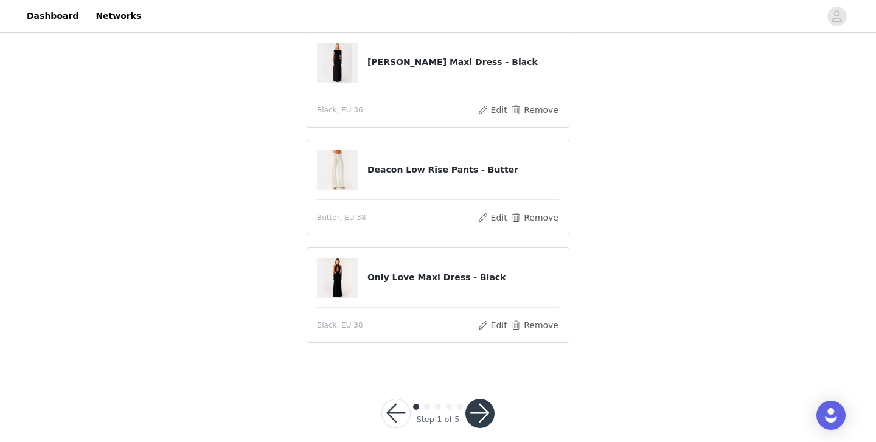
click at [483, 413] on button "button" at bounding box center [480, 413] width 29 height 29
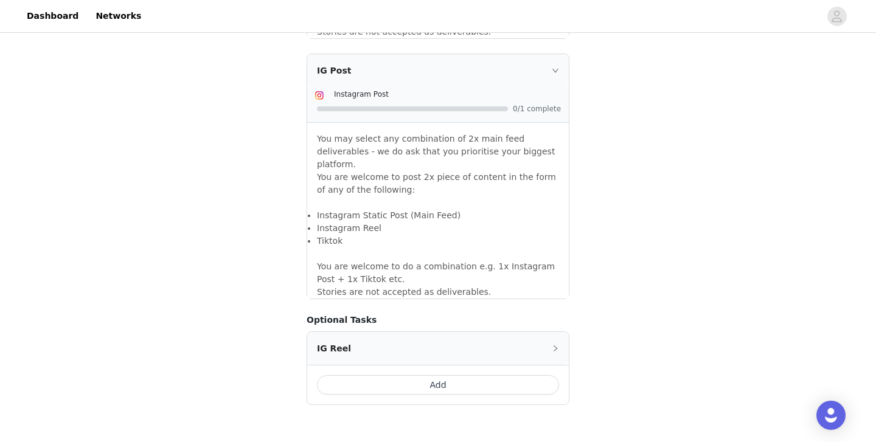
scroll to position [1090, 0]
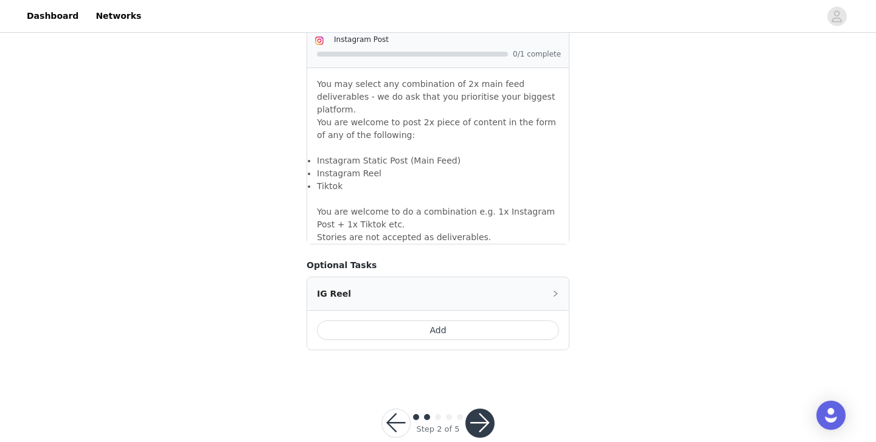
click at [484, 409] on button "button" at bounding box center [480, 423] width 29 height 29
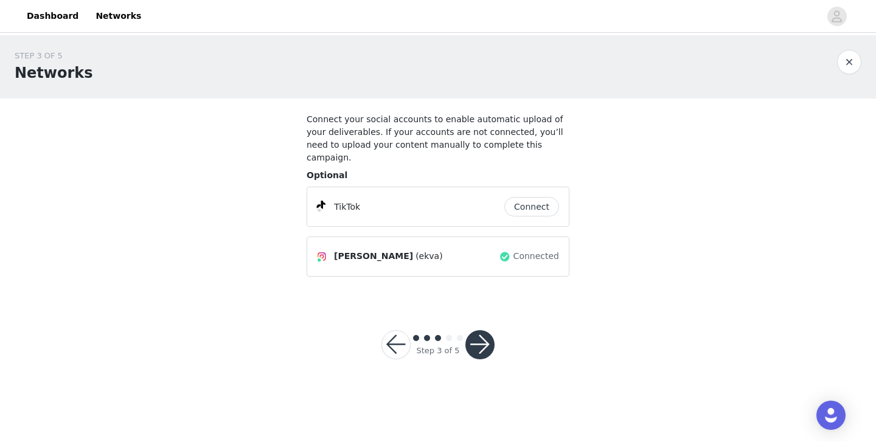
click at [481, 330] on button "button" at bounding box center [480, 344] width 29 height 29
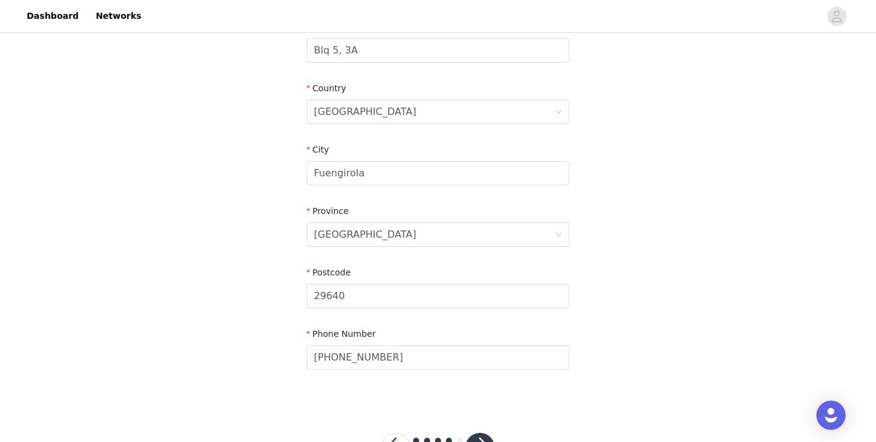
scroll to position [413, 0]
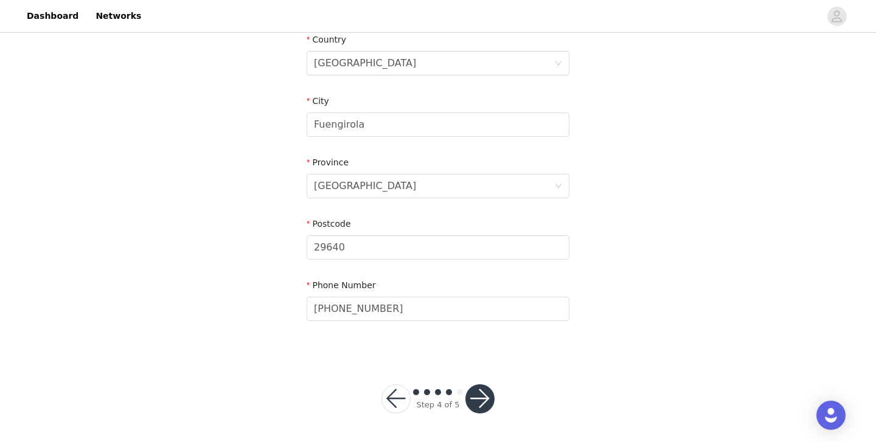
click at [480, 402] on button "button" at bounding box center [480, 399] width 29 height 29
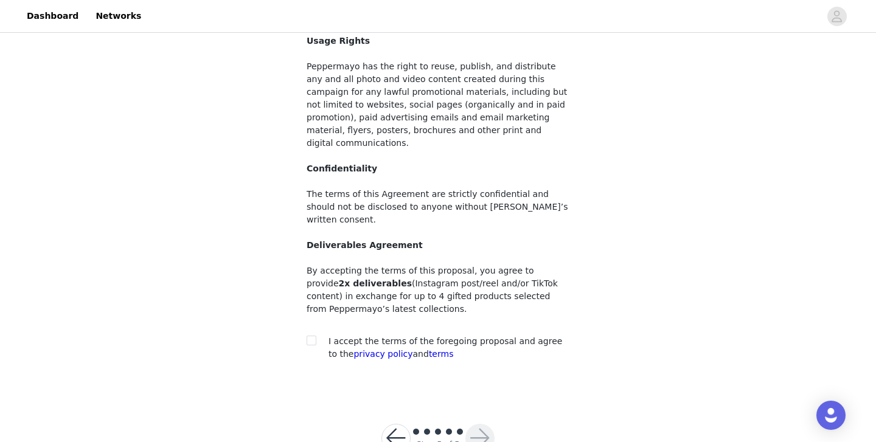
scroll to position [120, 0]
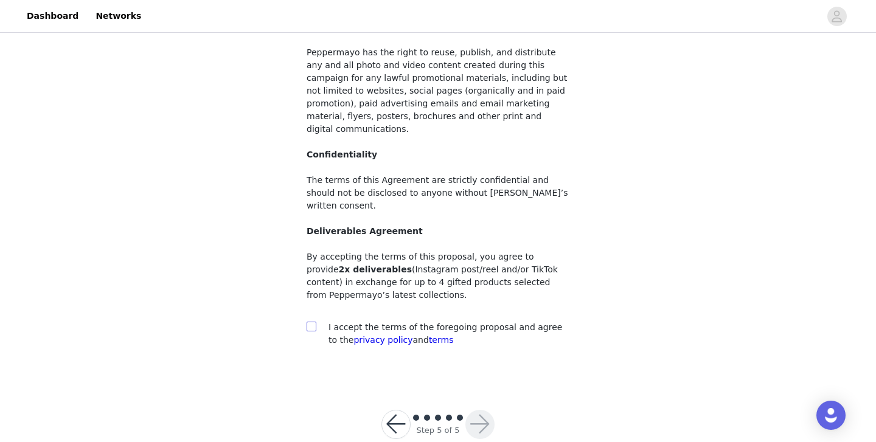
click at [307, 322] on input "checkbox" at bounding box center [311, 326] width 9 height 9
checkbox input "true"
click at [486, 410] on button "button" at bounding box center [480, 424] width 29 height 29
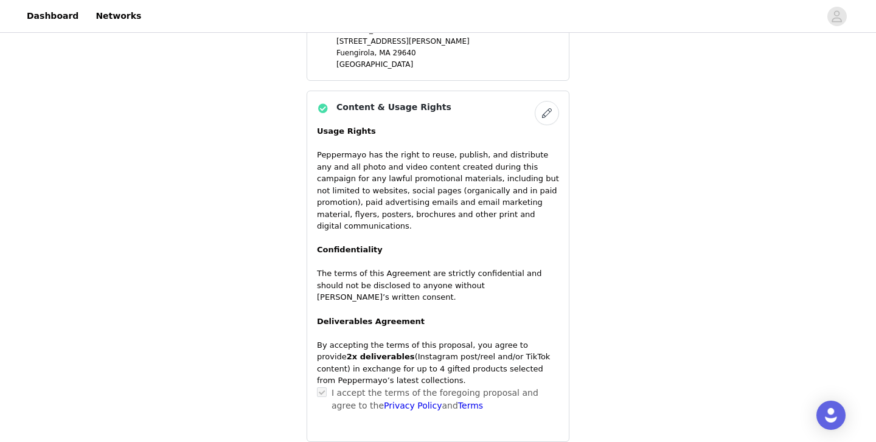
scroll to position [905, 0]
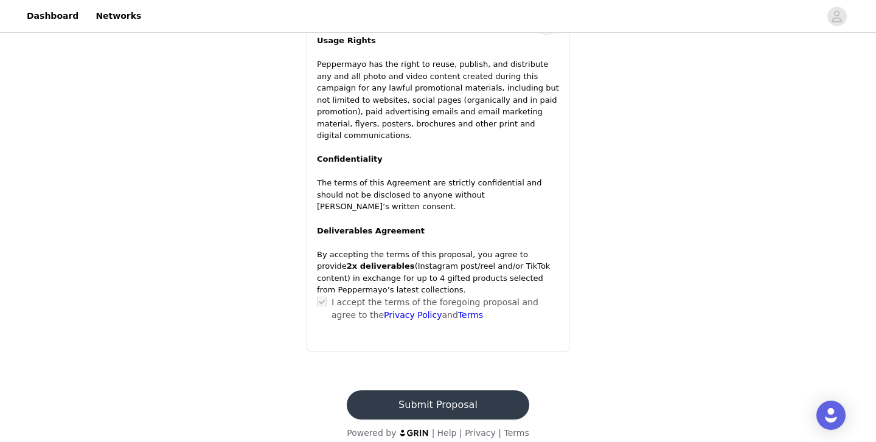
click at [441, 394] on button "Submit Proposal" at bounding box center [438, 405] width 182 height 29
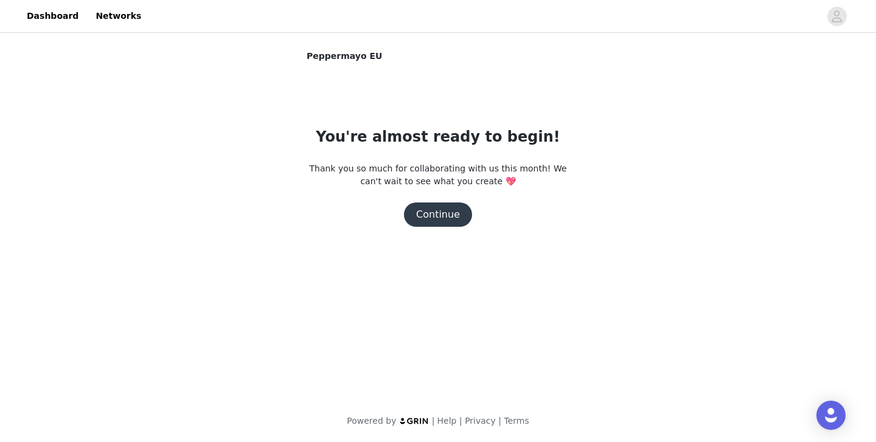
click at [442, 218] on button "Continue" at bounding box center [438, 215] width 68 height 24
